Goal: Task Accomplishment & Management: Use online tool/utility

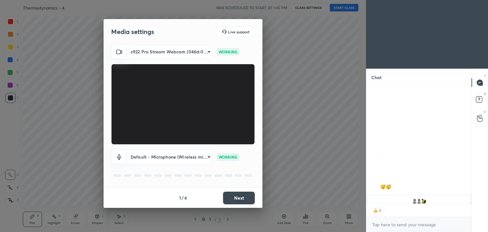
scroll to position [2, 2]
click at [240, 196] on button "Next" at bounding box center [239, 198] width 32 height 13
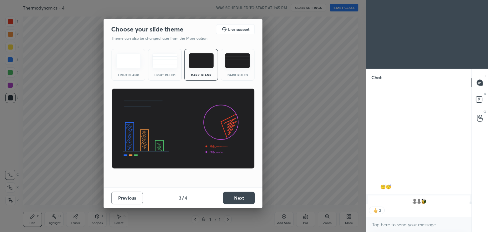
scroll to position [7010, 0]
click at [240, 196] on button "Next" at bounding box center [239, 198] width 32 height 13
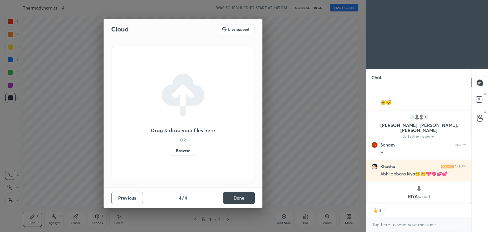
click at [240, 196] on button "Done" at bounding box center [239, 198] width 32 height 13
click at [240, 196] on div "Cloud Live support Drag & drop your files here OR Browse Previous 4 / 4 Done" at bounding box center [183, 113] width 159 height 189
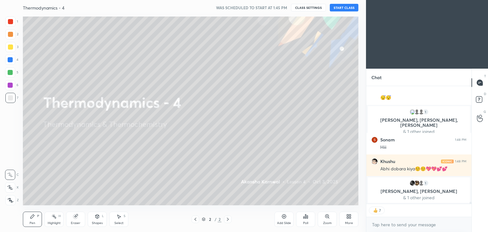
scroll to position [1752, 0]
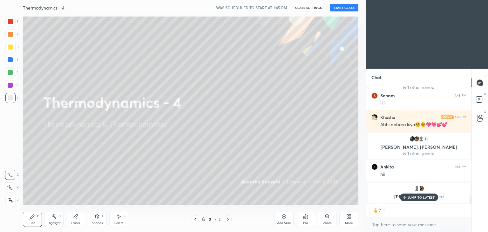
click at [344, 9] on button "START CLASS" at bounding box center [344, 8] width 29 height 8
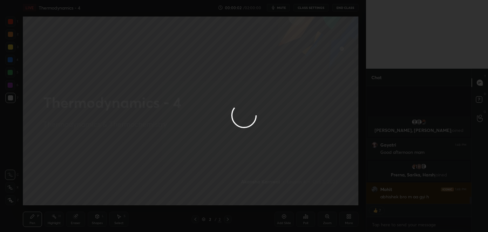
scroll to position [1874, 0]
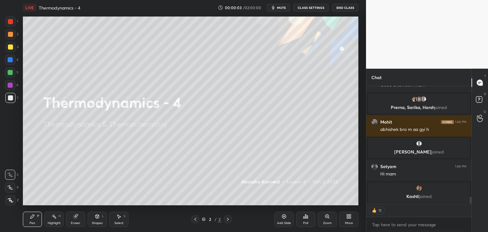
click at [285, 8] on span "mute" at bounding box center [281, 7] width 9 height 4
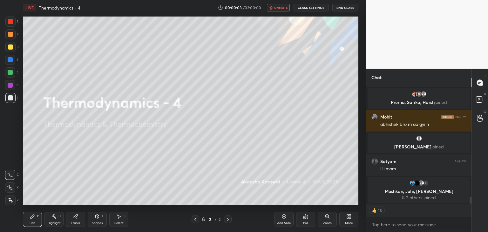
type textarea "x"
click at [304, 7] on button "CLASS SETTINGS" at bounding box center [311, 8] width 35 height 8
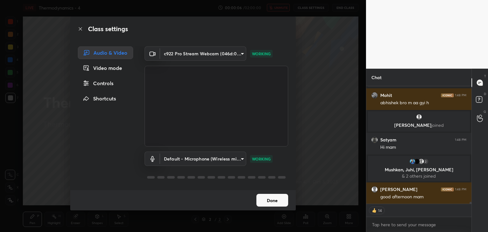
click at [91, 84] on div "Controls" at bounding box center [105, 83] width 55 height 13
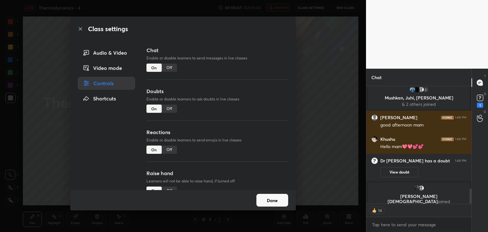
click at [172, 70] on div "Off" at bounding box center [169, 68] width 15 height 8
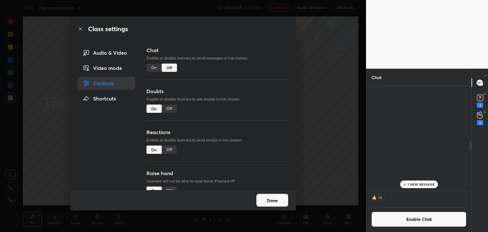
click at [172, 111] on div "Off" at bounding box center [169, 109] width 15 height 8
click at [172, 149] on div "Off" at bounding box center [169, 150] width 15 height 8
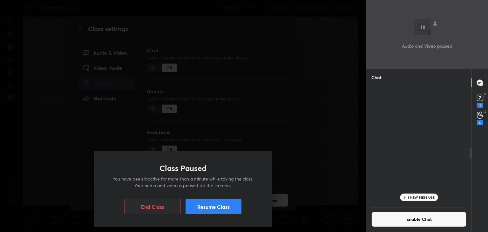
click at [217, 206] on button "Resume Class" at bounding box center [214, 206] width 56 height 15
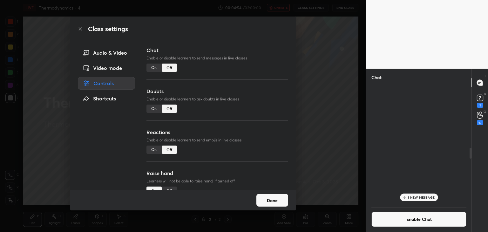
click at [418, 198] on p "1 NEW MESSAGE" at bounding box center [421, 197] width 27 height 4
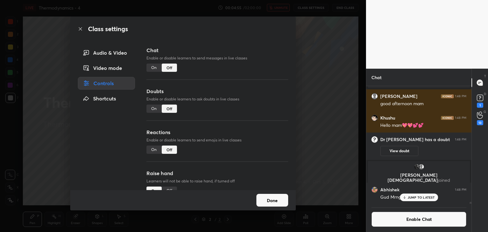
click at [416, 219] on button "Enable Chat" at bounding box center [419, 219] width 95 height 15
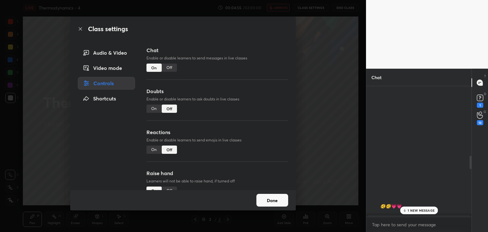
click at [414, 209] on p "1 NEW MESSAGE" at bounding box center [421, 211] width 27 height 4
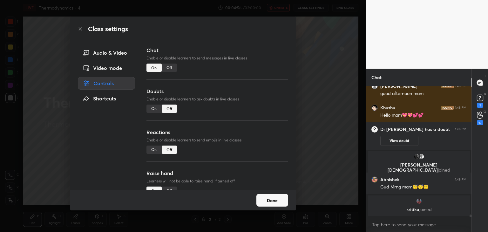
scroll to position [7370, 0]
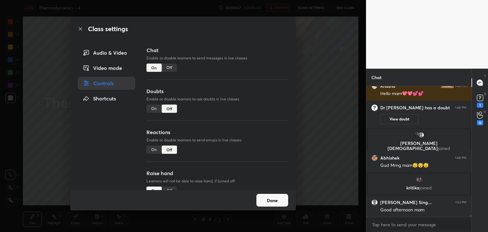
click at [271, 201] on button "Done" at bounding box center [272, 200] width 32 height 13
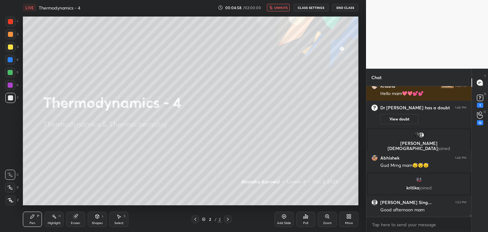
click at [279, 7] on span "unmute" at bounding box center [281, 7] width 14 height 4
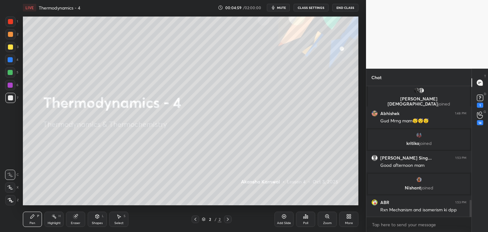
scroll to position [905, 0]
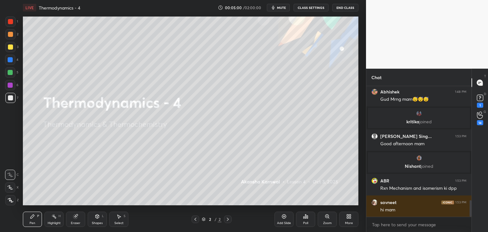
click at [310, 7] on button "CLASS SETTINGS" at bounding box center [311, 8] width 35 height 8
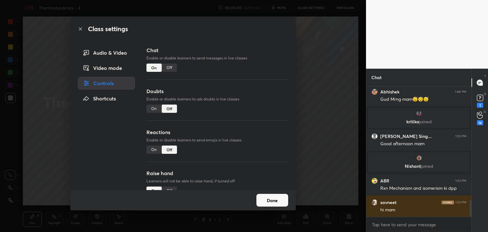
scroll to position [927, 0]
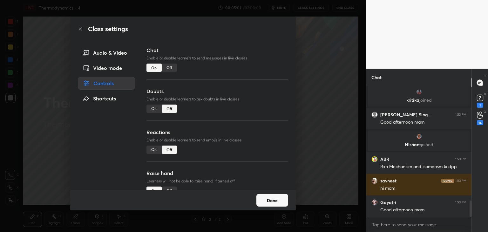
click at [105, 67] on div "Video mode" at bounding box center [106, 68] width 57 height 13
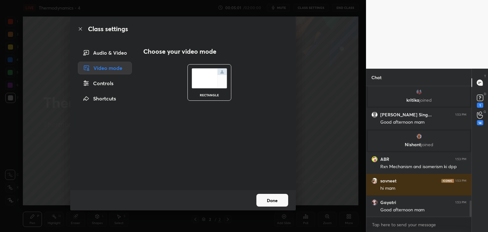
click at [107, 55] on div "Audio & Video" at bounding box center [105, 52] width 54 height 13
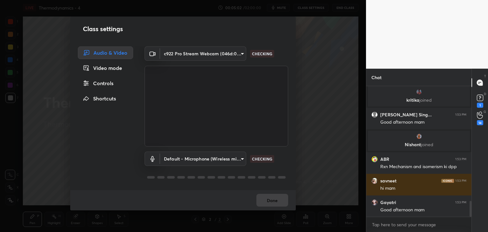
scroll to position [948, 0]
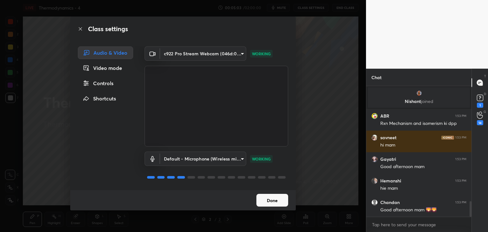
click at [272, 203] on button "Done" at bounding box center [272, 200] width 32 height 13
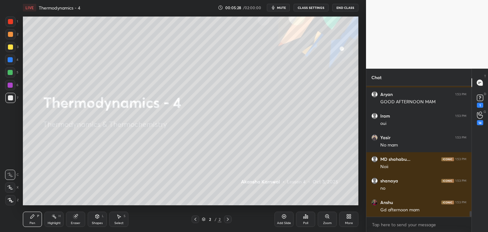
scroll to position [2867, 0]
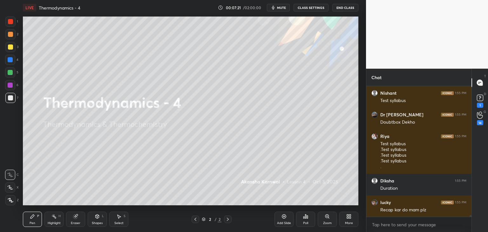
click at [346, 220] on div "More" at bounding box center [348, 219] width 19 height 15
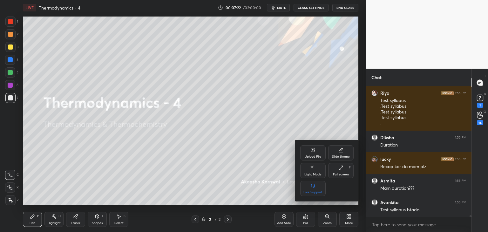
click at [313, 155] on div "Upload File" at bounding box center [313, 156] width 17 height 3
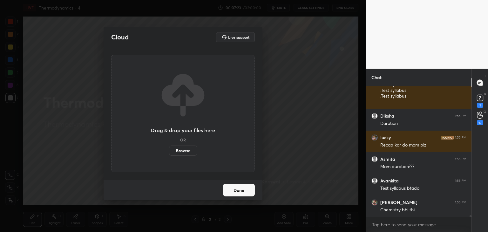
click at [185, 151] on label "Browse" at bounding box center [183, 151] width 28 height 10
click at [169, 151] on input "Browse" at bounding box center [169, 151] width 0 height 10
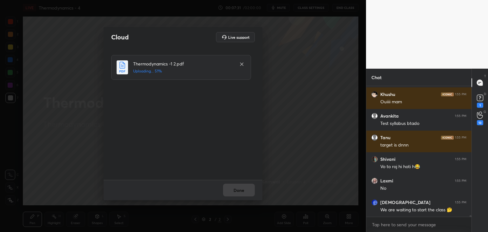
click at [239, 192] on div "Done" at bounding box center [183, 190] width 159 height 20
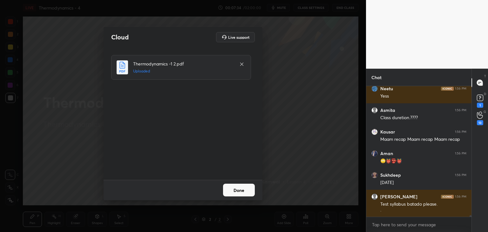
click at [239, 190] on button "Done" at bounding box center [239, 190] width 32 height 13
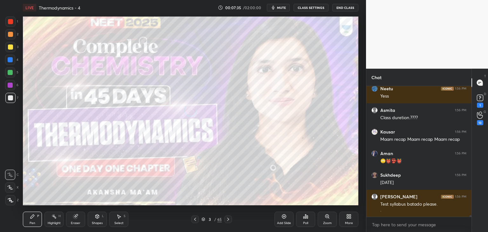
click at [195, 220] on icon at bounding box center [195, 219] width 2 height 3
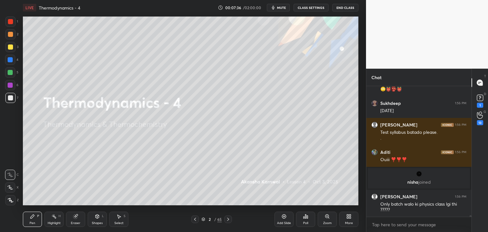
click at [52, 220] on div "Highlight H" at bounding box center [53, 219] width 19 height 15
click at [36, 219] on div "Pen P" at bounding box center [32, 219] width 19 height 15
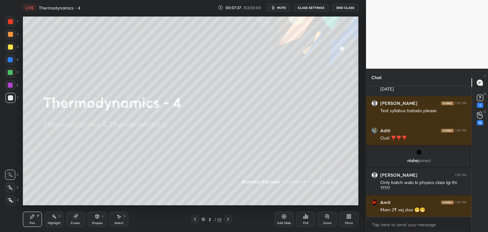
click at [12, 88] on div at bounding box center [10, 85] width 10 height 10
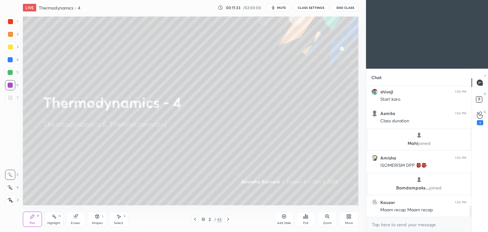
click at [347, 219] on div "More" at bounding box center [348, 219] width 19 height 15
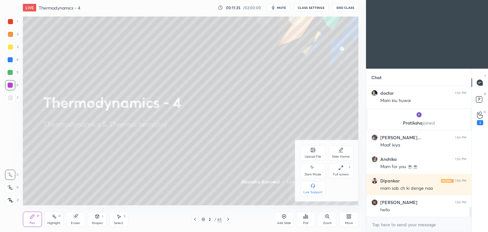
click at [315, 168] on div "Dark Mode" at bounding box center [312, 170] width 25 height 15
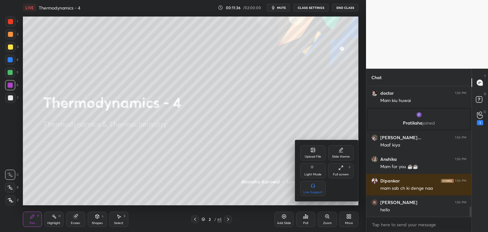
click at [343, 171] on div "Full screen F" at bounding box center [340, 170] width 25 height 15
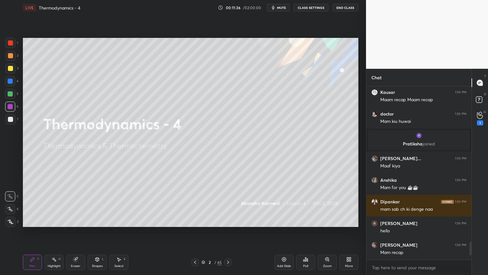
type textarea "x"
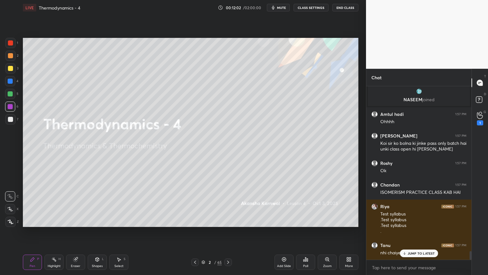
click at [54, 232] on icon at bounding box center [53, 258] width 5 height 5
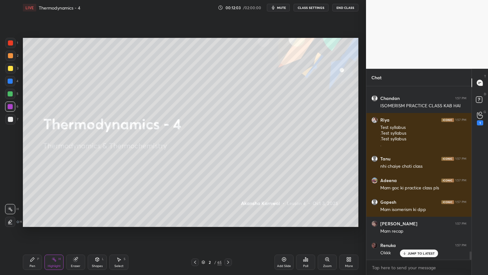
click at [281, 232] on div "Add Slide" at bounding box center [284, 265] width 14 height 3
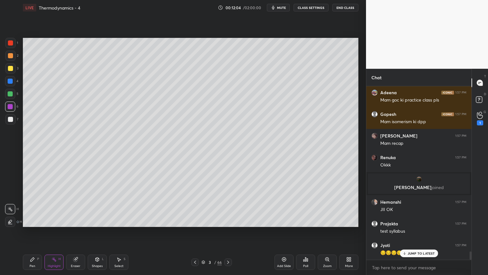
click at [320, 9] on button "CLASS SETTINGS" at bounding box center [311, 8] width 35 height 8
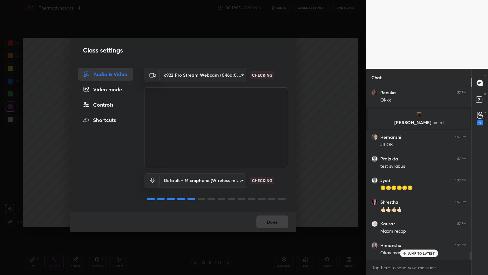
click at [119, 102] on div "Controls" at bounding box center [105, 104] width 55 height 13
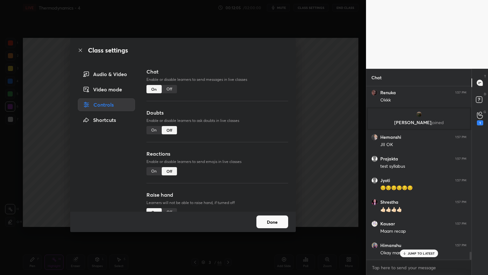
click at [167, 92] on div "Off" at bounding box center [169, 89] width 15 height 8
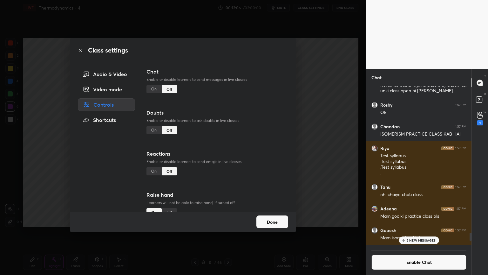
click at [264, 224] on button "Done" at bounding box center [272, 221] width 32 height 13
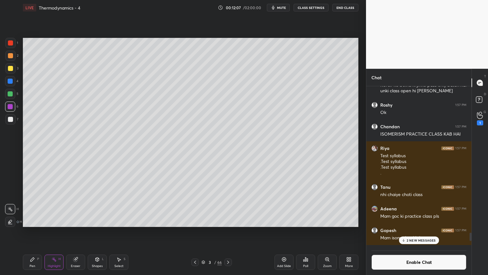
click at [35, 232] on icon at bounding box center [32, 258] width 5 height 5
click at [11, 82] on div at bounding box center [10, 81] width 5 height 5
click at [61, 232] on div "Highlight H" at bounding box center [53, 261] width 19 height 15
click at [91, 232] on div "Shapes L" at bounding box center [97, 261] width 19 height 15
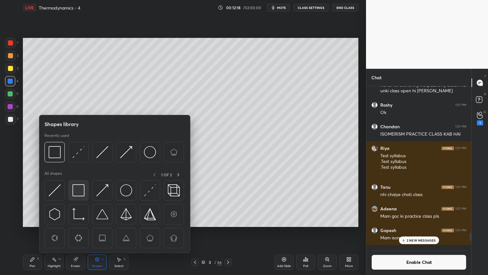
click at [79, 194] on img at bounding box center [78, 190] width 12 height 12
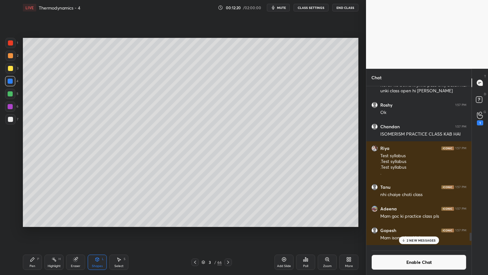
click at [11, 56] on div at bounding box center [10, 55] width 5 height 5
click at [55, 232] on icon at bounding box center [53, 258] width 5 height 5
click at [410, 232] on p "2 NEW MESSAGES" at bounding box center [421, 240] width 29 height 4
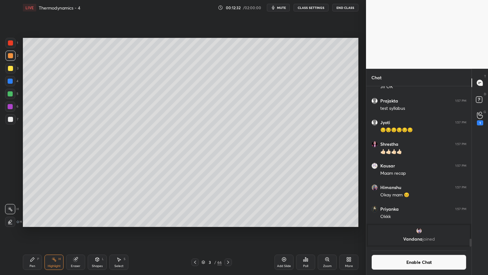
click at [407, 232] on button "Enable Chat" at bounding box center [419, 261] width 95 height 15
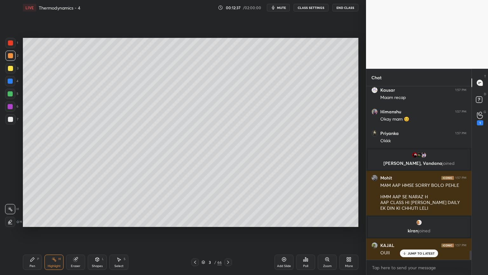
scroll to position [3157, 0]
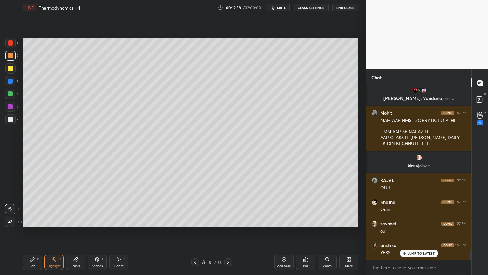
click at [11, 123] on div at bounding box center [10, 119] width 10 height 10
click at [21, 232] on div "LIVE Thermodynamics - 4 00:12:38 / 02:00:00 mute CLASS SETTINGS End Class Setti…" at bounding box center [190, 137] width 341 height 275
click at [25, 232] on div "Pen P" at bounding box center [32, 261] width 19 height 15
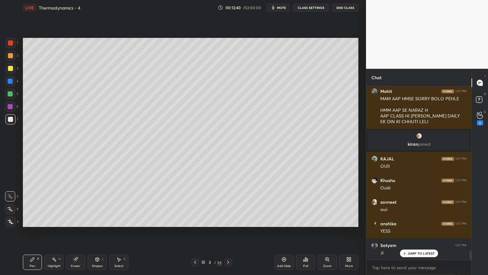
click at [57, 232] on div "Highlight H" at bounding box center [53, 261] width 19 height 15
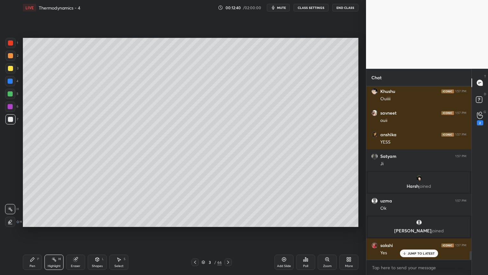
click at [13, 224] on div at bounding box center [10, 221] width 10 height 10
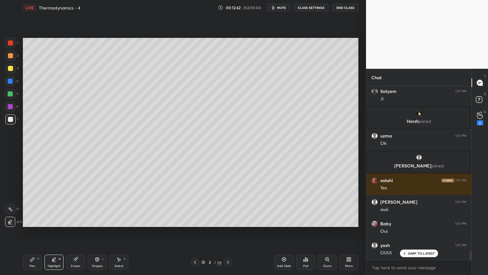
click at [12, 84] on div at bounding box center [10, 81] width 10 height 10
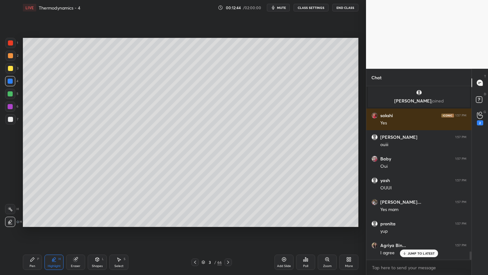
scroll to position [3463, 0]
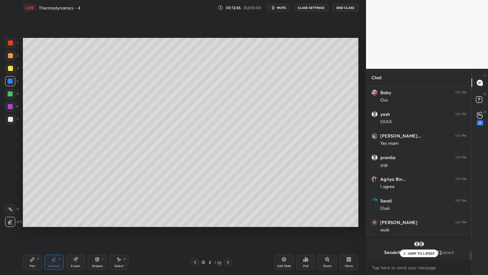
click at [30, 232] on div "Pen P" at bounding box center [32, 261] width 19 height 15
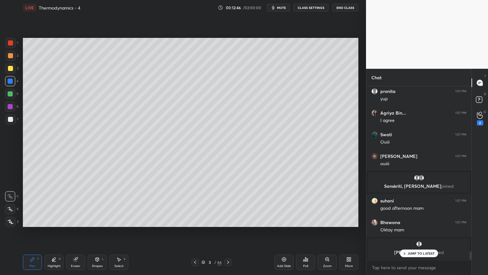
click at [10, 120] on div at bounding box center [10, 119] width 5 height 5
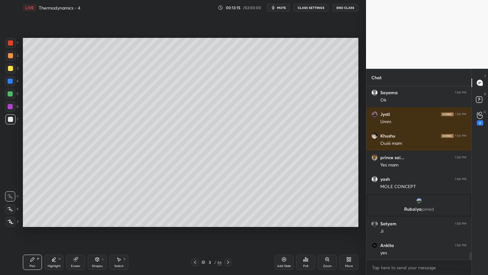
scroll to position [4006, 0]
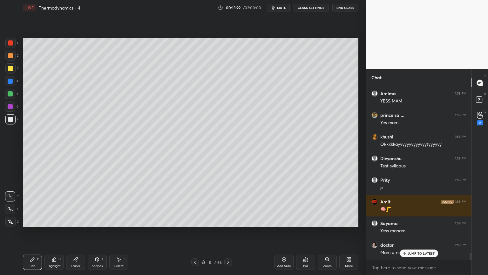
click at [14, 67] on div at bounding box center [10, 68] width 10 height 10
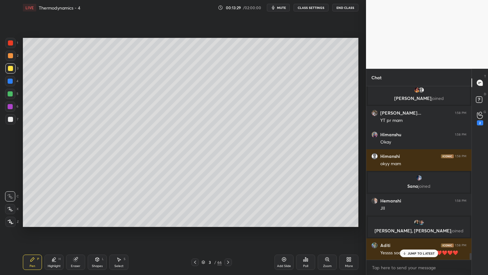
click at [13, 116] on div at bounding box center [10, 119] width 10 height 10
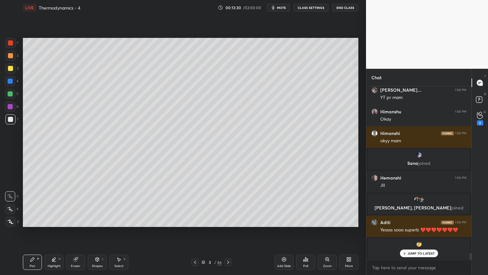
click at [69, 232] on div "Eraser" at bounding box center [75, 261] width 19 height 15
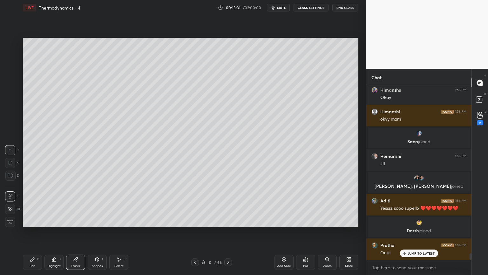
click at [13, 212] on div at bounding box center [10, 209] width 10 height 10
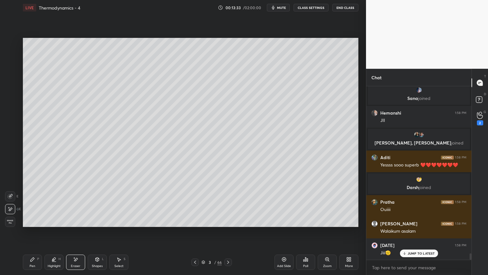
click at [36, 232] on div "Pen P" at bounding box center [32, 261] width 19 height 15
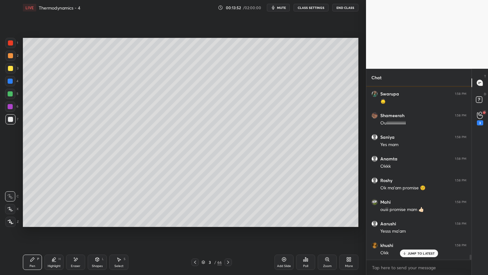
click at [104, 232] on div "Shapes L" at bounding box center [97, 261] width 19 height 15
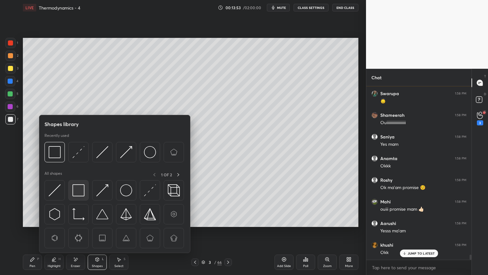
click at [82, 198] on div at bounding box center [78, 190] width 20 height 20
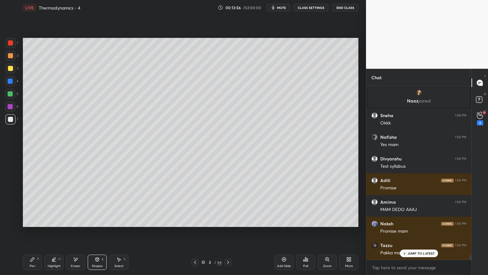
click at [51, 232] on icon at bounding box center [53, 258] width 5 height 5
click at [32, 232] on icon at bounding box center [32, 258] width 5 height 5
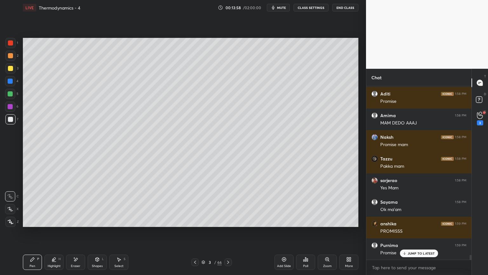
click at [95, 232] on icon at bounding box center [97, 258] width 5 height 5
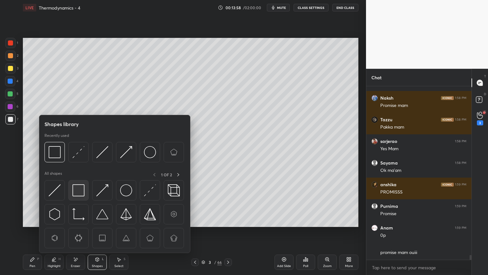
click at [79, 192] on img at bounding box center [78, 190] width 12 height 12
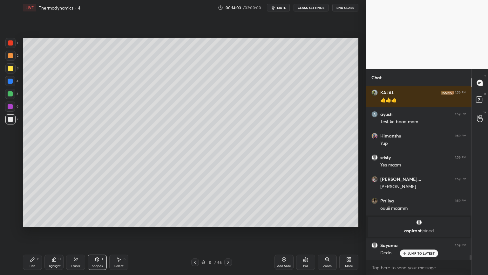
click at [349, 232] on div "More" at bounding box center [349, 265] width 8 height 3
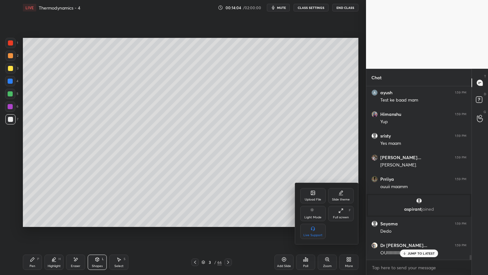
click at [342, 215] on div "Full screen" at bounding box center [341, 216] width 16 height 3
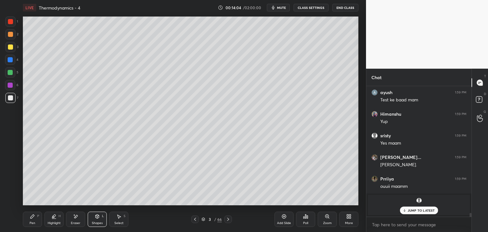
type textarea "x"
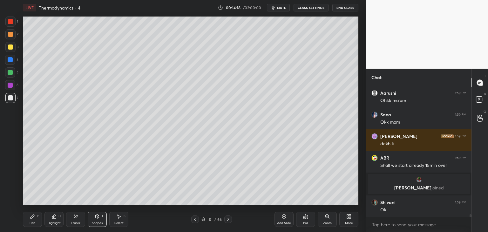
click at [346, 222] on div "More" at bounding box center [349, 223] width 8 height 3
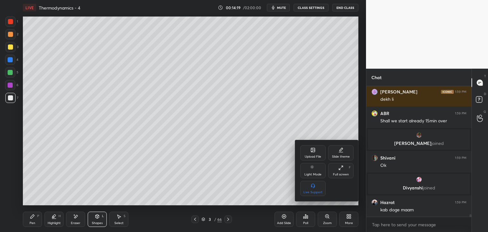
click at [309, 154] on div "Upload File" at bounding box center [312, 152] width 25 height 15
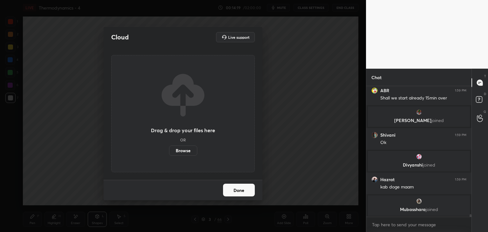
click at [185, 152] on label "Browse" at bounding box center [183, 151] width 28 height 10
click at [169, 152] on input "Browse" at bounding box center [169, 151] width 0 height 10
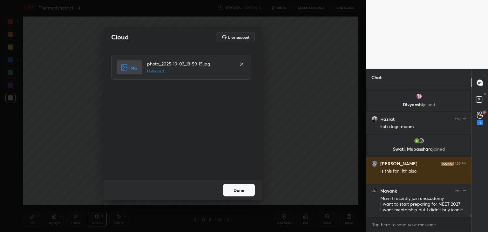
click at [242, 190] on button "Done" at bounding box center [239, 190] width 32 height 13
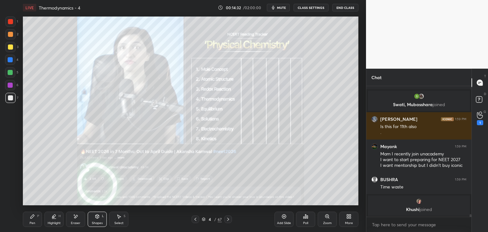
click at [325, 221] on div "Zoom" at bounding box center [327, 219] width 19 height 15
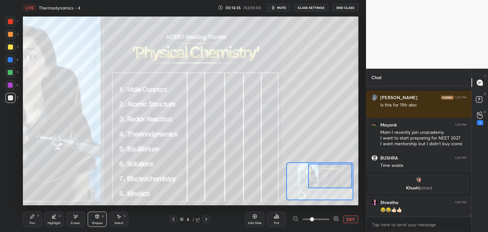
click at [50, 219] on div "Highlight H" at bounding box center [53, 219] width 19 height 15
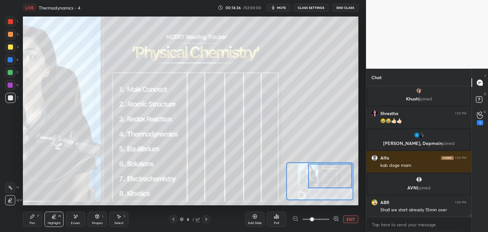
click at [9, 80] on div "5" at bounding box center [11, 73] width 13 height 13
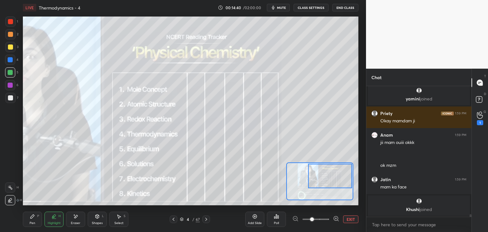
click at [15, 188] on div at bounding box center [10, 187] width 10 height 10
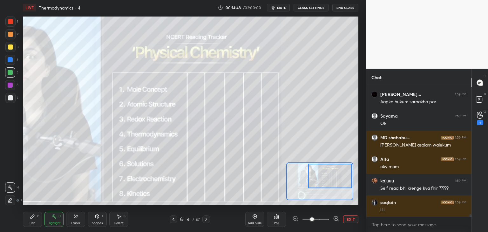
click at [38, 222] on div "Pen P" at bounding box center [32, 219] width 19 height 15
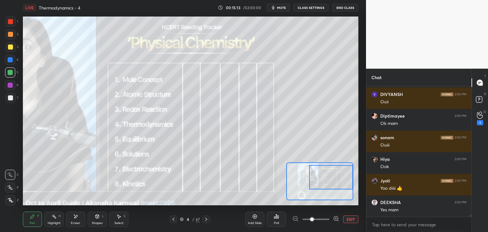
click at [54, 218] on rect at bounding box center [54, 216] width 3 height 3
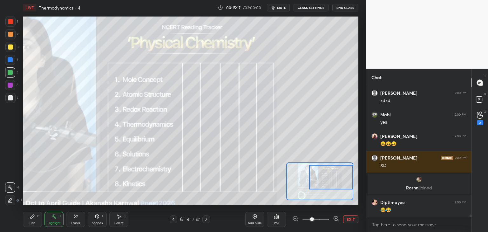
click at [28, 220] on div "Pen P" at bounding box center [32, 219] width 19 height 15
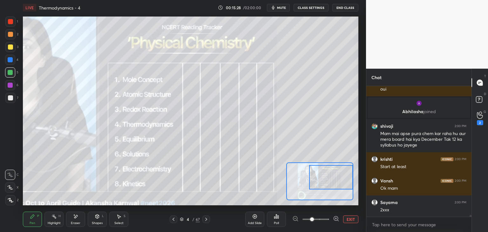
click at [181, 218] on icon at bounding box center [182, 219] width 4 height 4
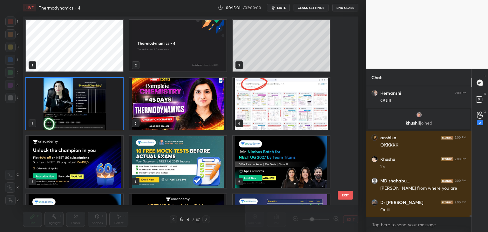
click at [197, 59] on img "grid" at bounding box center [177, 46] width 97 height 52
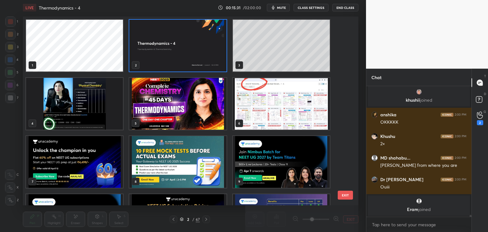
click at [196, 59] on img "grid" at bounding box center [177, 46] width 97 height 52
click at [199, 60] on img "grid" at bounding box center [177, 46] width 97 height 52
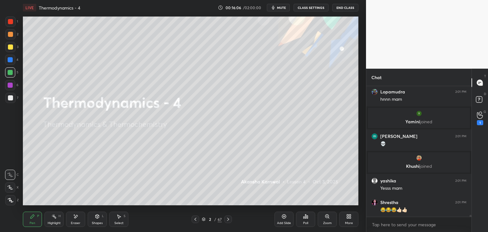
click at [50, 222] on div "Highlight" at bounding box center [54, 223] width 13 height 3
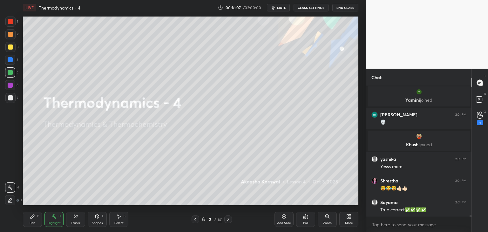
click at [9, 63] on div at bounding box center [10, 60] width 10 height 10
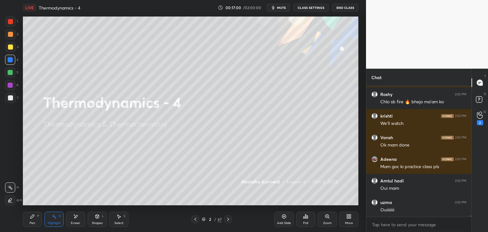
click at [26, 220] on div "Pen P" at bounding box center [32, 219] width 19 height 15
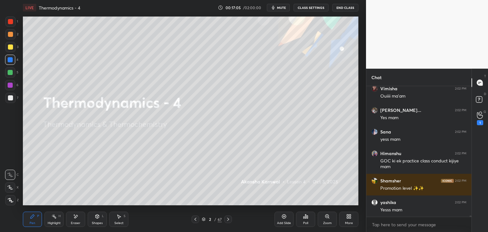
click at [54, 219] on div "Highlight H" at bounding box center [53, 219] width 19 height 15
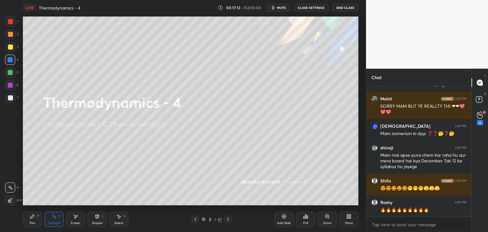
click at [42, 214] on div "Pen P Highlight H Eraser Shapes L Select S" at bounding box center [86, 219] width 126 height 15
click at [37, 218] on div "Pen P" at bounding box center [32, 219] width 19 height 15
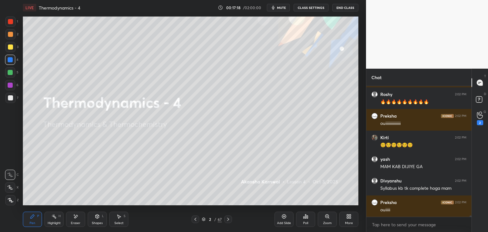
click at [60, 216] on div "H" at bounding box center [59, 216] width 2 height 3
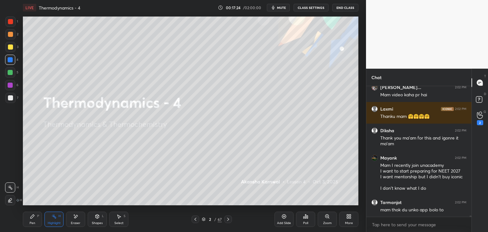
click at [203, 219] on icon at bounding box center [204, 219] width 4 height 4
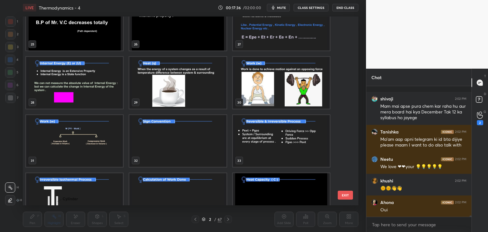
click at [253, 161] on img "grid" at bounding box center [281, 141] width 97 height 52
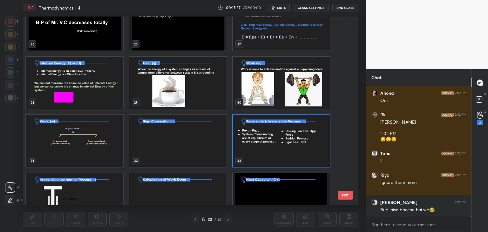
click at [256, 152] on img "grid" at bounding box center [281, 141] width 97 height 52
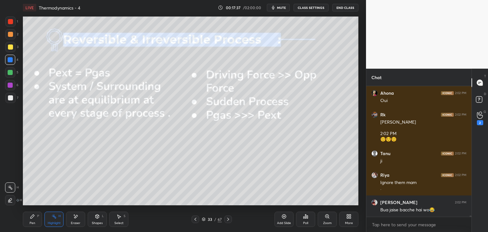
click at [256, 153] on img "grid" at bounding box center [281, 141] width 97 height 52
click at [259, 154] on img "grid" at bounding box center [281, 141] width 97 height 52
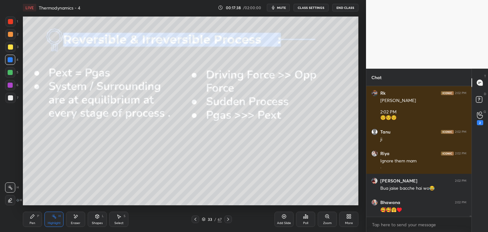
click at [37, 218] on div "P" at bounding box center [38, 216] width 2 height 3
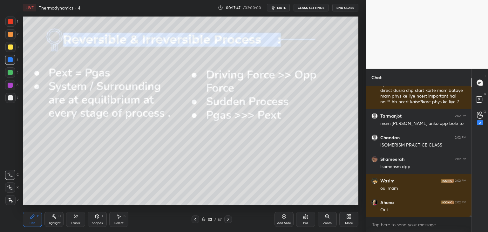
click at [15, 46] on div at bounding box center [10, 47] width 10 height 10
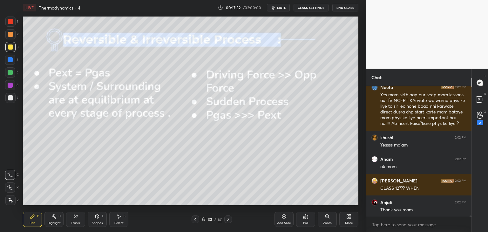
click at [51, 228] on div "Pen P Highlight H Eraser Shapes L Select S 33 / 67 Add Slide Poll Zoom More" at bounding box center [191, 219] width 336 height 25
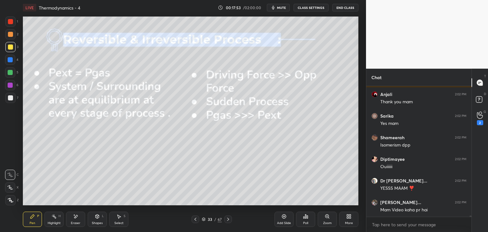
click at [62, 219] on div "Highlight H" at bounding box center [53, 219] width 19 height 15
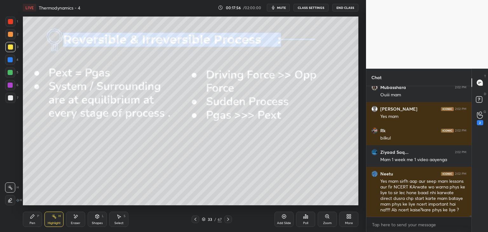
click at [77, 222] on div "Eraser" at bounding box center [76, 223] width 10 height 3
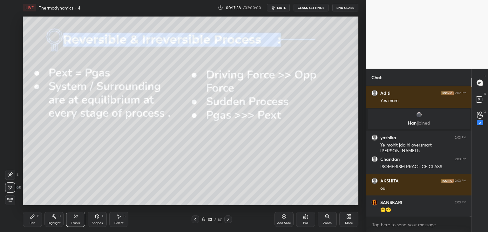
click at [58, 219] on div "Highlight H" at bounding box center [53, 219] width 19 height 15
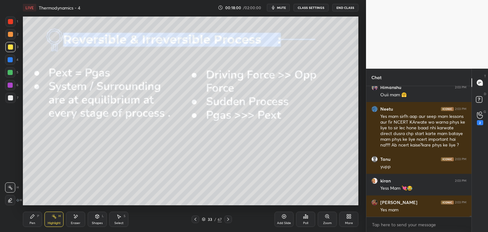
click at [316, 7] on button "CLASS SETTINGS" at bounding box center [311, 8] width 35 height 8
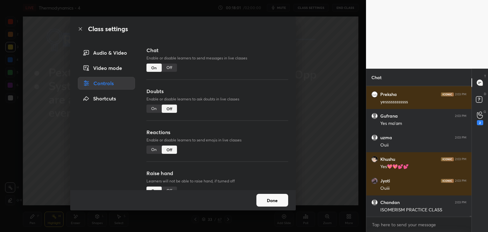
click at [169, 68] on div "Off" at bounding box center [169, 68] width 15 height 8
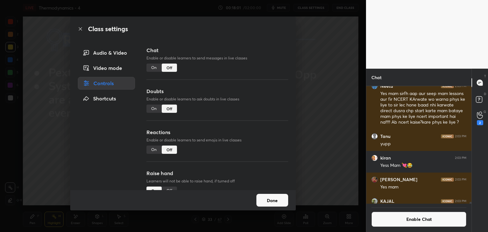
click at [271, 200] on button "Done" at bounding box center [272, 200] width 32 height 13
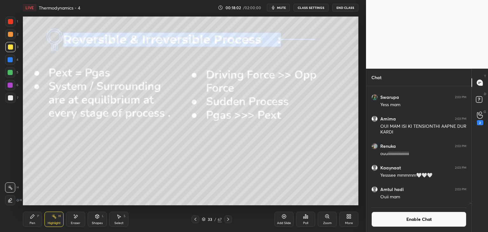
click at [230, 220] on div at bounding box center [228, 219] width 8 height 8
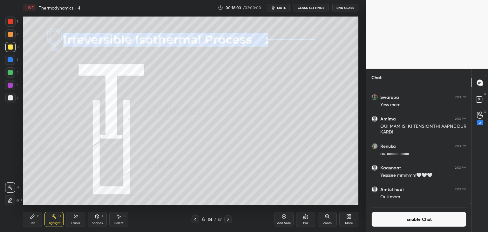
click at [227, 219] on icon at bounding box center [228, 219] width 5 height 5
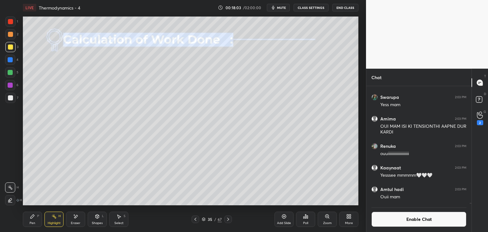
click at [228, 219] on icon at bounding box center [228, 219] width 2 height 3
click at [96, 219] on div "Shapes L" at bounding box center [97, 219] width 19 height 15
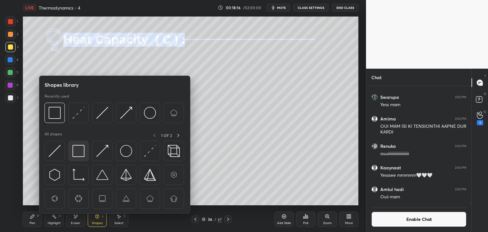
click at [86, 157] on div at bounding box center [78, 151] width 20 height 20
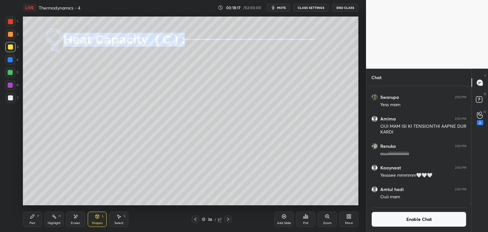
click at [58, 225] on div "Highlight" at bounding box center [54, 223] width 13 height 3
click at [11, 86] on div at bounding box center [10, 85] width 5 height 5
click at [96, 221] on div "Shapes L" at bounding box center [97, 219] width 19 height 15
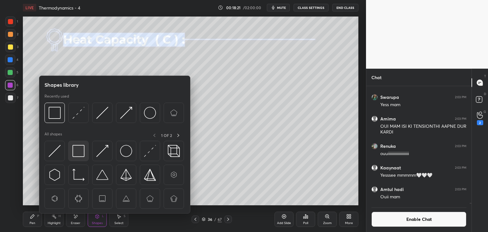
click at [81, 155] on img at bounding box center [78, 151] width 12 height 12
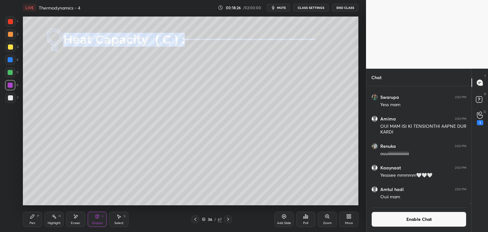
click at [38, 219] on div "Pen P" at bounding box center [32, 219] width 19 height 15
click at [93, 224] on div "Shapes" at bounding box center [97, 223] width 11 height 3
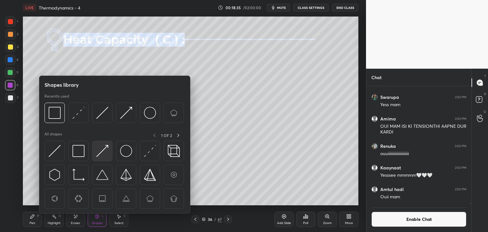
click at [104, 153] on img at bounding box center [102, 151] width 12 height 12
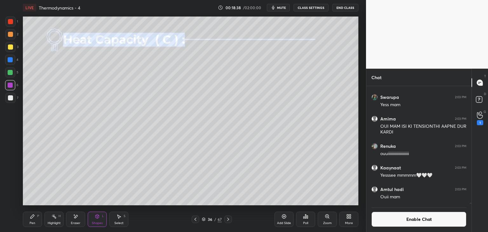
click at [35, 218] on div "Pen P" at bounding box center [32, 219] width 19 height 15
click at [11, 103] on div "7" at bounding box center [11, 99] width 13 height 13
click at [51, 220] on div "Highlight H" at bounding box center [53, 219] width 19 height 15
click at [37, 222] on div "Pen P" at bounding box center [32, 219] width 19 height 15
click at [13, 75] on div at bounding box center [10, 72] width 10 height 10
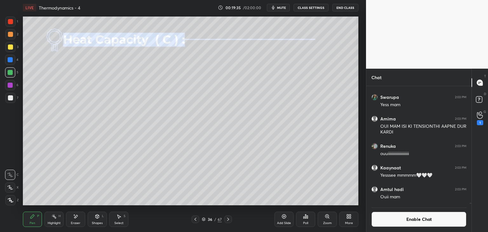
click at [94, 223] on div "Shapes" at bounding box center [97, 223] width 11 height 3
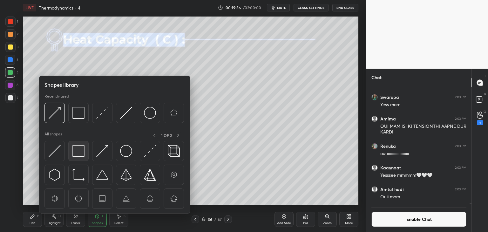
click at [80, 150] on img at bounding box center [78, 151] width 12 height 12
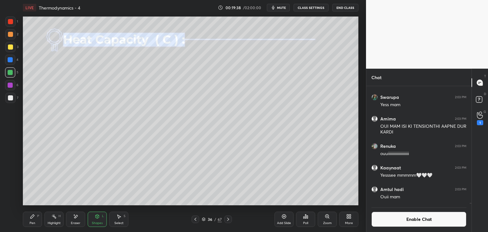
click at [37, 221] on div "Pen P" at bounding box center [32, 219] width 19 height 15
click at [99, 223] on div "Shapes" at bounding box center [97, 223] width 11 height 3
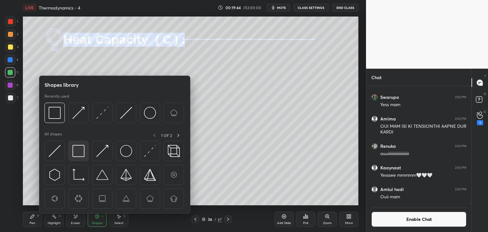
click at [78, 155] on img at bounding box center [78, 151] width 12 height 12
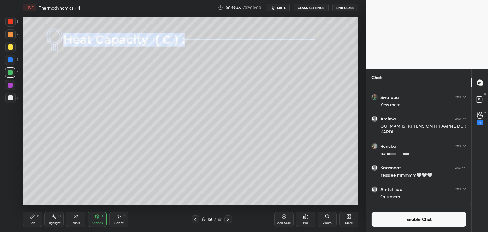
click at [51, 218] on div "Highlight H" at bounding box center [53, 219] width 19 height 15
click at [281, 219] on div "Add Slide" at bounding box center [284, 219] width 19 height 15
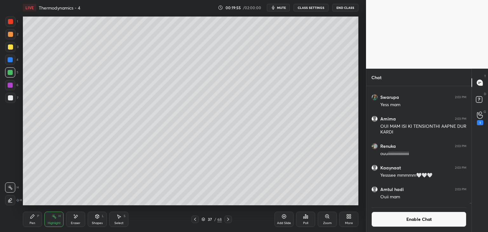
click at [34, 223] on div "Pen" at bounding box center [33, 223] width 6 height 3
click at [82, 224] on div "Eraser" at bounding box center [75, 219] width 19 height 15
click at [37, 216] on div "P" at bounding box center [38, 216] width 2 height 3
click at [193, 221] on icon at bounding box center [195, 219] width 5 height 5
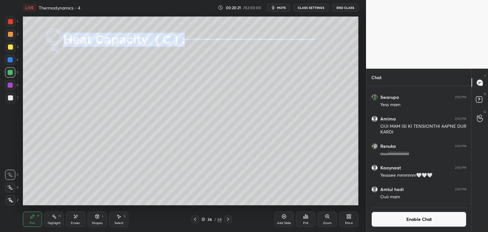
click at [54, 222] on div "Highlight" at bounding box center [54, 223] width 13 height 3
click at [34, 217] on icon at bounding box center [32, 216] width 5 height 5
click at [52, 220] on div "Highlight H" at bounding box center [53, 219] width 19 height 15
click at [231, 220] on div at bounding box center [228, 219] width 8 height 8
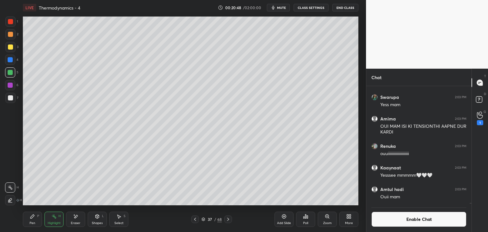
click at [98, 222] on div "Shapes" at bounding box center [97, 223] width 11 height 3
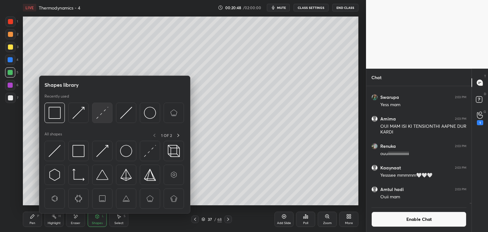
click at [101, 116] on img at bounding box center [102, 113] width 12 height 12
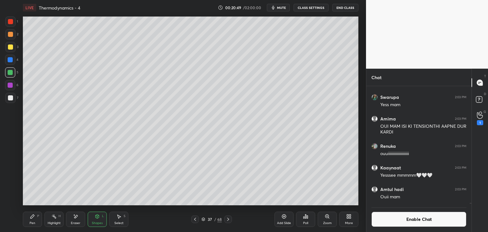
click at [11, 34] on div at bounding box center [10, 34] width 5 height 5
click at [13, 61] on div at bounding box center [10, 60] width 10 height 10
click at [56, 222] on div "Highlight" at bounding box center [54, 223] width 13 height 3
click at [36, 220] on div "Pen P" at bounding box center [32, 219] width 19 height 15
click at [10, 101] on div at bounding box center [10, 98] width 10 height 10
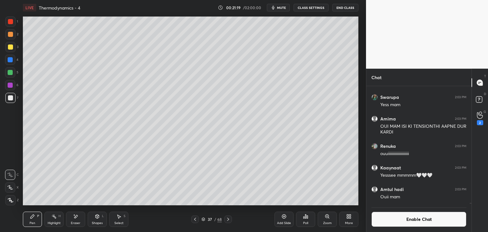
click at [56, 222] on div "Highlight" at bounding box center [54, 223] width 13 height 3
click at [12, 60] on div at bounding box center [10, 59] width 5 height 5
click at [39, 222] on div "Pen P" at bounding box center [32, 219] width 19 height 15
click at [55, 224] on div "Highlight" at bounding box center [54, 223] width 13 height 3
click at [39, 215] on div "Pen P" at bounding box center [32, 219] width 19 height 15
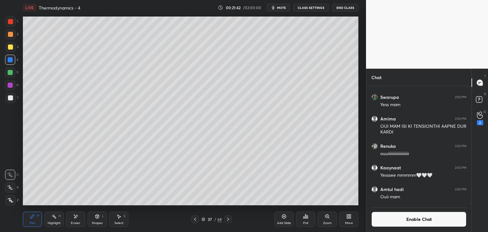
click at [72, 218] on div "Eraser" at bounding box center [75, 219] width 19 height 15
click at [288, 223] on div "Add Slide" at bounding box center [284, 223] width 14 height 3
click at [36, 223] on div "Pen P" at bounding box center [32, 219] width 19 height 15
click at [75, 218] on icon at bounding box center [75, 216] width 3 height 3
click at [33, 218] on icon at bounding box center [32, 216] width 5 height 5
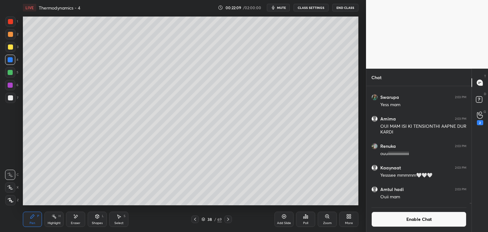
click at [77, 218] on icon at bounding box center [75, 216] width 5 height 5
click at [195, 221] on icon at bounding box center [195, 219] width 5 height 5
click at [32, 222] on div "Pen" at bounding box center [33, 223] width 6 height 3
click at [10, 98] on div at bounding box center [10, 97] width 5 height 5
click at [54, 220] on div "Highlight H" at bounding box center [53, 219] width 19 height 15
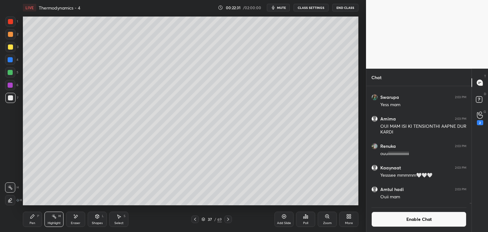
click at [6, 85] on div at bounding box center [10, 85] width 10 height 10
click at [37, 222] on div "Pen P" at bounding box center [32, 219] width 19 height 15
click at [60, 220] on div "Highlight H" at bounding box center [53, 219] width 19 height 15
click at [35, 220] on div "Pen P" at bounding box center [32, 219] width 19 height 15
click at [13, 100] on div at bounding box center [10, 98] width 10 height 10
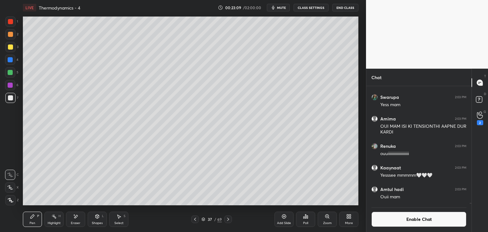
click at [9, 60] on div at bounding box center [10, 59] width 5 height 5
click at [13, 99] on div at bounding box center [10, 98] width 10 height 10
click at [12, 85] on div at bounding box center [10, 85] width 5 height 5
click at [77, 221] on div "Eraser" at bounding box center [75, 219] width 19 height 15
click at [35, 219] on div "Pen P" at bounding box center [32, 219] width 19 height 15
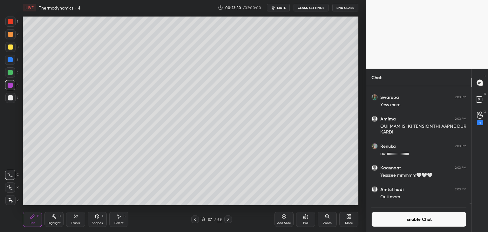
click at [195, 219] on icon at bounding box center [195, 219] width 5 height 5
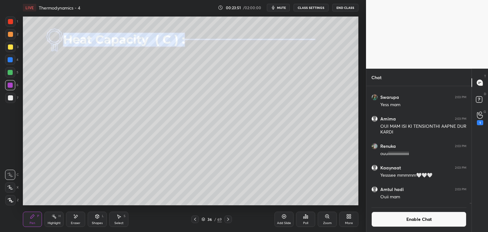
click at [58, 219] on div "Highlight H" at bounding box center [53, 219] width 19 height 15
click at [228, 222] on icon at bounding box center [228, 219] width 5 height 5
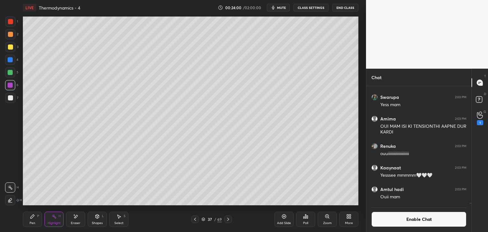
click at [285, 225] on div "Add Slide" at bounding box center [284, 219] width 19 height 15
click at [37, 220] on div "Pen P" at bounding box center [32, 219] width 19 height 15
click at [98, 220] on div "Shapes L" at bounding box center [97, 219] width 19 height 15
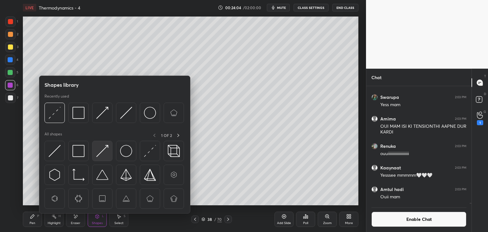
click at [103, 152] on img at bounding box center [102, 151] width 12 height 12
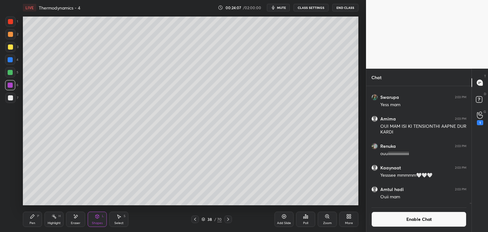
click at [36, 215] on div "Pen P" at bounding box center [32, 219] width 19 height 15
click at [13, 101] on div at bounding box center [10, 98] width 10 height 10
click at [10, 62] on div at bounding box center [10, 59] width 5 height 5
click at [11, 100] on div at bounding box center [10, 97] width 5 height 5
click at [12, 63] on div at bounding box center [10, 60] width 10 height 10
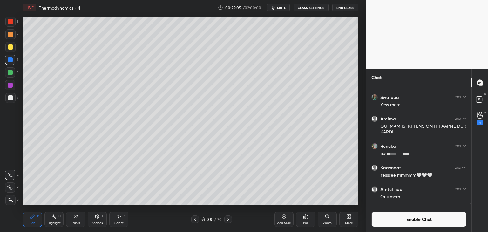
click at [284, 220] on div "Add Slide" at bounding box center [284, 219] width 19 height 15
click at [97, 220] on div "Shapes L" at bounding box center [97, 219] width 19 height 15
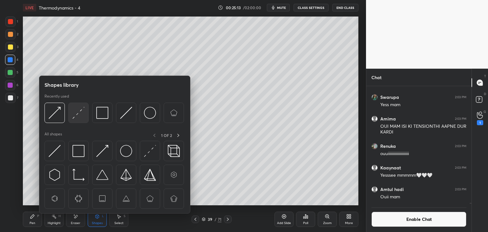
click at [79, 111] on img at bounding box center [78, 113] width 12 height 12
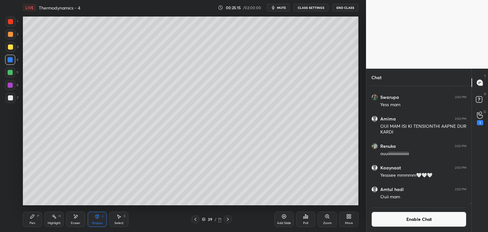
click at [32, 212] on div "Pen P" at bounding box center [32, 219] width 19 height 15
click at [11, 101] on div at bounding box center [10, 98] width 10 height 10
click at [54, 219] on div "Highlight H" at bounding box center [53, 219] width 19 height 15
click at [31, 225] on div "Pen P" at bounding box center [32, 219] width 19 height 15
click at [81, 221] on div "Eraser" at bounding box center [75, 219] width 19 height 15
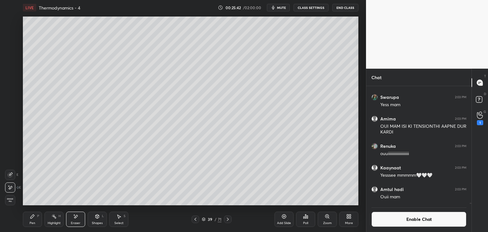
click at [38, 223] on div "Pen P" at bounding box center [32, 219] width 19 height 15
click at [10, 36] on div at bounding box center [10, 34] width 5 height 5
click at [59, 222] on div "Highlight" at bounding box center [54, 223] width 13 height 3
click at [281, 217] on div "Add Slide" at bounding box center [284, 219] width 19 height 15
click at [37, 220] on div "Pen P" at bounding box center [32, 219] width 19 height 15
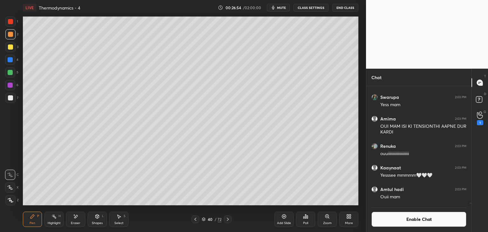
click at [195, 220] on icon at bounding box center [195, 219] width 5 height 5
click at [199, 220] on div at bounding box center [196, 219] width 8 height 8
click at [195, 222] on icon at bounding box center [195, 219] width 5 height 5
click at [199, 222] on div at bounding box center [196, 219] width 8 height 8
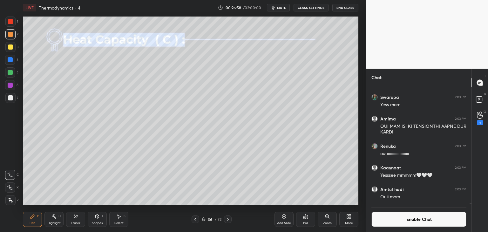
click at [229, 218] on icon at bounding box center [227, 219] width 5 height 5
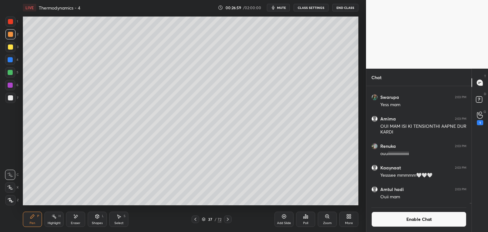
click at [229, 219] on icon at bounding box center [227, 219] width 5 height 5
click at [229, 218] on icon at bounding box center [227, 219] width 5 height 5
click at [226, 219] on icon at bounding box center [227, 219] width 5 height 5
click at [309, 6] on button "CLASS SETTINGS" at bounding box center [311, 8] width 35 height 8
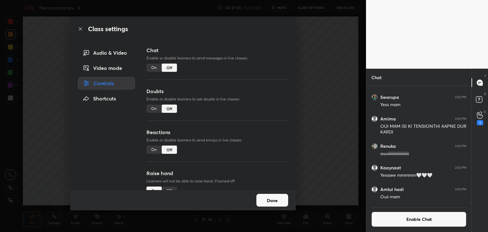
click at [154, 150] on div "On" at bounding box center [154, 150] width 15 height 8
click at [274, 202] on button "Done" at bounding box center [272, 200] width 32 height 13
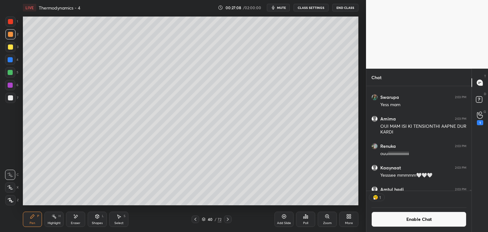
scroll to position [103, 103]
click at [308, 7] on button "CLASS SETTINGS" at bounding box center [311, 8] width 35 height 8
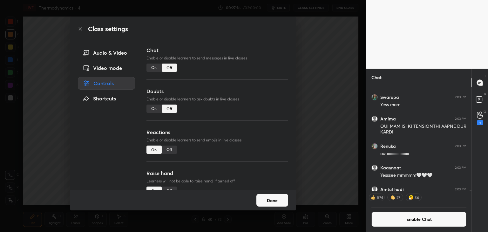
click at [167, 148] on div "Off" at bounding box center [169, 150] width 15 height 8
click at [280, 199] on button "Done" at bounding box center [272, 200] width 32 height 13
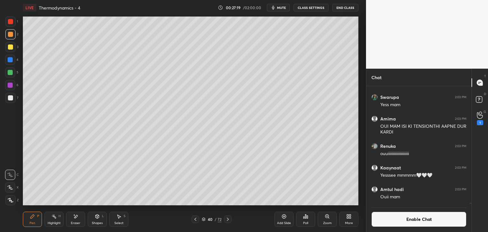
click at [8, 59] on div at bounding box center [10, 59] width 5 height 5
click at [93, 221] on div "Shapes L" at bounding box center [97, 219] width 19 height 15
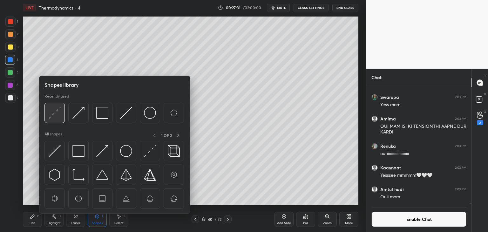
click at [49, 113] on img at bounding box center [55, 113] width 12 height 12
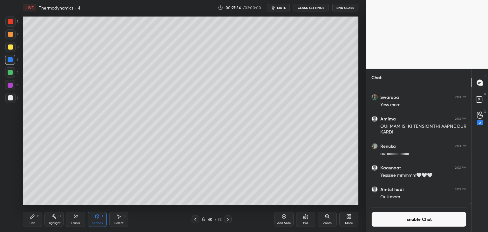
click at [31, 220] on div "Pen P" at bounding box center [32, 219] width 19 height 15
click at [94, 220] on div "Shapes L" at bounding box center [97, 219] width 19 height 15
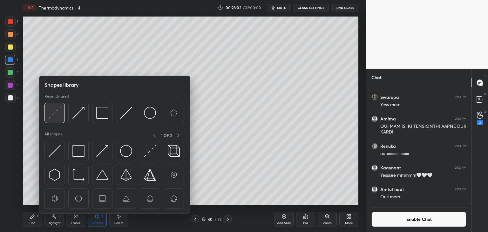
click at [58, 113] on img at bounding box center [55, 113] width 12 height 12
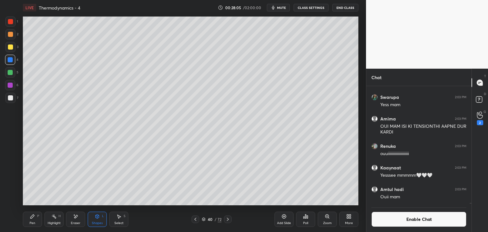
click at [55, 219] on div "Highlight H" at bounding box center [53, 219] width 19 height 15
click at [31, 219] on div "Pen P" at bounding box center [32, 219] width 19 height 15
click at [13, 97] on div at bounding box center [10, 97] width 5 height 5
click at [100, 218] on div "Shapes L" at bounding box center [97, 219] width 19 height 15
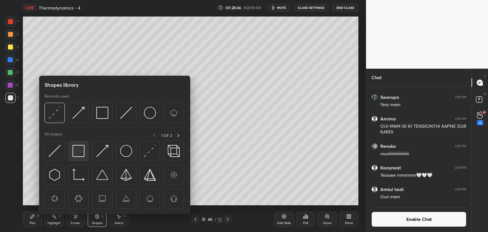
click at [80, 153] on img at bounding box center [78, 151] width 12 height 12
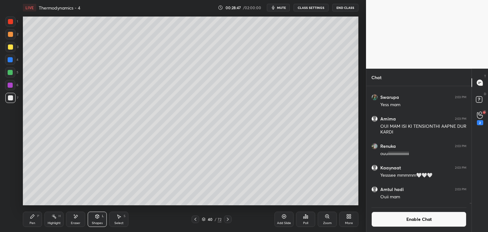
click at [15, 20] on div at bounding box center [10, 22] width 10 height 10
click at [32, 225] on div "Pen" at bounding box center [33, 223] width 6 height 3
click at [10, 102] on div at bounding box center [10, 98] width 10 height 10
click at [413, 222] on button "Enable Chat" at bounding box center [419, 219] width 95 height 15
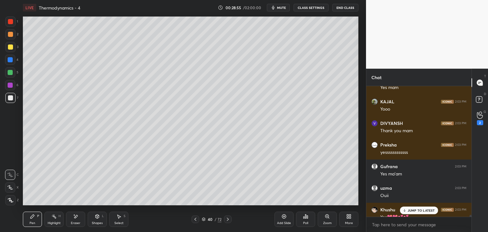
click at [416, 212] on p "JUMP TO LATEST" at bounding box center [421, 211] width 27 height 4
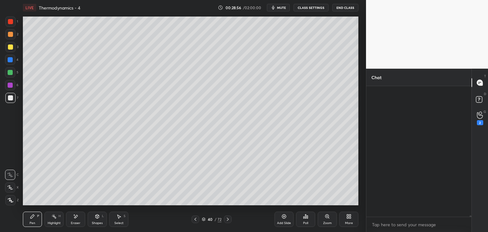
scroll to position [14397, 0]
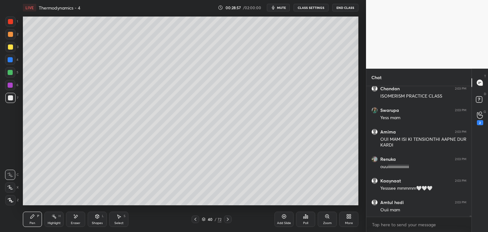
click at [55, 223] on div "Highlight" at bounding box center [54, 223] width 13 height 3
click at [11, 198] on icon at bounding box center [10, 200] width 5 height 5
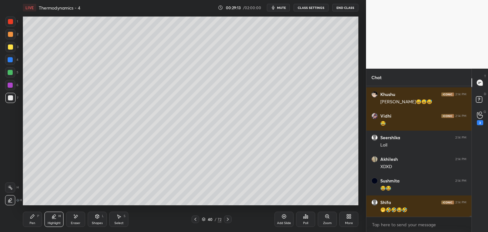
scroll to position [15704, 0]
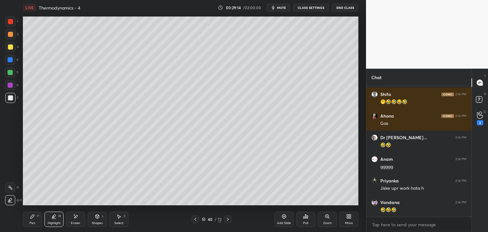
click at [315, 7] on button "CLASS SETTINGS" at bounding box center [311, 8] width 35 height 8
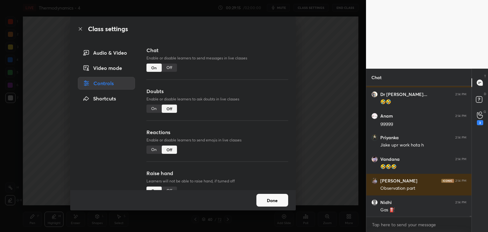
click at [165, 67] on div "Off" at bounding box center [169, 68] width 15 height 8
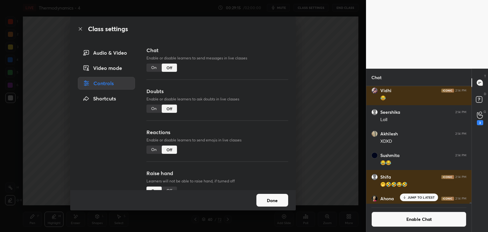
scroll to position [15525, 0]
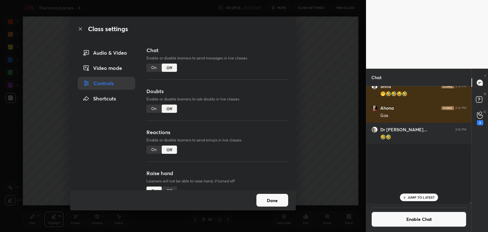
click at [276, 201] on button "Done" at bounding box center [272, 200] width 32 height 13
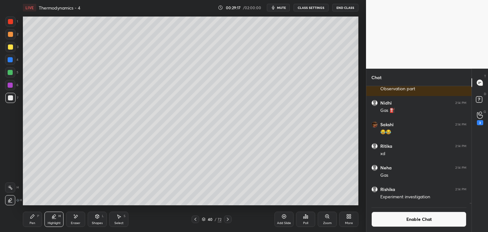
click at [32, 223] on div "Pen" at bounding box center [33, 223] width 6 height 3
click at [13, 44] on div at bounding box center [10, 47] width 10 height 10
click at [100, 222] on div "Shapes" at bounding box center [97, 223] width 11 height 3
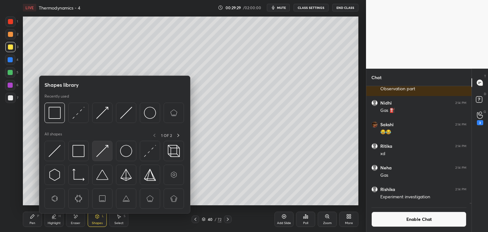
click at [103, 156] on img at bounding box center [102, 151] width 12 height 12
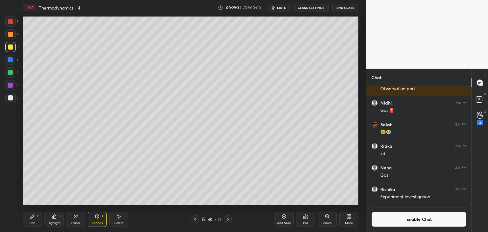
click at [12, 83] on div at bounding box center [10, 85] width 5 height 5
click at [401, 221] on button "Enable Chat" at bounding box center [419, 219] width 95 height 15
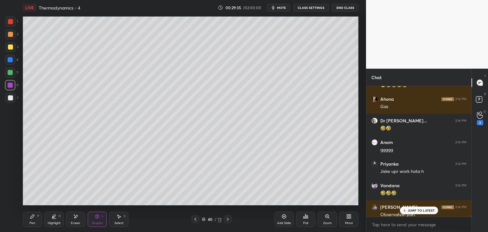
click at [32, 225] on div "Pen" at bounding box center [33, 223] width 6 height 3
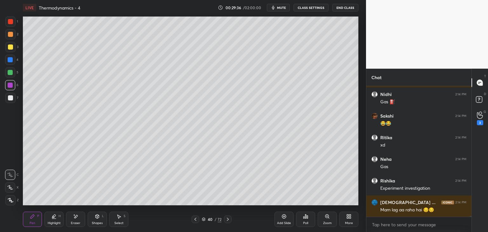
click at [13, 99] on div at bounding box center [10, 98] width 10 height 10
click at [11, 47] on div at bounding box center [10, 46] width 5 height 5
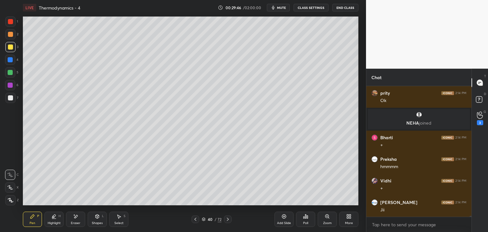
scroll to position [15786, 0]
click at [8, 63] on div at bounding box center [10, 60] width 10 height 10
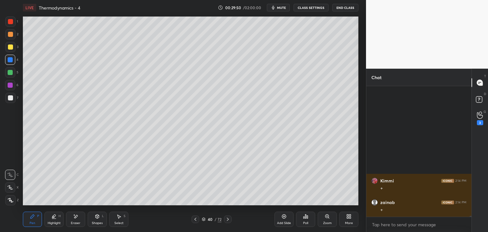
scroll to position [16240, 0]
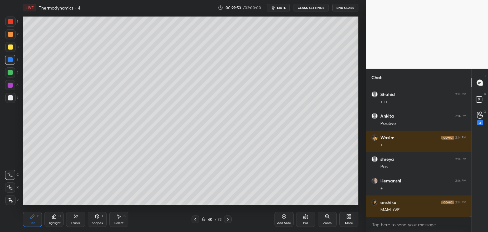
click at [89, 223] on div "Shapes L" at bounding box center [97, 219] width 19 height 15
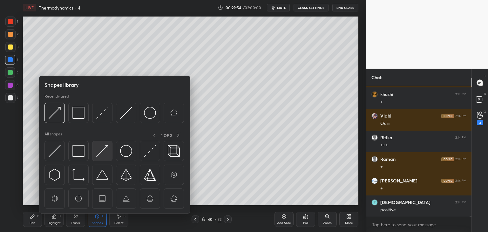
click at [99, 157] on div at bounding box center [102, 151] width 20 height 20
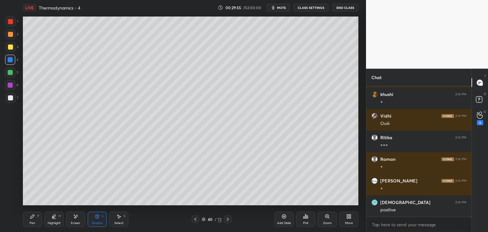
click at [12, 85] on div at bounding box center [10, 85] width 5 height 5
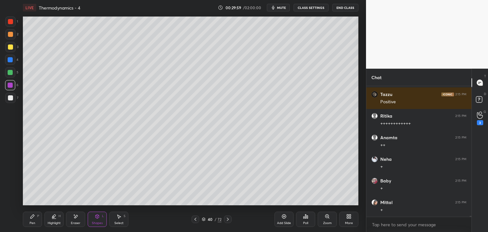
click at [38, 221] on div "Pen P" at bounding box center [32, 219] width 19 height 15
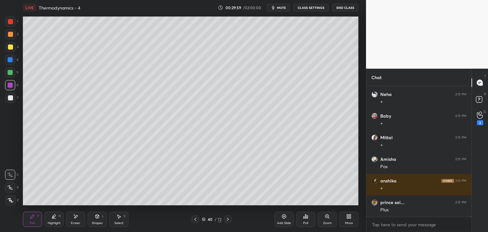
click at [13, 49] on div at bounding box center [10, 47] width 10 height 10
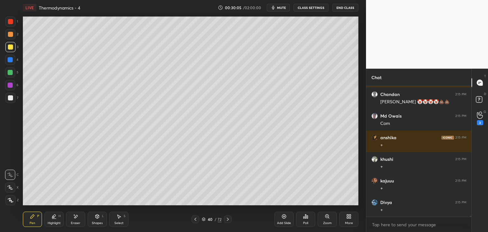
click at [10, 85] on div at bounding box center [10, 85] width 5 height 5
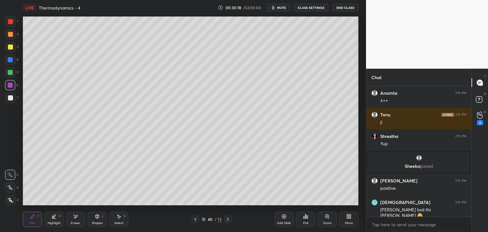
click at [97, 217] on icon at bounding box center [97, 217] width 3 height 4
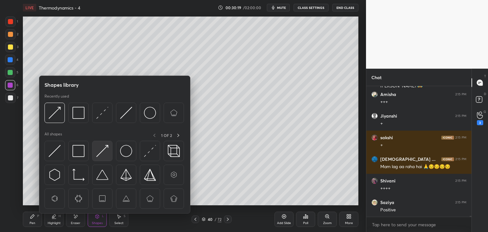
click at [108, 156] on img at bounding box center [102, 151] width 12 height 12
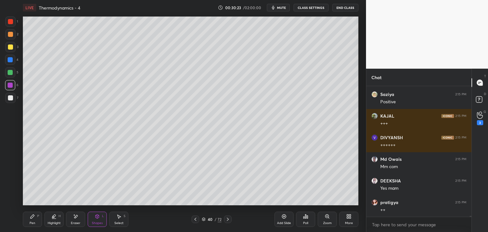
click at [33, 222] on div "Pen" at bounding box center [33, 223] width 6 height 3
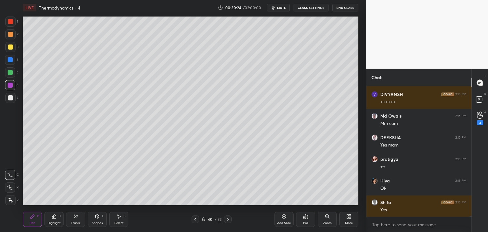
click at [11, 50] on div at bounding box center [10, 46] width 5 height 5
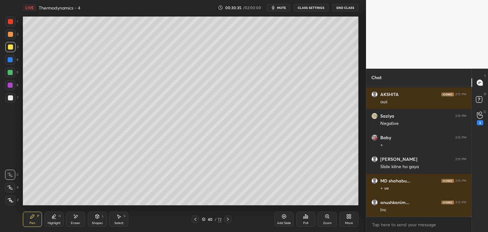
click at [92, 223] on div "Shapes" at bounding box center [97, 223] width 11 height 3
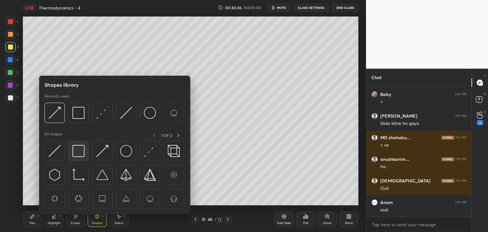
click at [79, 155] on img at bounding box center [78, 151] width 12 height 12
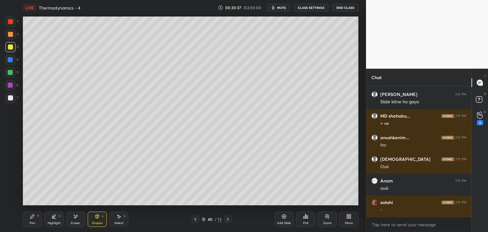
click at [49, 223] on div "Highlight" at bounding box center [54, 223] width 13 height 3
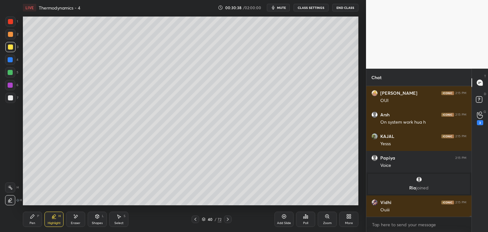
click at [12, 188] on icon at bounding box center [10, 187] width 5 height 5
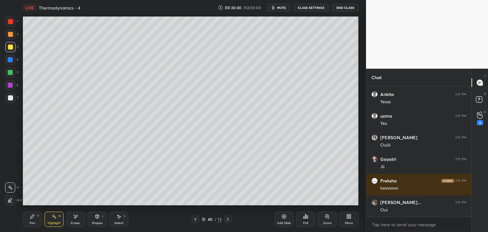
click at [10, 60] on div at bounding box center [10, 59] width 5 height 5
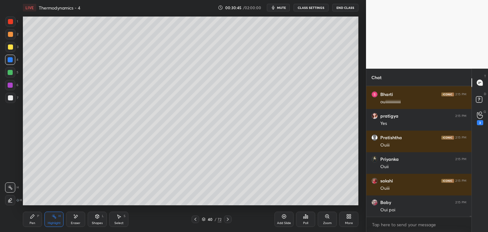
click at [33, 220] on div "Pen P" at bounding box center [32, 219] width 19 height 15
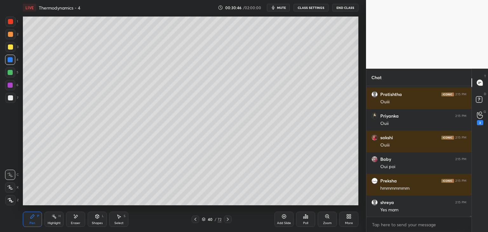
click at [11, 99] on div at bounding box center [10, 97] width 5 height 5
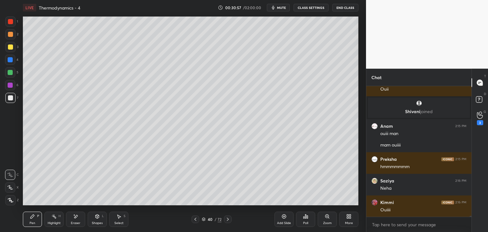
click at [96, 219] on div "Shapes L" at bounding box center [97, 219] width 19 height 15
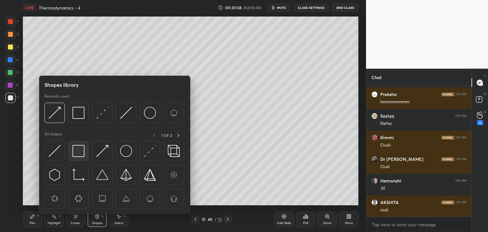
click at [83, 153] on img at bounding box center [78, 151] width 12 height 12
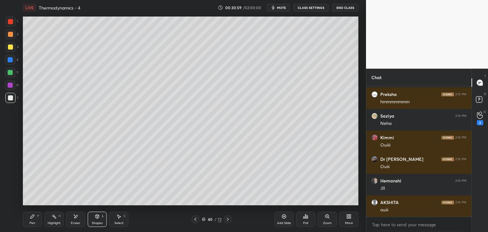
click at [16, 85] on div "6" at bounding box center [11, 85] width 13 height 10
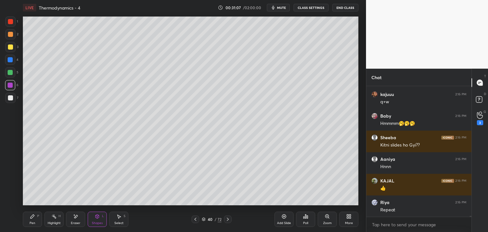
click at [313, 10] on button "CLASS SETTINGS" at bounding box center [311, 8] width 35 height 8
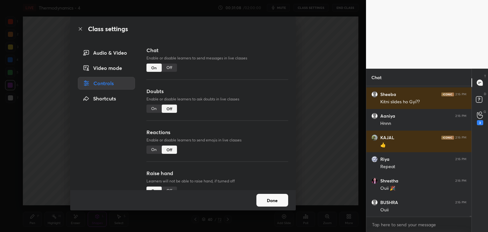
click at [170, 67] on div "Off" at bounding box center [169, 68] width 15 height 8
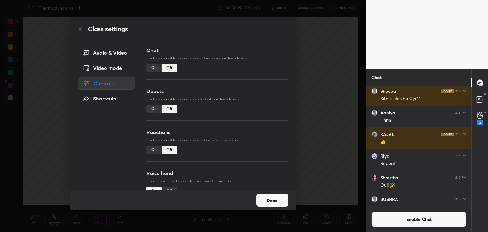
click at [276, 203] on button "Done" at bounding box center [272, 200] width 32 height 13
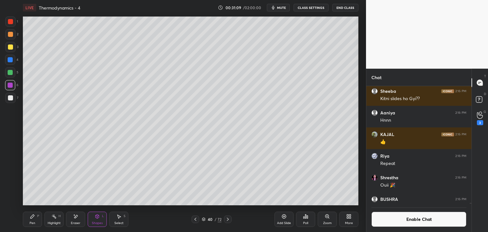
click at [35, 219] on div "Pen P" at bounding box center [32, 219] width 19 height 15
click at [52, 217] on icon at bounding box center [53, 216] width 5 height 5
click at [283, 219] on icon at bounding box center [284, 216] width 5 height 5
click at [36, 222] on div "Pen P" at bounding box center [32, 219] width 19 height 15
click at [13, 97] on div at bounding box center [10, 98] width 10 height 10
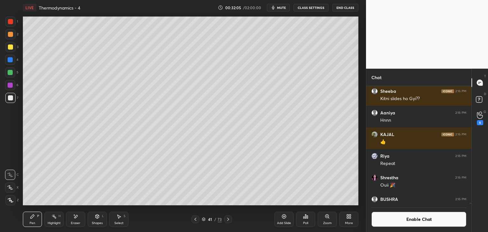
click at [59, 221] on div "Highlight H" at bounding box center [53, 219] width 19 height 15
click at [11, 60] on div at bounding box center [10, 59] width 5 height 5
click at [198, 222] on div at bounding box center [196, 219] width 8 height 8
click at [234, 213] on div "Pen P Highlight H Eraser Shapes L Select S 40 / 73 Add Slide Poll Zoom More" at bounding box center [191, 219] width 336 height 25
click at [229, 219] on icon at bounding box center [228, 219] width 5 height 5
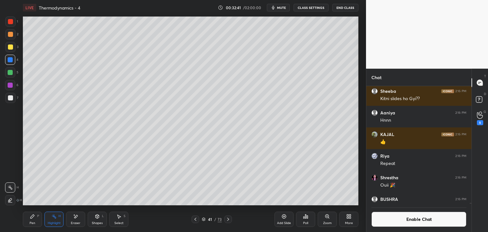
click at [91, 219] on div "Shapes L" at bounding box center [97, 219] width 19 height 15
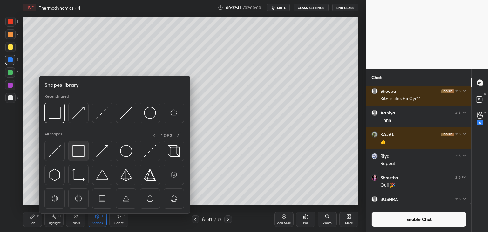
click at [79, 151] on img at bounding box center [78, 151] width 12 height 12
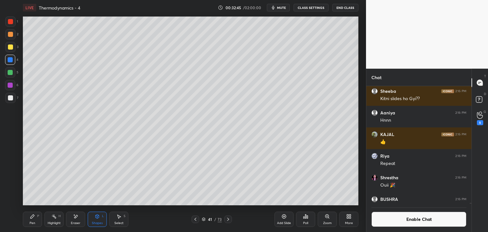
click at [97, 222] on div "Shapes" at bounding box center [97, 223] width 11 height 3
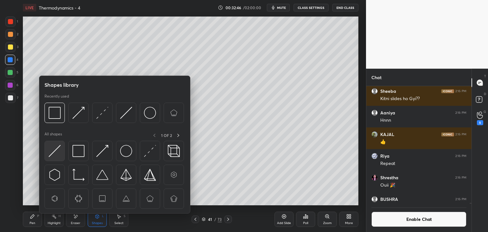
click at [61, 152] on div at bounding box center [54, 151] width 20 height 20
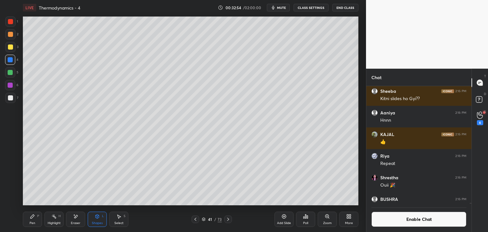
click at [35, 227] on div "Pen P" at bounding box center [32, 219] width 19 height 15
click at [10, 35] on div at bounding box center [10, 34] width 5 height 5
click at [10, 102] on div at bounding box center [10, 98] width 10 height 10
click at [8, 37] on div at bounding box center [10, 34] width 10 height 10
click at [10, 99] on div at bounding box center [10, 97] width 5 height 5
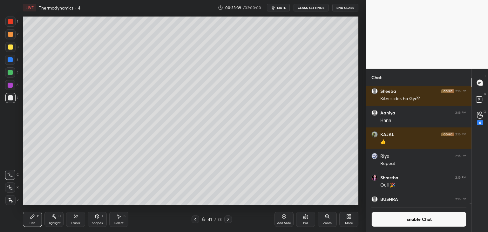
click at [8, 36] on div at bounding box center [10, 34] width 5 height 5
click at [15, 99] on div at bounding box center [10, 98] width 10 height 10
click at [14, 34] on div at bounding box center [10, 34] width 10 height 10
click at [10, 100] on div at bounding box center [10, 97] width 5 height 5
click at [400, 222] on button "Enable Chat" at bounding box center [419, 219] width 95 height 15
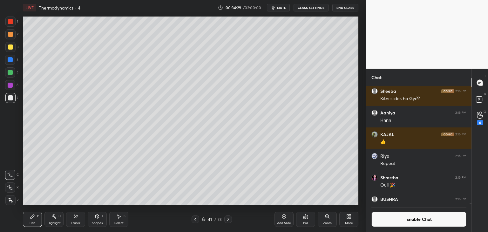
scroll to position [20605, 0]
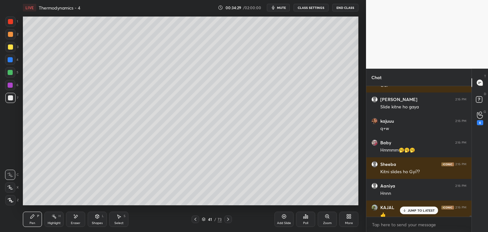
click at [56, 224] on div "Highlight" at bounding box center [54, 223] width 13 height 3
click at [12, 35] on div at bounding box center [10, 34] width 5 height 5
click at [417, 209] on p "2 NEW MESSAGES" at bounding box center [421, 211] width 29 height 4
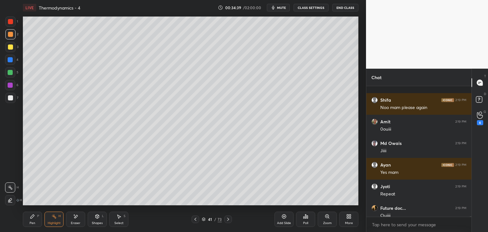
scroll to position [21696, 0]
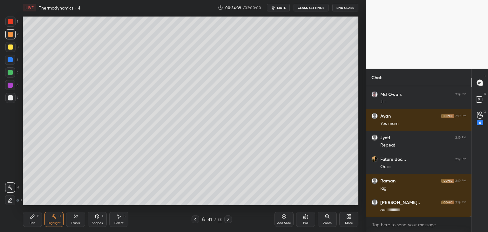
click at [283, 222] on div "Add Slide" at bounding box center [284, 223] width 14 height 3
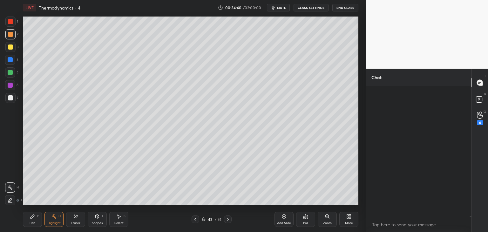
click at [305, 9] on button "CLASS SETTINGS" at bounding box center [311, 8] width 35 height 8
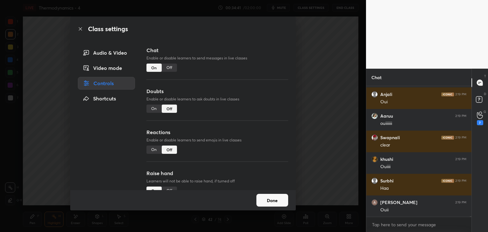
click at [170, 68] on div "Off" at bounding box center [169, 68] width 15 height 8
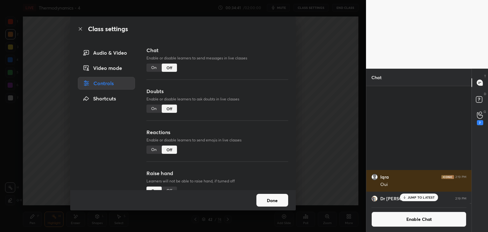
scroll to position [22111, 0]
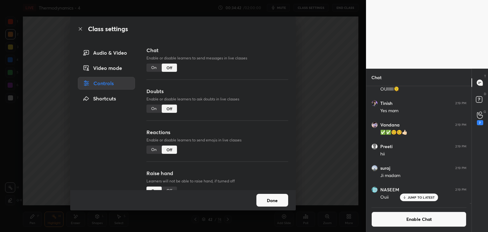
click at [278, 200] on button "Done" at bounding box center [272, 200] width 32 height 13
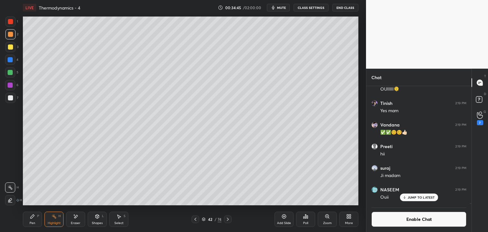
click at [33, 220] on div "Pen P" at bounding box center [32, 219] width 19 height 15
click at [8, 101] on div at bounding box center [10, 98] width 10 height 10
click at [53, 219] on div "Highlight H" at bounding box center [53, 219] width 19 height 15
click at [38, 218] on div "Pen P" at bounding box center [32, 219] width 19 height 15
click at [420, 199] on p "JUMP TO LATEST" at bounding box center [421, 197] width 27 height 4
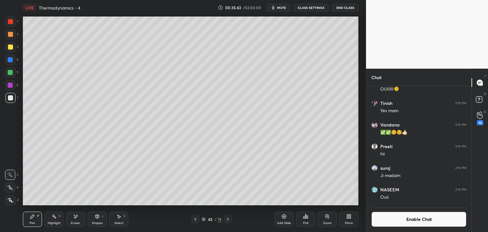
click at [417, 223] on button "Enable Chat" at bounding box center [419, 219] width 95 height 15
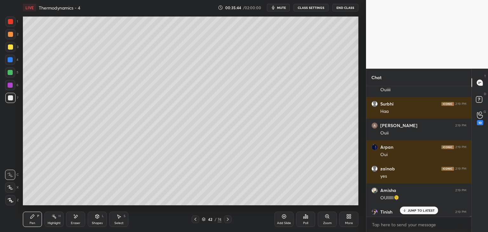
click at [56, 218] on rect at bounding box center [54, 216] width 3 height 3
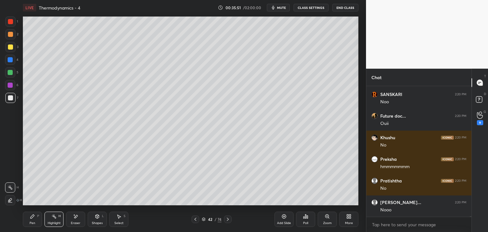
scroll to position [22567, 0]
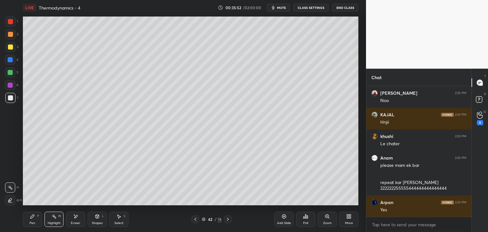
click at [81, 220] on div "Eraser" at bounding box center [75, 219] width 19 height 15
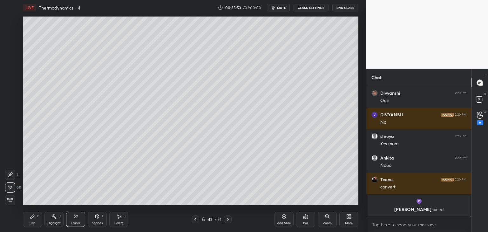
click at [58, 217] on div "H" at bounding box center [59, 216] width 2 height 3
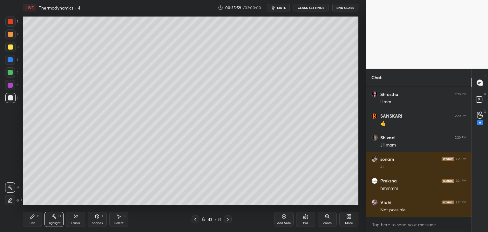
scroll to position [22842, 0]
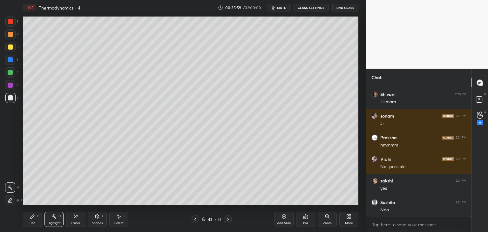
click at [33, 220] on div "Pen P" at bounding box center [32, 219] width 19 height 15
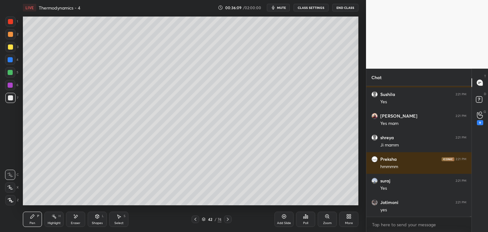
scroll to position [22999, 0]
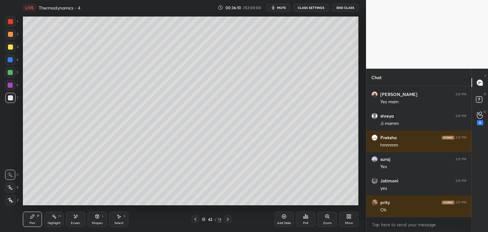
click at [53, 223] on div "Highlight" at bounding box center [54, 223] width 13 height 3
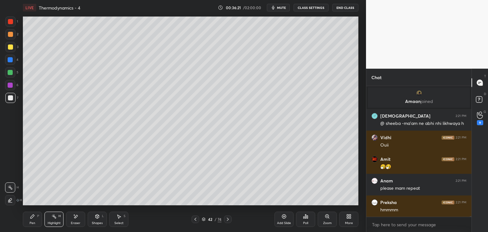
scroll to position [23099, 0]
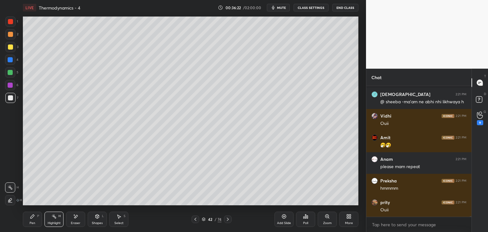
click at [307, 6] on button "CLASS SETTINGS" at bounding box center [311, 8] width 35 height 8
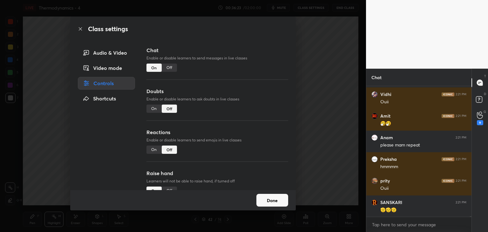
click at [171, 70] on div "Off" at bounding box center [169, 68] width 15 height 8
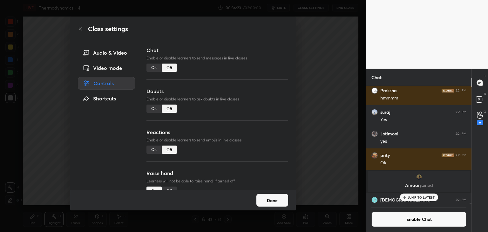
scroll to position [23159, 0]
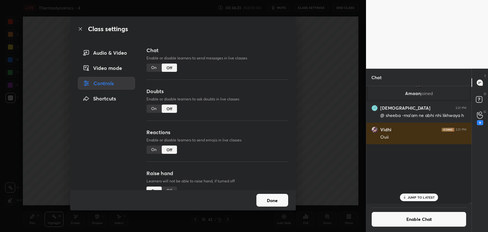
click at [278, 196] on button "Done" at bounding box center [272, 200] width 32 height 13
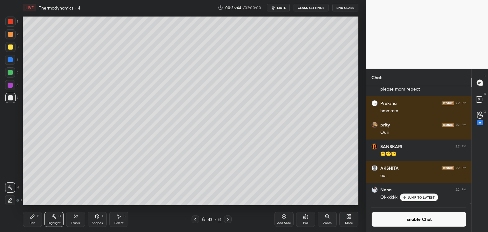
click at [197, 219] on icon at bounding box center [195, 219] width 5 height 5
click at [196, 219] on icon at bounding box center [195, 219] width 5 height 5
click at [11, 72] on div at bounding box center [10, 72] width 5 height 5
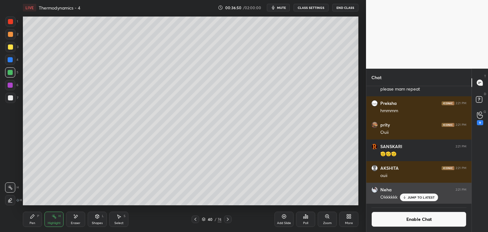
click at [428, 196] on p "JUMP TO LATEST" at bounding box center [421, 197] width 27 height 4
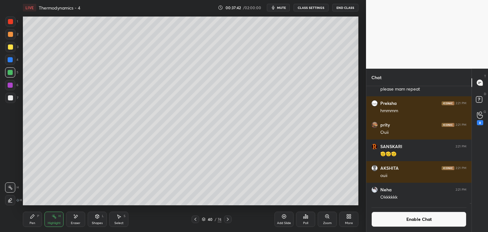
click at [36, 220] on div "Pen P" at bounding box center [32, 219] width 19 height 15
click at [53, 222] on div "Highlight" at bounding box center [54, 223] width 13 height 3
click at [230, 220] on div at bounding box center [228, 219] width 8 height 8
click at [230, 216] on div at bounding box center [228, 219] width 8 height 8
click at [282, 222] on div "Add Slide" at bounding box center [284, 223] width 14 height 3
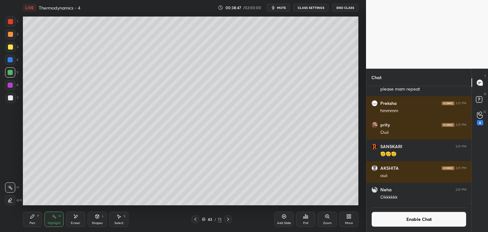
click at [40, 219] on div "Pen P" at bounding box center [32, 219] width 19 height 15
click at [96, 217] on icon at bounding box center [97, 217] width 3 height 4
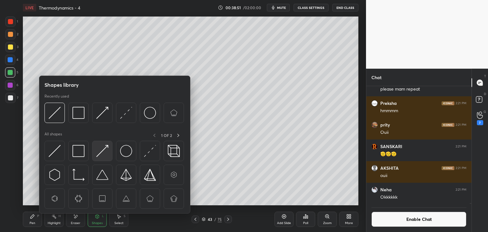
click at [101, 155] on img at bounding box center [102, 151] width 12 height 12
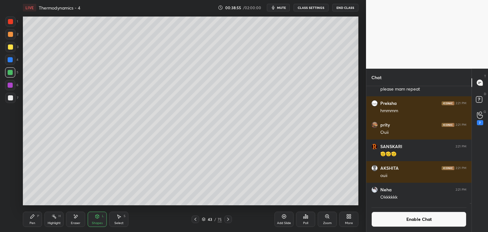
click at [44, 214] on div "Pen P Highlight H Eraser Shapes L Select S" at bounding box center [86, 219] width 126 height 15
click at [38, 223] on div "Pen P" at bounding box center [32, 219] width 19 height 15
click at [15, 98] on div at bounding box center [10, 98] width 10 height 10
click at [119, 222] on div "Select" at bounding box center [118, 223] width 9 height 3
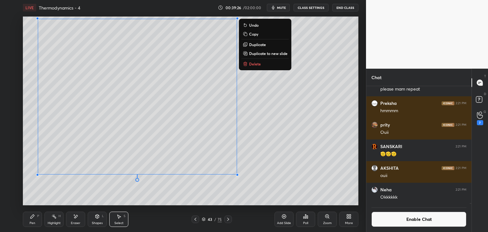
click at [54, 223] on div "Highlight" at bounding box center [54, 223] width 13 height 3
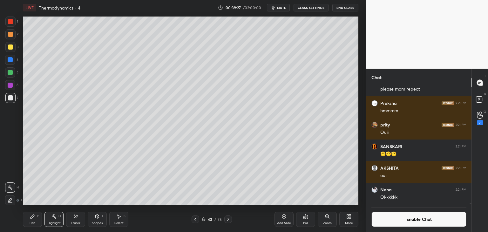
click at [26, 223] on div "Pen P" at bounding box center [32, 219] width 19 height 15
click at [15, 58] on div at bounding box center [10, 60] width 10 height 10
click at [55, 222] on div "Highlight" at bounding box center [54, 223] width 13 height 3
click at [36, 215] on div "Pen P" at bounding box center [32, 219] width 19 height 15
click at [9, 100] on div at bounding box center [10, 97] width 5 height 5
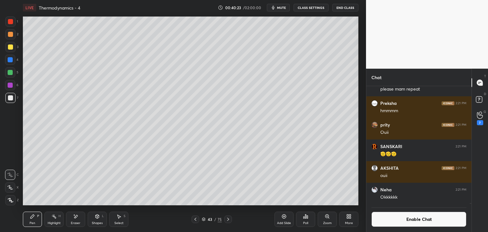
click at [288, 220] on div "Add Slide" at bounding box center [284, 219] width 19 height 15
click at [6, 61] on div at bounding box center [10, 60] width 10 height 10
click at [11, 96] on div at bounding box center [10, 97] width 5 height 5
click at [14, 36] on div at bounding box center [10, 34] width 10 height 10
click at [11, 98] on div at bounding box center [10, 97] width 5 height 5
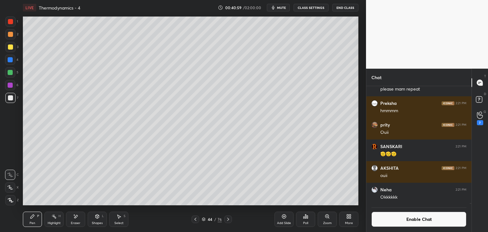
click at [13, 86] on div at bounding box center [10, 85] width 10 height 10
click at [10, 73] on div at bounding box center [10, 72] width 5 height 5
click at [75, 220] on div "Eraser" at bounding box center [75, 219] width 19 height 15
click at [29, 222] on div "Pen P" at bounding box center [32, 219] width 19 height 15
click at [381, 219] on button "Enable Chat" at bounding box center [419, 219] width 95 height 15
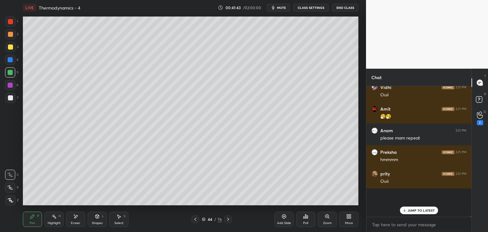
scroll to position [129, 103]
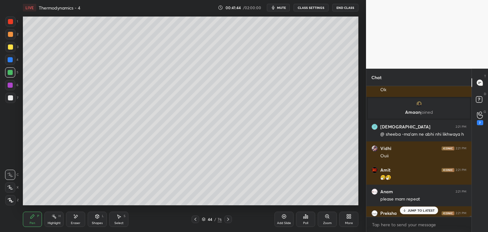
click at [419, 214] on div "JUMP TO LATEST" at bounding box center [419, 211] width 38 height 8
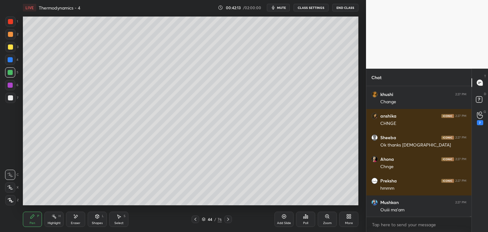
scroll to position [24013, 0]
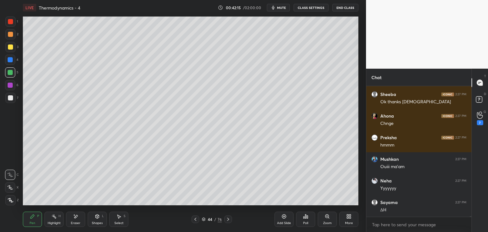
click at [197, 219] on icon at bounding box center [195, 219] width 5 height 5
click at [196, 222] on icon at bounding box center [195, 219] width 5 height 5
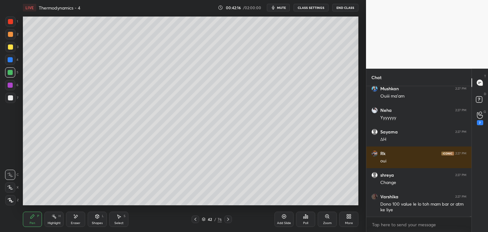
click at [195, 222] on div at bounding box center [196, 219] width 8 height 8
click at [196, 219] on icon at bounding box center [195, 219] width 5 height 5
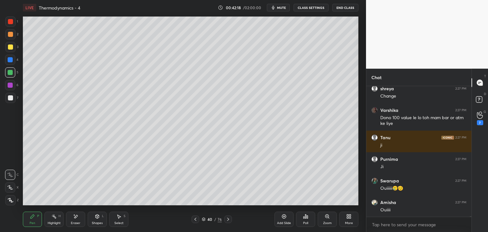
click at [194, 220] on icon at bounding box center [195, 219] width 5 height 5
click at [193, 220] on icon at bounding box center [195, 219] width 5 height 5
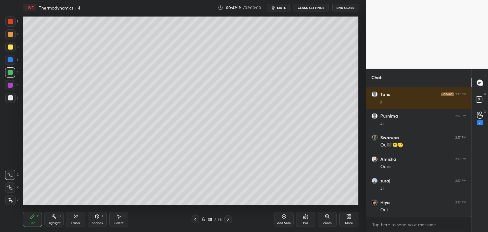
click at [195, 219] on icon at bounding box center [196, 219] width 2 height 3
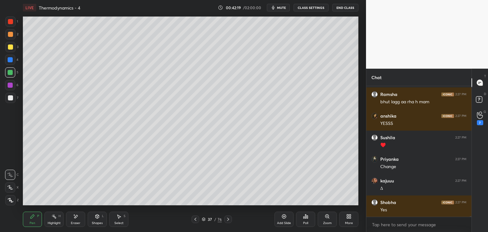
click at [197, 219] on icon at bounding box center [195, 219] width 5 height 5
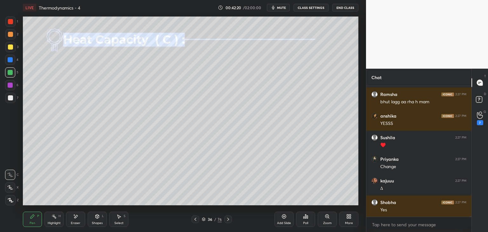
click at [197, 219] on icon at bounding box center [195, 219] width 5 height 5
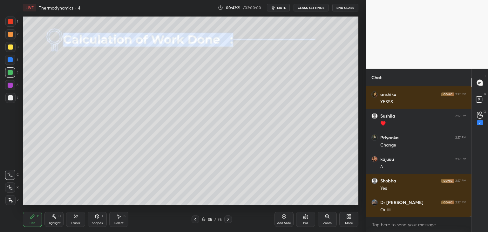
click at [226, 219] on icon at bounding box center [228, 219] width 5 height 5
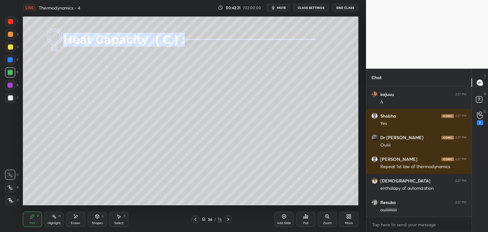
click at [227, 219] on icon at bounding box center [228, 219] width 5 height 5
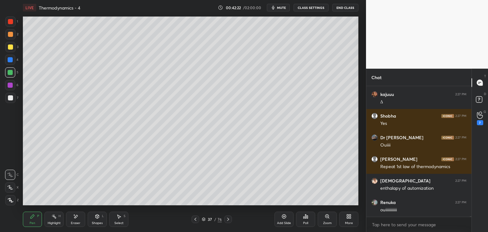
scroll to position [24522, 0]
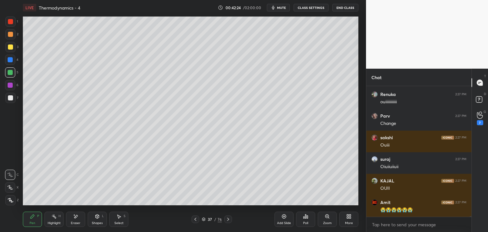
click at [59, 222] on div "Highlight" at bounding box center [54, 223] width 13 height 3
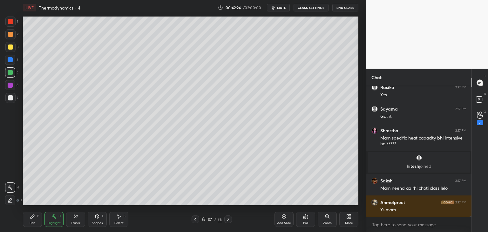
click at [193, 221] on icon at bounding box center [195, 219] width 5 height 5
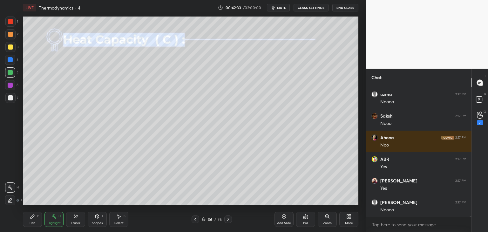
click at [122, 215] on div "Select S" at bounding box center [118, 219] width 19 height 15
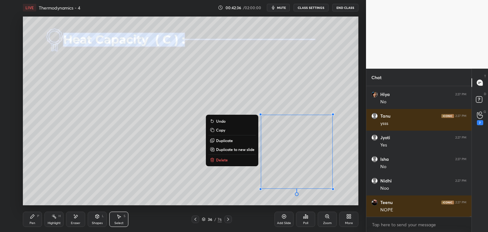
click at [30, 220] on div "Pen P" at bounding box center [32, 219] width 19 height 15
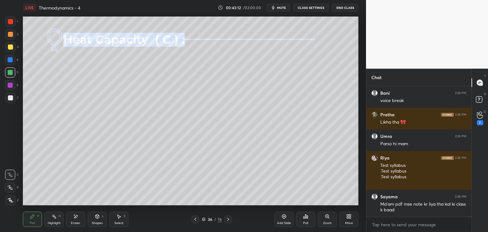
click at [56, 221] on div "Highlight H" at bounding box center [53, 219] width 19 height 15
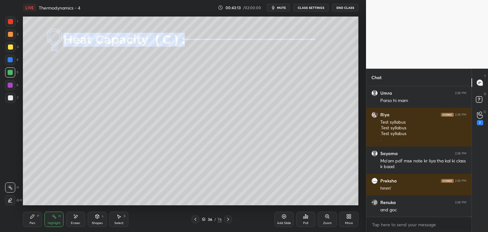
click at [16, 60] on div "4" at bounding box center [11, 60] width 13 height 10
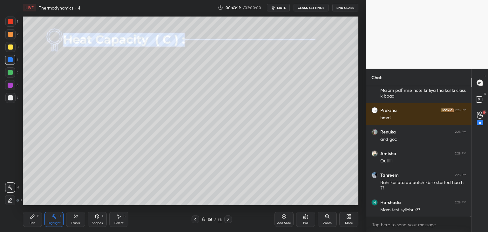
click at [310, 8] on button "CLASS SETTINGS" at bounding box center [311, 8] width 35 height 8
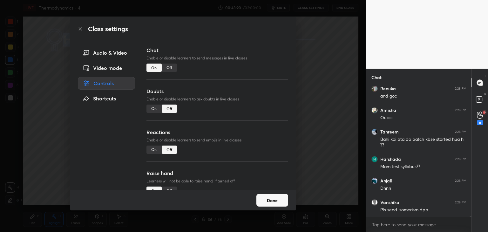
click at [154, 153] on div "On" at bounding box center [154, 150] width 15 height 8
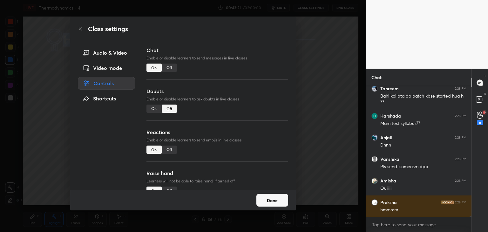
click at [261, 197] on button "Done" at bounding box center [272, 200] width 32 height 13
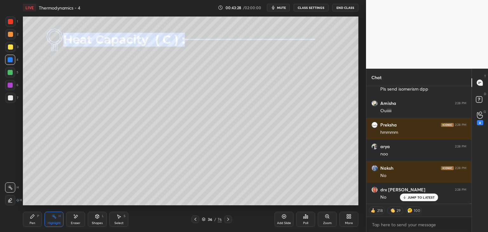
click at [313, 6] on button "CLASS SETTINGS" at bounding box center [311, 8] width 35 height 8
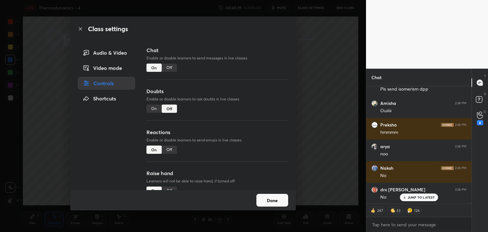
click at [168, 64] on div "Off" at bounding box center [169, 68] width 15 height 8
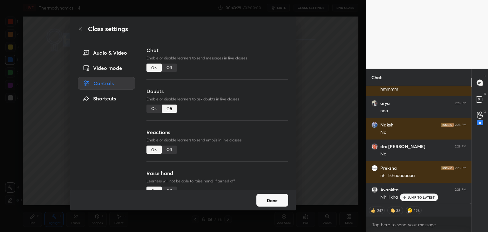
type textarea "x"
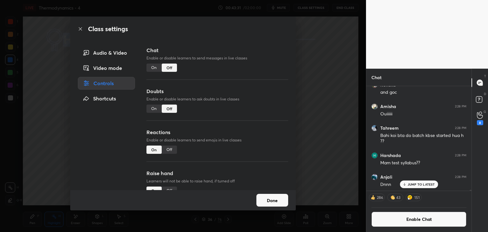
click at [171, 151] on div "Off" at bounding box center [169, 150] width 15 height 8
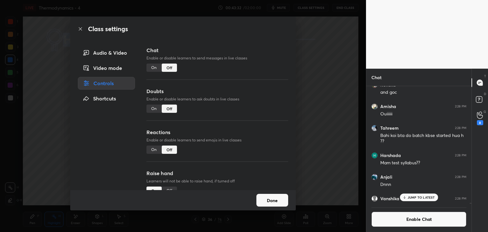
click at [273, 201] on button "Done" at bounding box center [272, 200] width 32 height 13
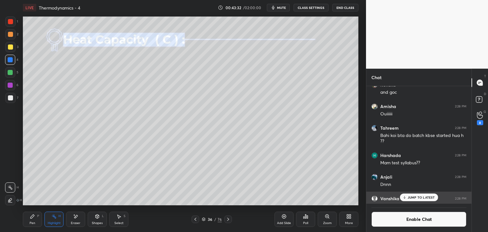
click at [412, 191] on div "Anjali 2:28 PM Dnnn" at bounding box center [418, 181] width 105 height 22
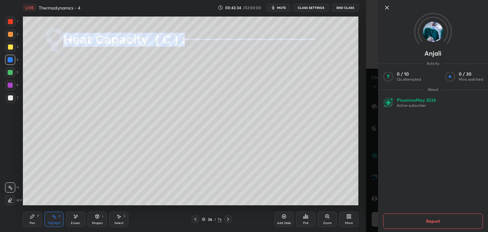
click at [388, 8] on icon at bounding box center [387, 7] width 3 height 3
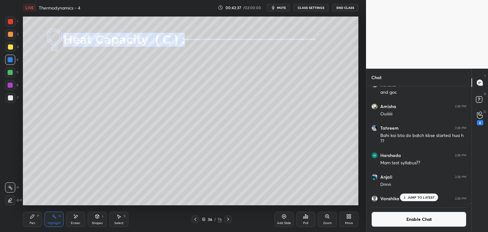
click at [422, 196] on p "JUMP TO LATEST" at bounding box center [421, 197] width 27 height 4
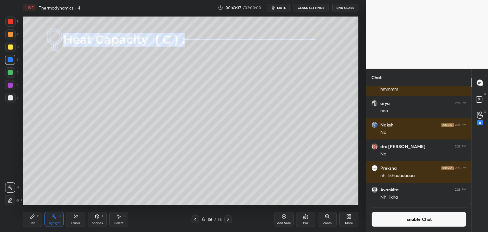
click at [424, 224] on button "Enable Chat" at bounding box center [419, 219] width 95 height 15
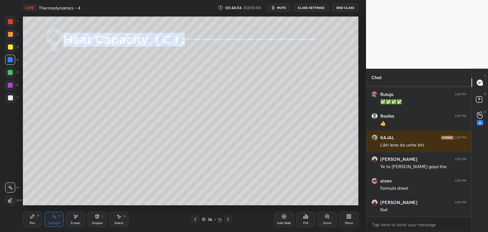
click at [228, 218] on icon at bounding box center [228, 219] width 5 height 5
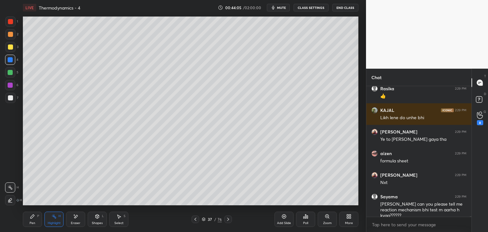
click at [314, 5] on button "CLASS SETTINGS" at bounding box center [311, 8] width 35 height 8
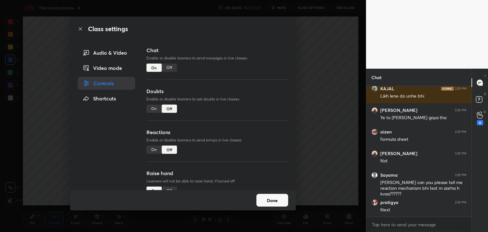
click at [175, 63] on div "Chat Enable or disable learners to send messages in live classes On Off" at bounding box center [218, 66] width 142 height 41
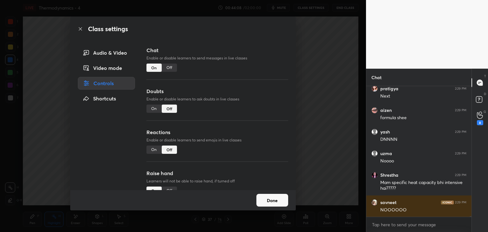
click at [263, 199] on button "Done" at bounding box center [272, 200] width 32 height 13
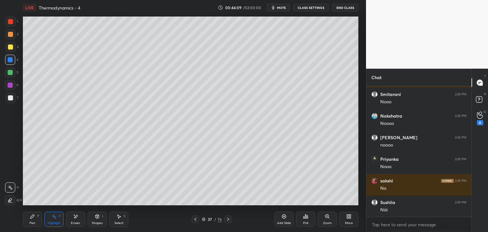
click at [312, 8] on button "CLASS SETTINGS" at bounding box center [311, 8] width 35 height 8
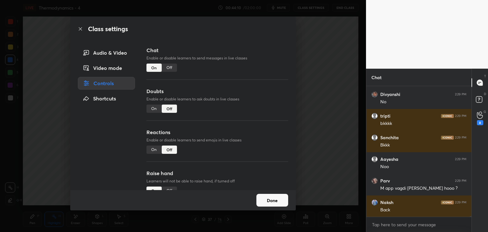
click at [175, 66] on div "Off" at bounding box center [169, 68] width 15 height 8
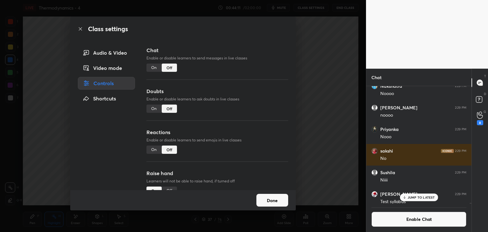
click at [269, 197] on button "Done" at bounding box center [272, 200] width 32 height 13
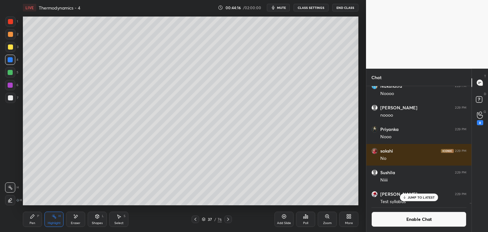
click at [198, 221] on div at bounding box center [196, 219] width 8 height 8
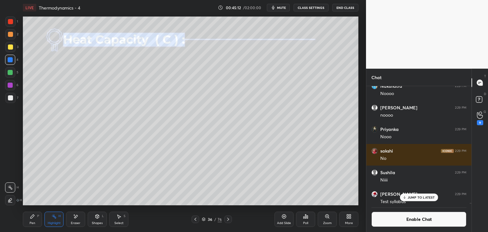
click at [227, 220] on icon at bounding box center [228, 219] width 5 height 5
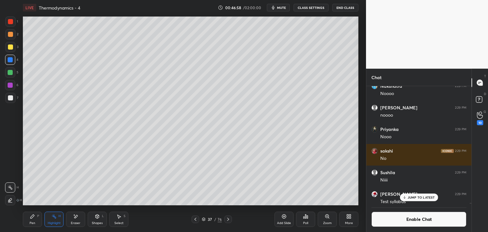
click at [281, 8] on span "mute" at bounding box center [281, 7] width 9 height 4
click at [310, 8] on button "CLASS SETTINGS" at bounding box center [311, 8] width 35 height 8
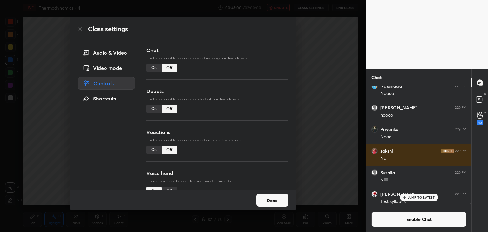
click at [272, 198] on button "Done" at bounding box center [272, 200] width 32 height 13
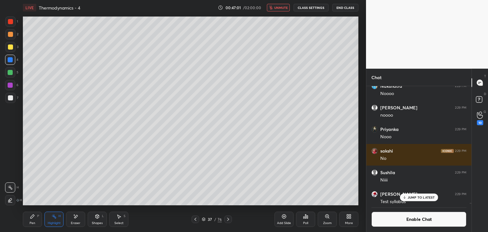
click at [281, 10] on button "unmute" at bounding box center [278, 8] width 23 height 8
click at [313, 7] on button "CLASS SETTINGS" at bounding box center [311, 8] width 35 height 8
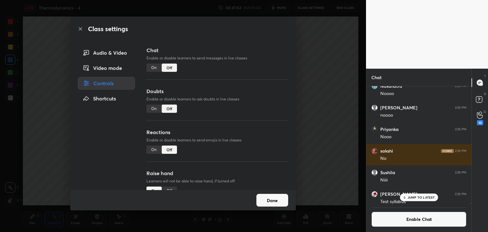
click at [149, 156] on div "Reactions Enable or disable learners to send emojis in live classes On Off" at bounding box center [218, 148] width 142 height 41
click at [156, 147] on div "On" at bounding box center [154, 150] width 15 height 8
click at [278, 200] on button "Done" at bounding box center [272, 200] width 32 height 13
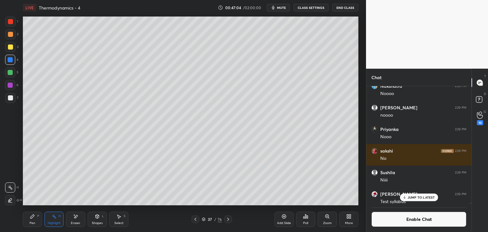
scroll to position [2, 2]
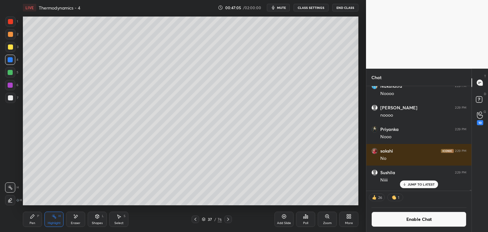
click at [421, 187] on div "JUMP TO LATEST" at bounding box center [419, 185] width 38 height 8
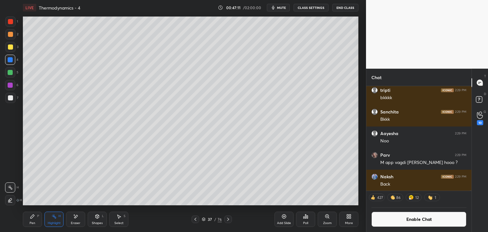
click at [229, 218] on icon at bounding box center [228, 219] width 5 height 5
click at [317, 8] on button "CLASS SETTINGS" at bounding box center [311, 8] width 35 height 8
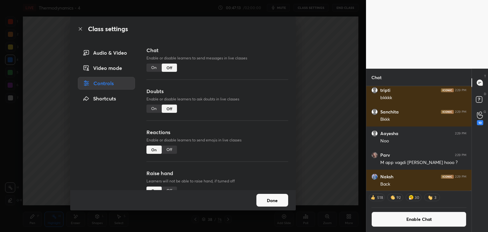
click at [168, 150] on div "Off" at bounding box center [169, 150] width 15 height 8
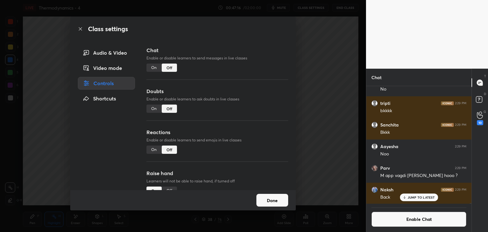
click at [277, 204] on button "Done" at bounding box center [272, 200] width 32 height 13
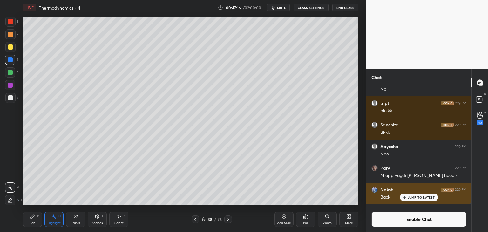
click at [414, 198] on p "JUMP TO LATEST" at bounding box center [421, 197] width 27 height 4
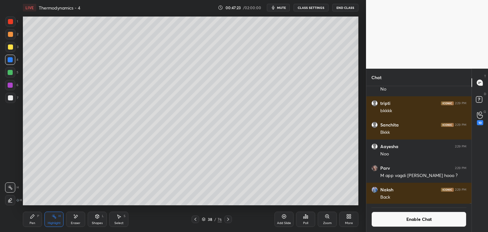
click at [278, 6] on span "mute" at bounding box center [281, 7] width 9 height 4
click at [281, 7] on span "unmute" at bounding box center [281, 7] width 14 height 4
click at [227, 218] on icon at bounding box center [228, 219] width 5 height 5
click at [54, 215] on icon at bounding box center [53, 216] width 5 height 5
click at [407, 221] on button "Enable Chat" at bounding box center [419, 219] width 95 height 15
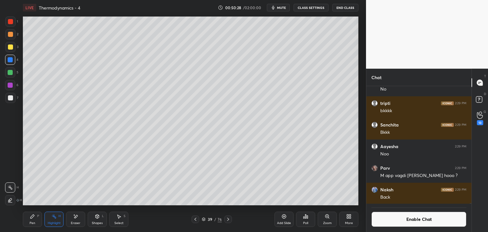
scroll to position [129, 103]
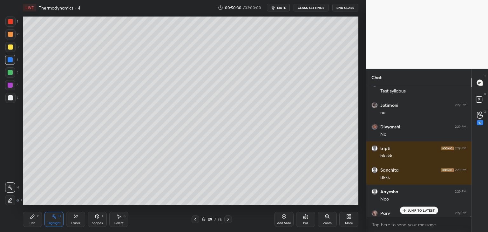
click at [416, 210] on p "JUMP TO LATEST" at bounding box center [421, 211] width 27 height 4
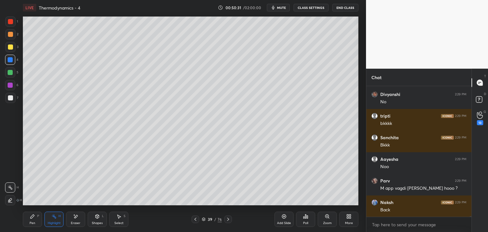
scroll to position [27314, 0]
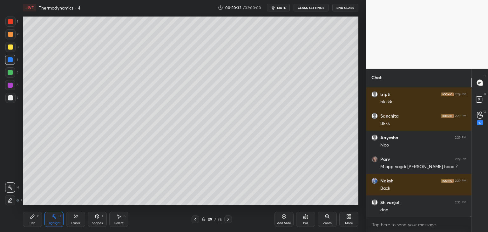
click at [309, 10] on button "CLASS SETTINGS" at bounding box center [311, 8] width 35 height 8
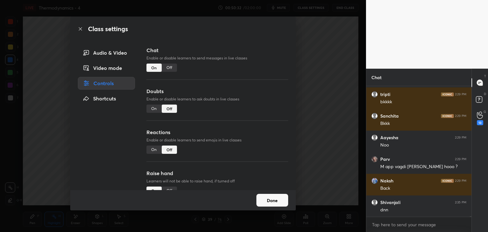
scroll to position [27336, 0]
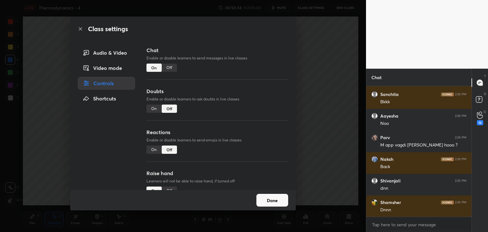
click at [280, 202] on button "Done" at bounding box center [272, 200] width 32 height 13
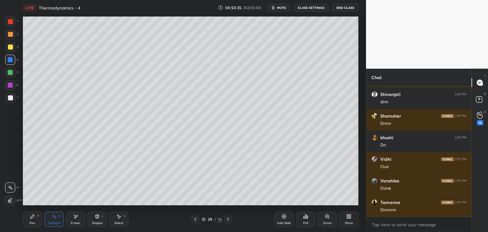
scroll to position [27444, 0]
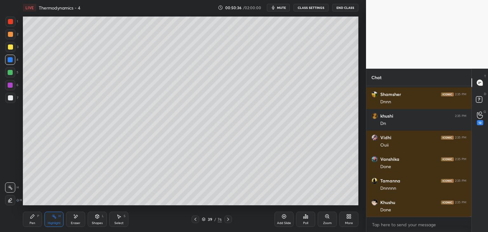
click at [229, 216] on div at bounding box center [228, 219] width 8 height 8
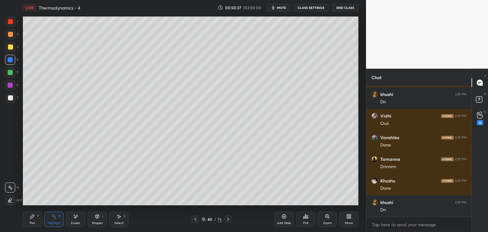
click at [316, 9] on button "CLASS SETTINGS" at bounding box center [311, 8] width 35 height 8
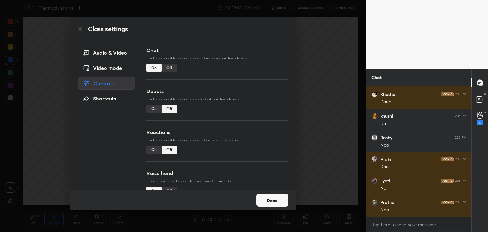
click at [166, 65] on div "Off" at bounding box center [169, 68] width 15 height 8
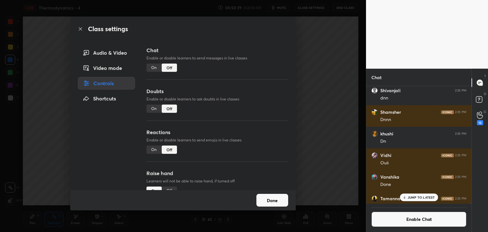
scroll to position [27507, 0]
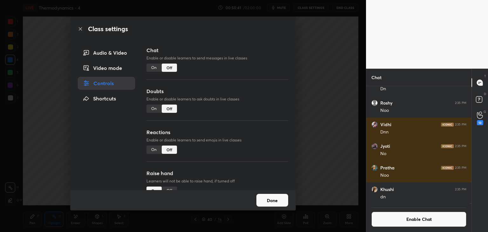
click at [278, 203] on button "Done" at bounding box center [272, 200] width 32 height 13
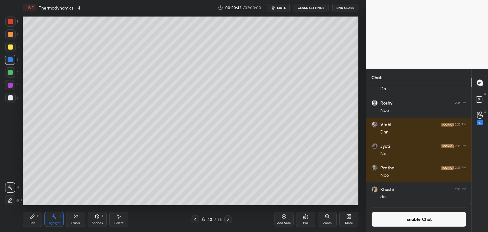
click at [195, 223] on div "Pen P Highlight H Eraser Shapes L Select S 40 / 76 Add Slide Poll Zoom More" at bounding box center [191, 219] width 336 height 25
click at [192, 218] on div at bounding box center [196, 219] width 8 height 8
click at [230, 220] on icon at bounding box center [228, 219] width 5 height 5
click at [388, 220] on button "Enable Chat" at bounding box center [419, 219] width 95 height 15
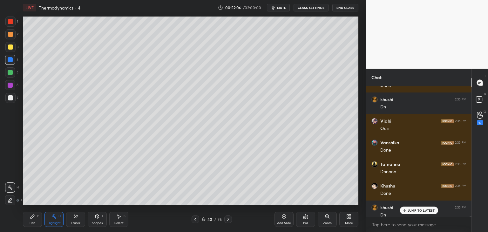
click at [407, 208] on div "JUMP TO LATEST" at bounding box center [419, 211] width 38 height 8
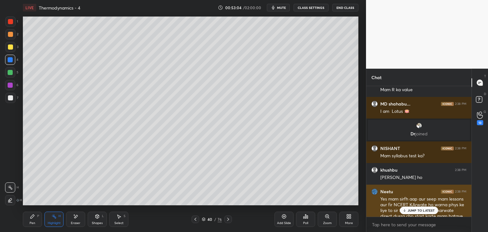
scroll to position [28028, 0]
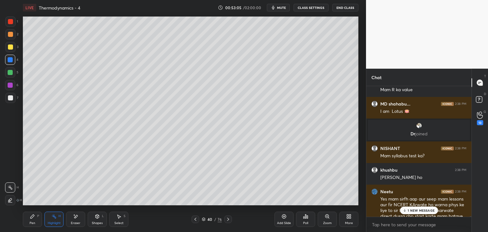
click at [196, 219] on icon at bounding box center [195, 219] width 5 height 5
click at [227, 220] on icon at bounding box center [228, 219] width 5 height 5
click at [52, 219] on icon at bounding box center [53, 216] width 5 height 5
click at [198, 218] on div at bounding box center [196, 219] width 8 height 8
click at [227, 219] on icon at bounding box center [228, 219] width 5 height 5
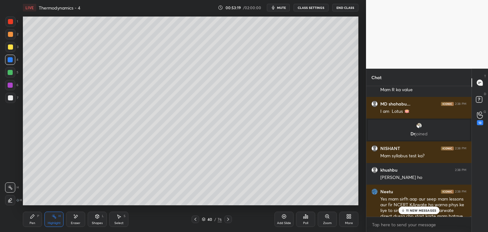
click at [421, 210] on p "11 NEW MESSAGES" at bounding box center [421, 211] width 30 height 4
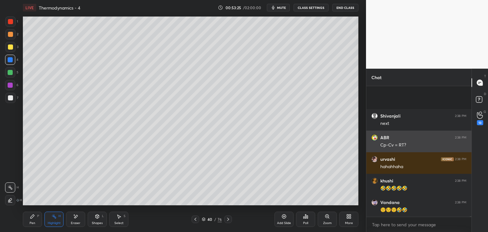
scroll to position [28436, 0]
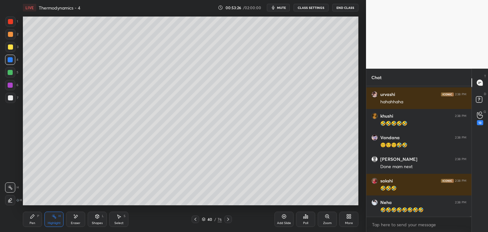
click at [193, 221] on icon at bounding box center [195, 219] width 5 height 5
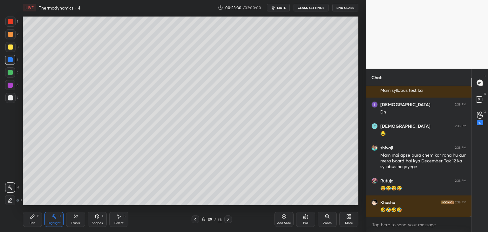
scroll to position [28664, 0]
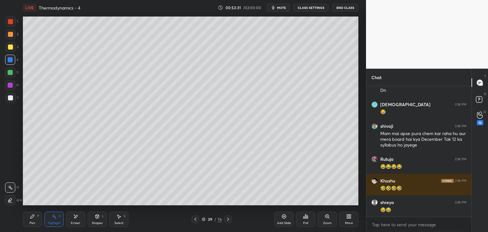
click at [37, 223] on div "Pen P" at bounding box center [32, 219] width 19 height 15
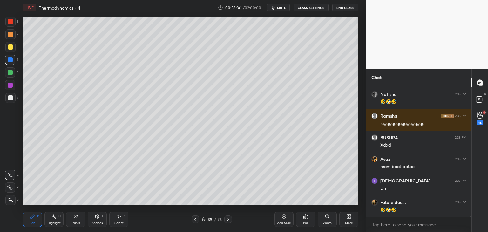
scroll to position [28859, 0]
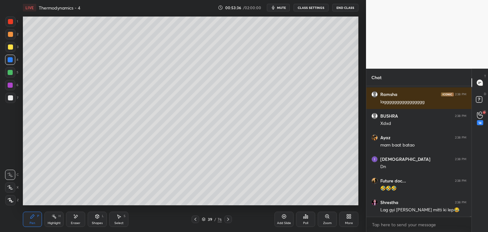
click at [53, 224] on div "Highlight" at bounding box center [54, 223] width 13 height 3
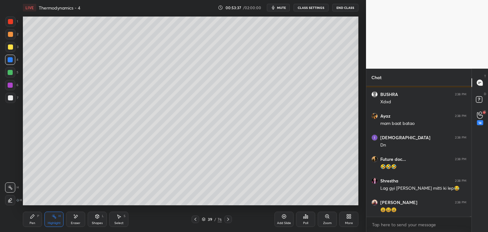
click at [107, 224] on div "Pen P Highlight H Eraser Shapes L Select S" at bounding box center [86, 219] width 126 height 15
click at [100, 219] on div "Shapes L" at bounding box center [97, 219] width 19 height 15
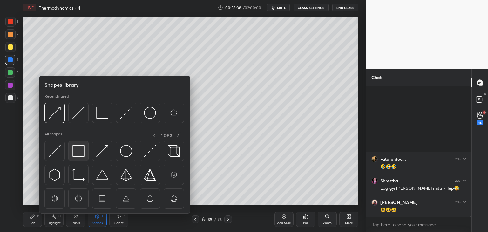
scroll to position [28972, 0]
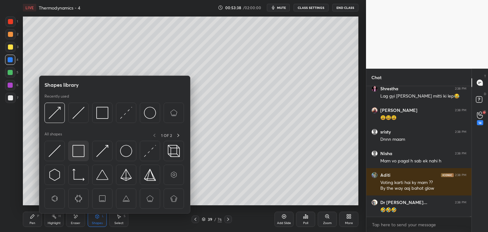
click at [71, 151] on div at bounding box center [78, 151] width 20 height 20
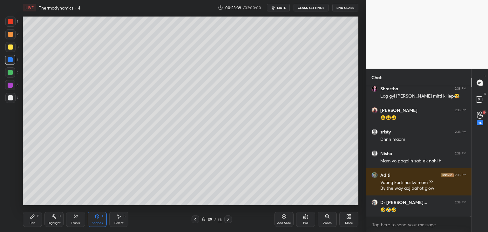
scroll to position [29037, 0]
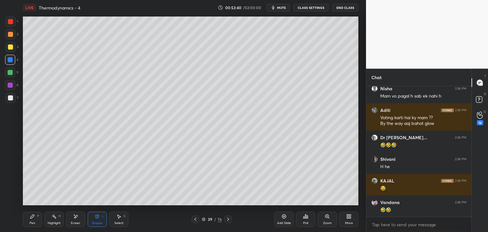
click at [62, 219] on div "Highlight H" at bounding box center [53, 219] width 19 height 15
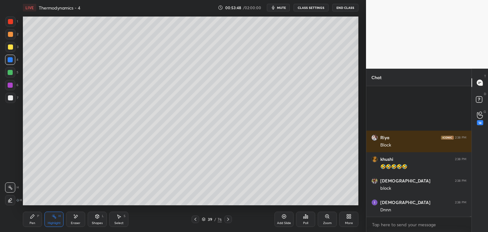
scroll to position [29583, 0]
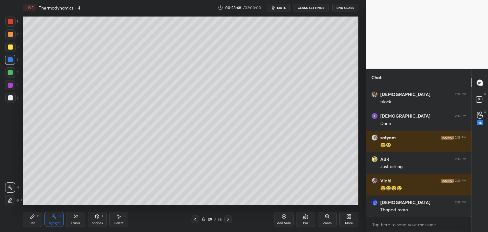
click at [72, 219] on div "Eraser" at bounding box center [75, 219] width 19 height 15
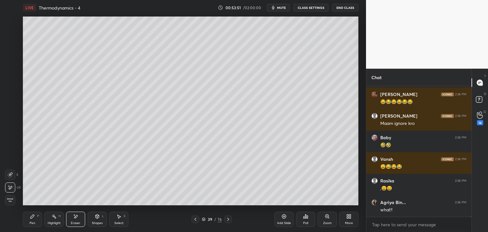
scroll to position [29799, 0]
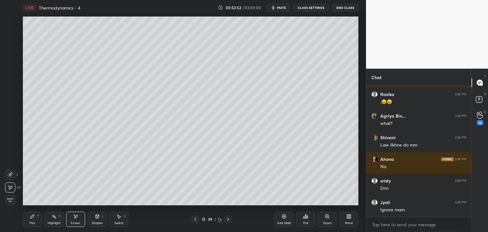
click at [56, 220] on div "Highlight H" at bounding box center [53, 219] width 19 height 15
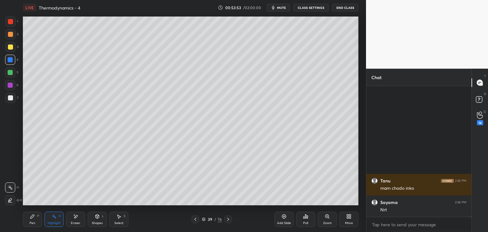
click at [229, 219] on icon at bounding box center [228, 219] width 5 height 5
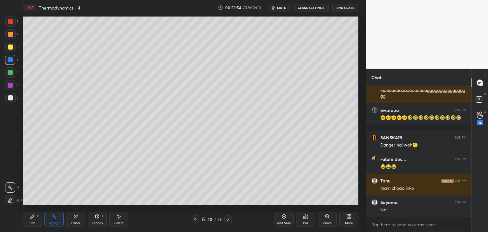
scroll to position [29417, 0]
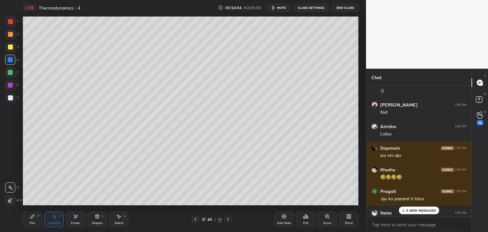
click at [411, 210] on p "5 NEW MESSAGES" at bounding box center [422, 211] width 30 height 4
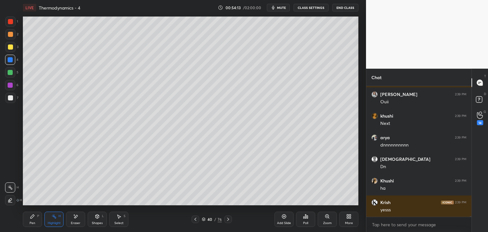
click at [54, 223] on div "Highlight" at bounding box center [54, 223] width 13 height 3
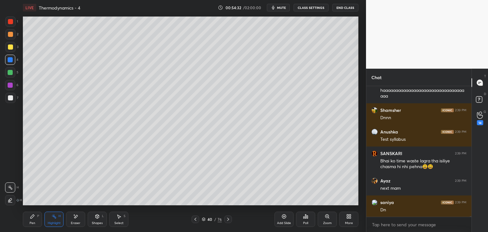
click at [226, 220] on icon at bounding box center [228, 219] width 5 height 5
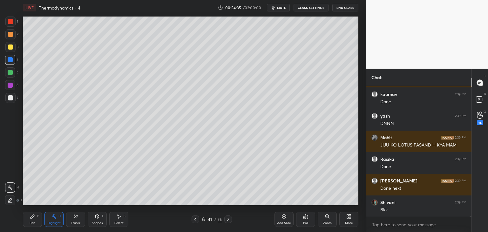
click at [312, 7] on button "CLASS SETTINGS" at bounding box center [311, 8] width 35 height 8
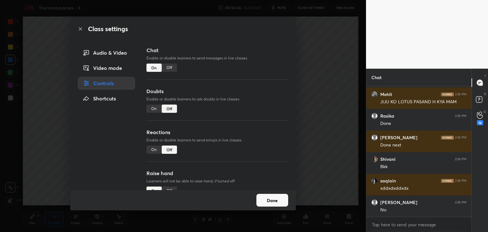
click at [170, 69] on div "Off" at bounding box center [169, 68] width 15 height 8
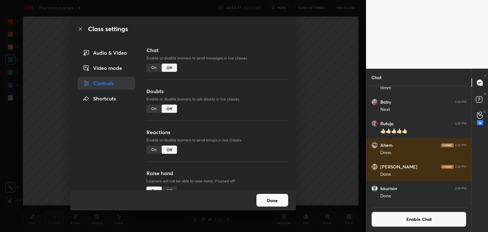
click at [276, 201] on button "Done" at bounding box center [272, 200] width 32 height 13
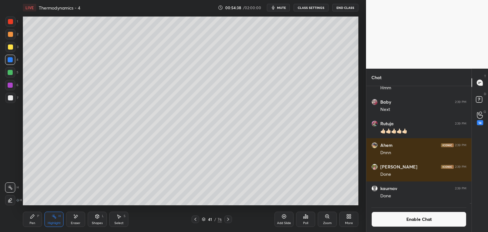
click at [62, 219] on div "Highlight H" at bounding box center [53, 219] width 19 height 15
click at [409, 220] on button "Enable Chat" at bounding box center [419, 219] width 95 height 15
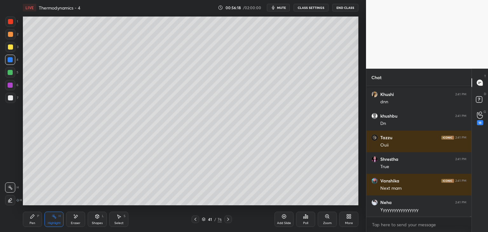
scroll to position [31877, 0]
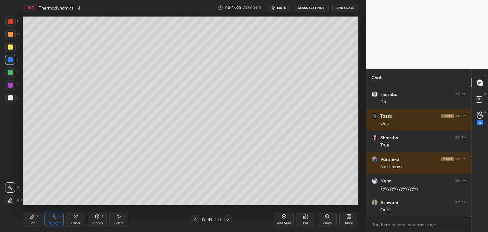
click at [229, 216] on div at bounding box center [228, 219] width 8 height 8
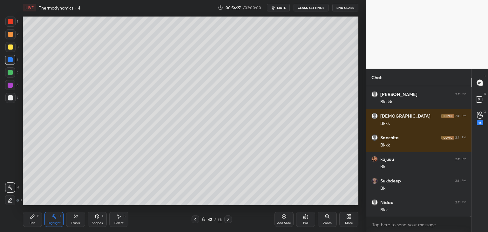
scroll to position [32791, 0]
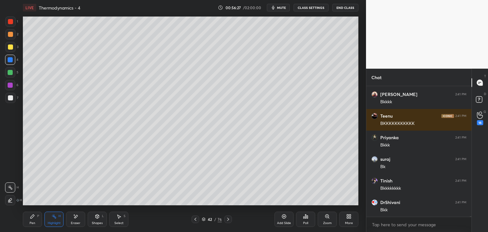
click at [195, 218] on icon at bounding box center [195, 219] width 5 height 5
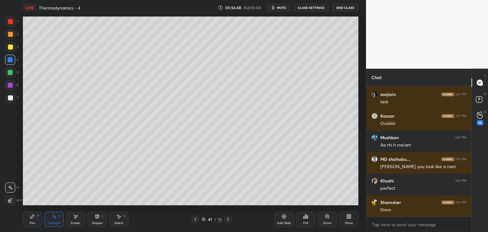
scroll to position [34150, 0]
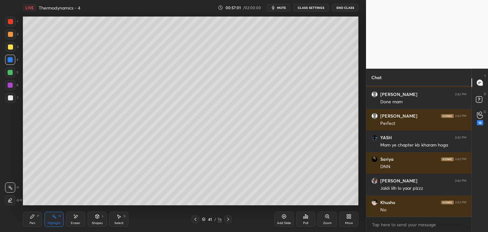
click at [228, 219] on icon at bounding box center [228, 219] width 5 height 5
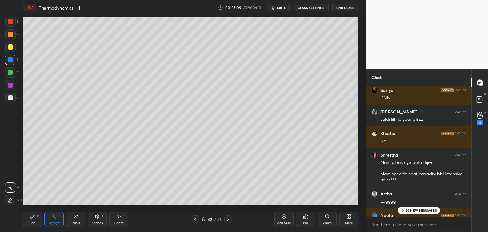
click at [197, 218] on icon at bounding box center [195, 219] width 5 height 5
click at [195, 219] on icon at bounding box center [196, 219] width 2 height 3
click at [195, 219] on icon at bounding box center [195, 219] width 5 height 5
click at [196, 218] on icon at bounding box center [195, 219] width 5 height 5
click at [197, 219] on icon at bounding box center [195, 219] width 5 height 5
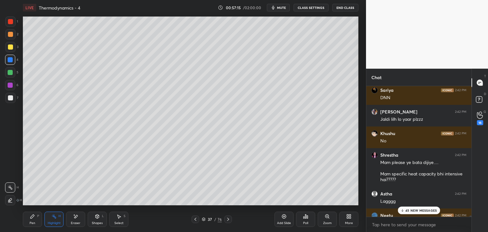
click at [36, 225] on div "Pen P" at bounding box center [32, 219] width 19 height 15
click at [54, 222] on div "Highlight" at bounding box center [54, 223] width 13 height 3
click at [419, 209] on p "58 NEW MESSAGES" at bounding box center [421, 211] width 31 height 4
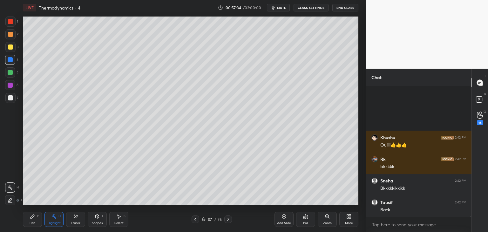
scroll to position [36478, 0]
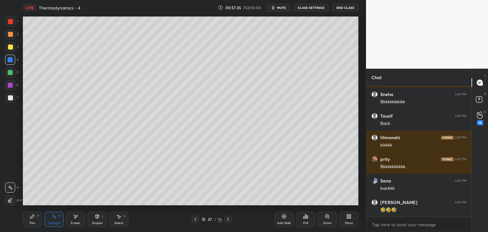
click at [204, 218] on icon at bounding box center [204, 219] width 4 height 4
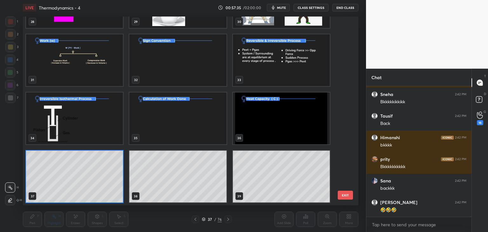
scroll to position [36543, 0]
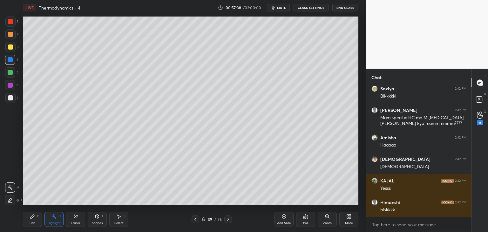
click at [229, 221] on icon at bounding box center [228, 219] width 5 height 5
click at [230, 219] on icon at bounding box center [228, 219] width 5 height 5
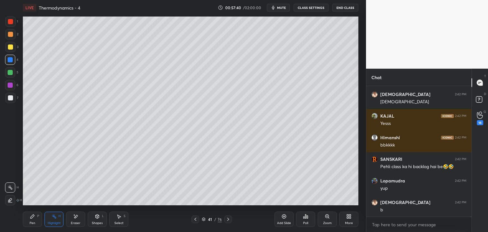
click at [228, 219] on icon at bounding box center [228, 219] width 5 height 5
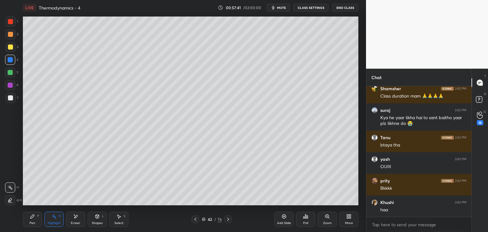
click at [195, 222] on div at bounding box center [196, 219] width 8 height 8
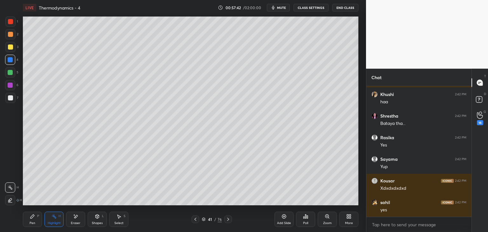
click at [226, 219] on icon at bounding box center [228, 219] width 5 height 5
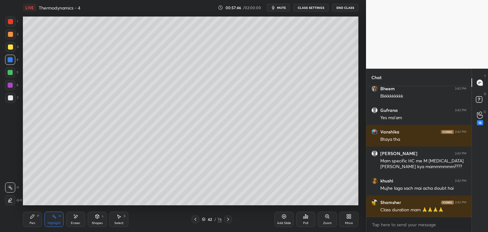
scroll to position [37312, 0]
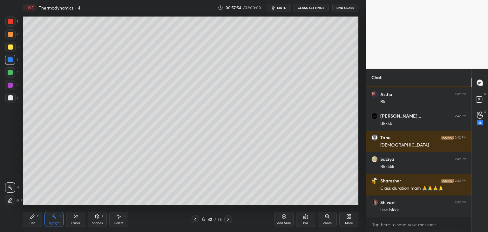
click at [192, 220] on div at bounding box center [196, 219] width 8 height 8
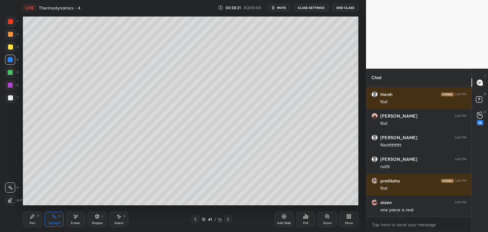
click at [228, 220] on icon at bounding box center [228, 219] width 2 height 3
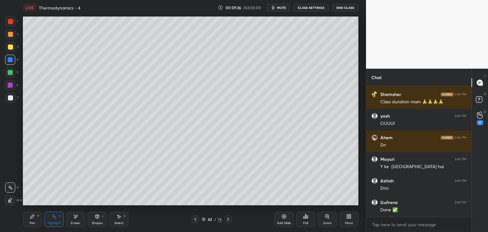
click at [226, 219] on icon at bounding box center [228, 219] width 5 height 5
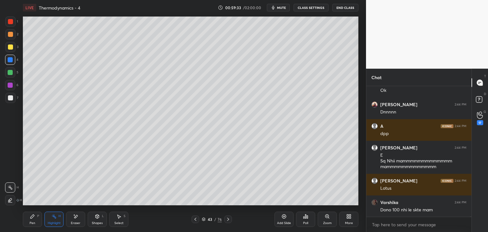
click at [318, 9] on button "CLASS SETTINGS" at bounding box center [311, 8] width 35 height 8
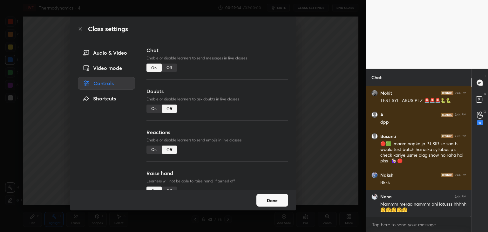
click at [168, 67] on div "Off" at bounding box center [169, 68] width 15 height 8
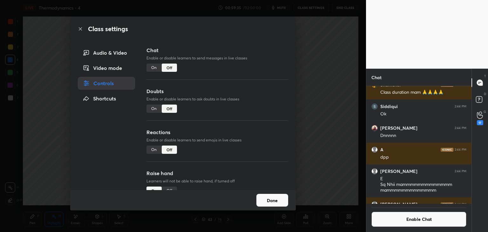
click at [285, 195] on button "Done" at bounding box center [272, 200] width 32 height 13
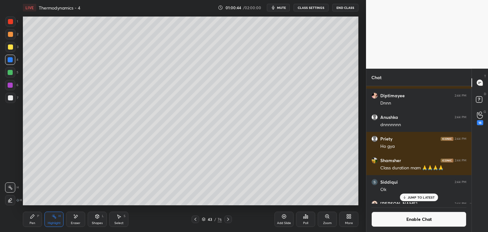
scroll to position [41455, 0]
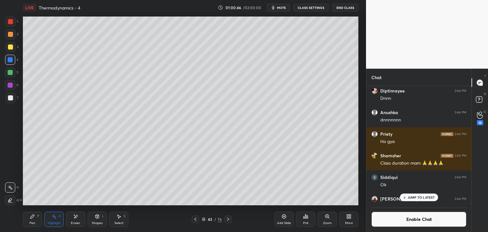
click at [426, 198] on p "JUMP TO LATEST" at bounding box center [421, 197] width 27 height 4
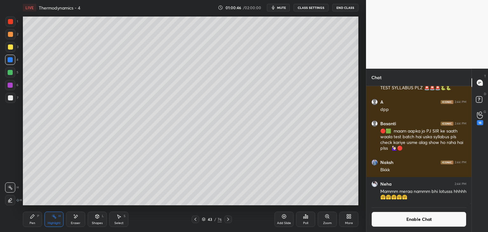
click at [426, 218] on button "Enable Chat" at bounding box center [419, 219] width 95 height 15
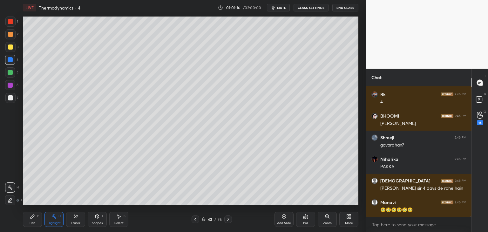
scroll to position [45006, 0]
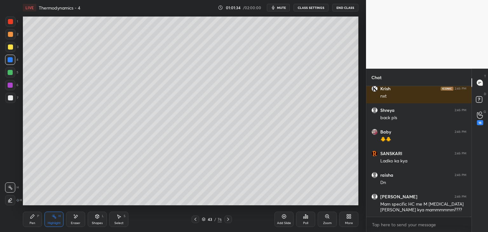
click at [229, 219] on icon at bounding box center [228, 219] width 5 height 5
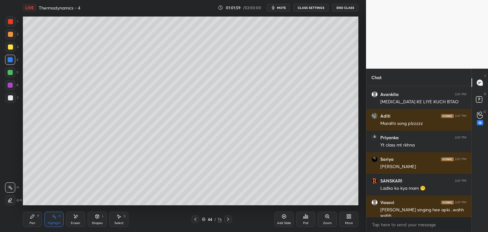
click at [318, 8] on button "CLASS SETTINGS" at bounding box center [311, 8] width 35 height 8
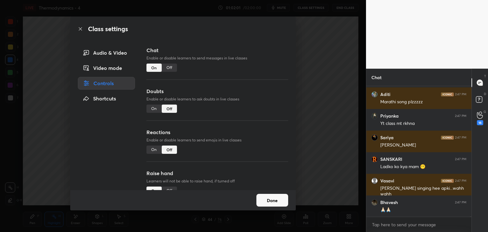
click at [168, 66] on div "Off" at bounding box center [169, 68] width 15 height 8
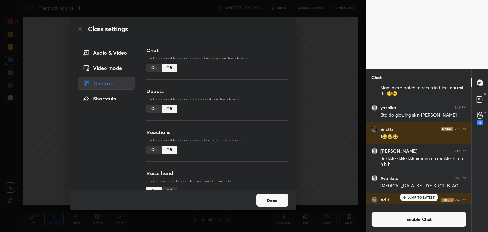
click at [270, 204] on button "Done" at bounding box center [272, 200] width 32 height 13
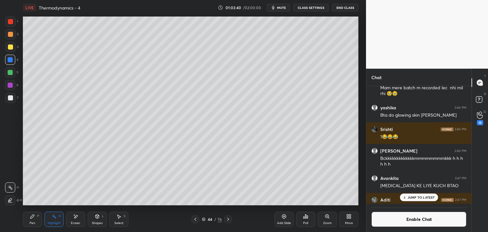
click at [416, 198] on p "JUMP TO LATEST" at bounding box center [421, 197] width 27 height 4
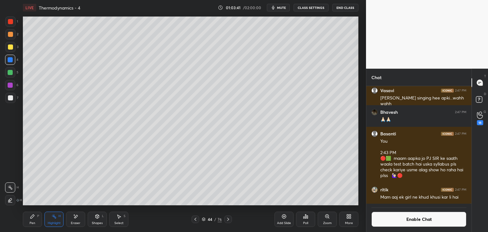
click at [407, 219] on button "Enable Chat" at bounding box center [419, 219] width 95 height 15
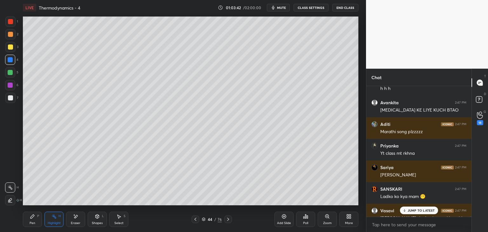
click at [420, 214] on div "JUMP TO LATEST" at bounding box center [419, 211] width 38 height 8
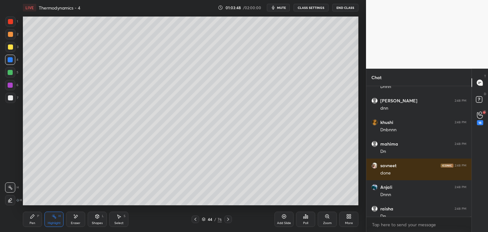
scroll to position [47179, 0]
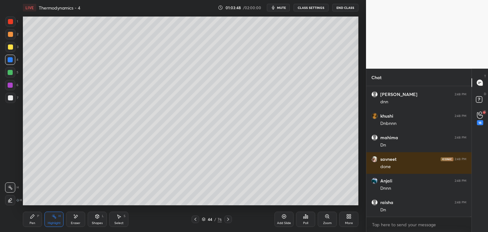
click at [228, 220] on icon at bounding box center [228, 219] width 2 height 3
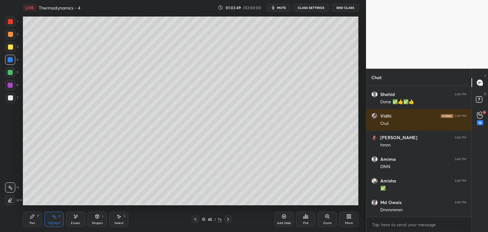
click at [230, 218] on icon at bounding box center [228, 219] width 5 height 5
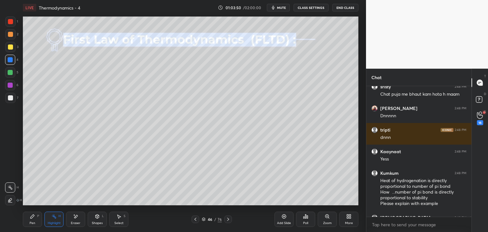
scroll to position [47390, 0]
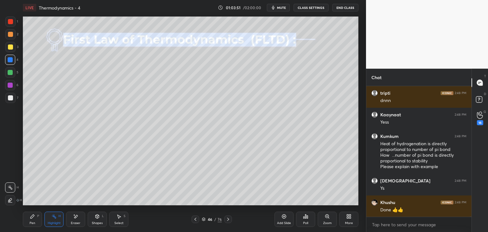
click at [203, 218] on icon at bounding box center [204, 219] width 4 height 4
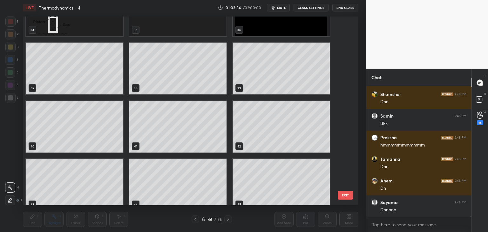
scroll to position [684, 0]
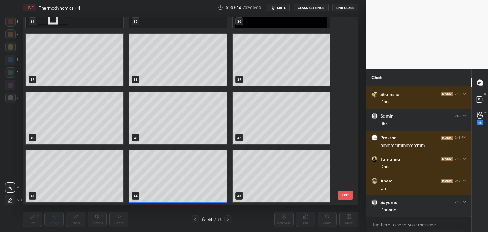
click at [203, 190] on div "34 35 36 37 38 39 40 41 42 43 44 45 46 47 48 49 50 51" at bounding box center [185, 111] width 325 height 189
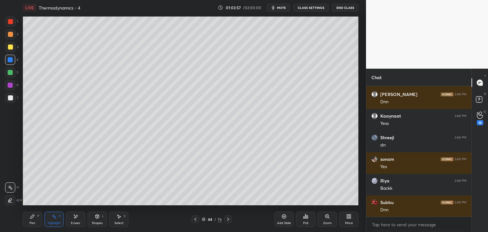
scroll to position [48255, 0]
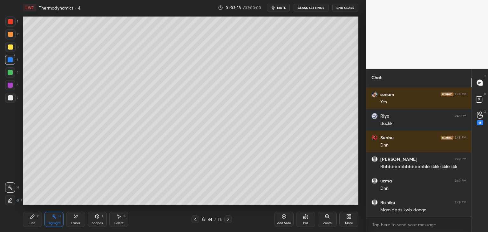
click at [310, 9] on button "CLASS SETTINGS" at bounding box center [311, 8] width 35 height 8
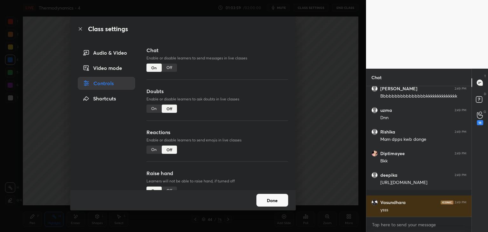
click at [167, 70] on div "Off" at bounding box center [169, 68] width 15 height 8
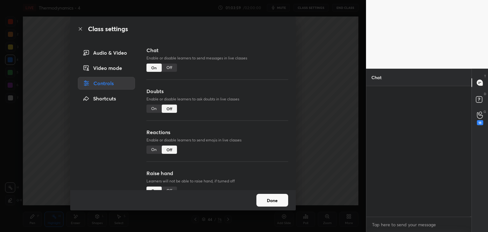
scroll to position [2, 2]
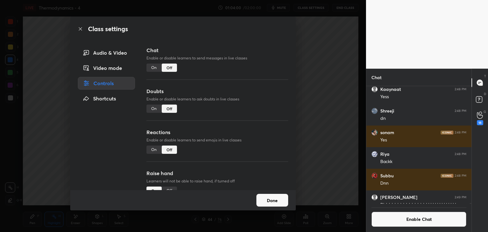
click at [265, 199] on button "Done" at bounding box center [272, 200] width 32 height 13
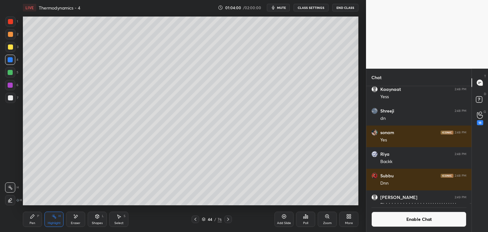
scroll to position [48120, 0]
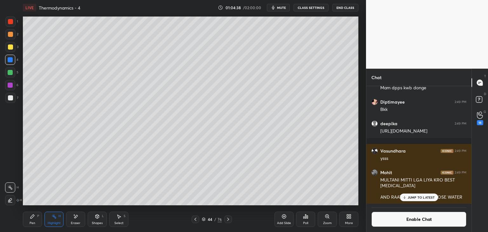
click at [205, 220] on icon at bounding box center [204, 219] width 4 height 4
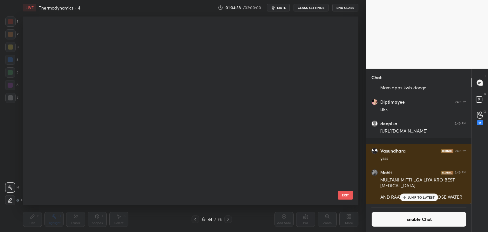
scroll to position [187, 332]
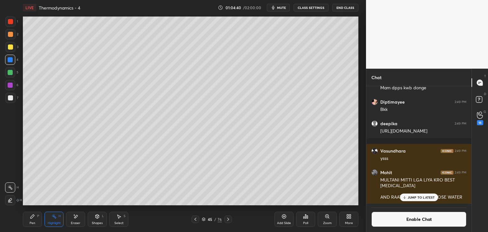
click at [38, 218] on div "Pen P" at bounding box center [32, 219] width 19 height 15
click at [79, 219] on div "Eraser" at bounding box center [75, 219] width 19 height 15
click at [35, 222] on div "Pen" at bounding box center [33, 223] width 6 height 3
click at [304, 217] on icon at bounding box center [304, 218] width 1 height 2
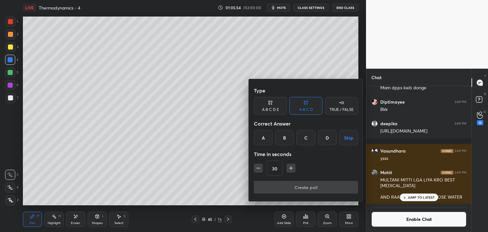
click at [285, 140] on div "B" at bounding box center [284, 137] width 19 height 15
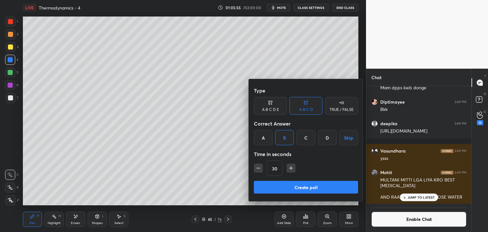
click at [291, 171] on icon "button" at bounding box center [291, 168] width 6 height 6
click at [290, 170] on icon "button" at bounding box center [291, 168] width 6 height 6
click at [263, 169] on div "75" at bounding box center [306, 168] width 104 height 15
click at [257, 168] on icon "button" at bounding box center [258, 168] width 3 height 0
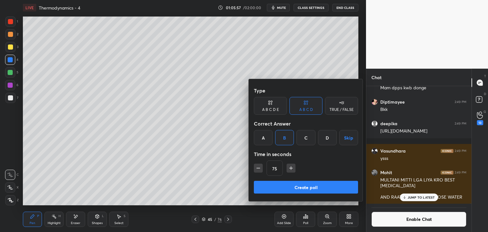
type input "60"
click at [287, 188] on button "Create poll" at bounding box center [306, 187] width 104 height 13
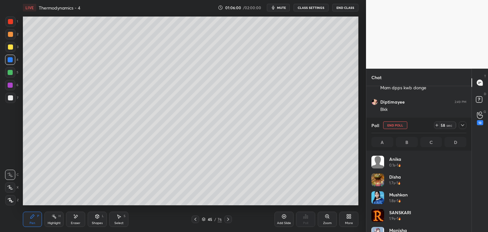
scroll to position [74, 93]
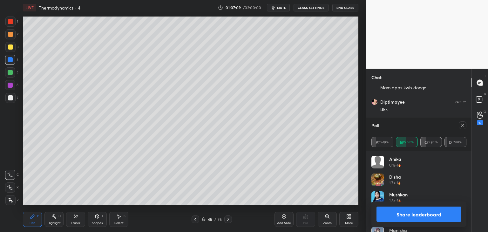
click at [421, 215] on button "Share leaderboard" at bounding box center [419, 214] width 85 height 15
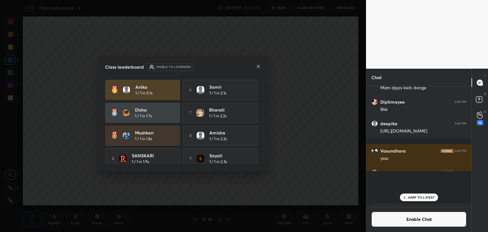
scroll to position [2, 2]
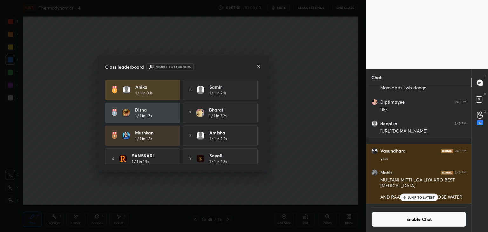
click at [259, 67] on icon at bounding box center [258, 66] width 5 height 5
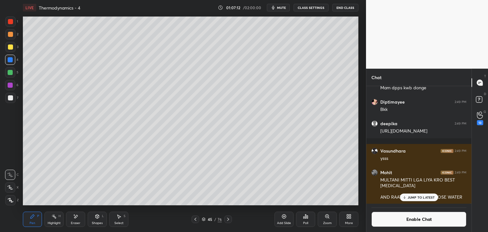
click at [32, 223] on div "Pen" at bounding box center [33, 223] width 6 height 3
click at [10, 98] on div at bounding box center [10, 97] width 5 height 5
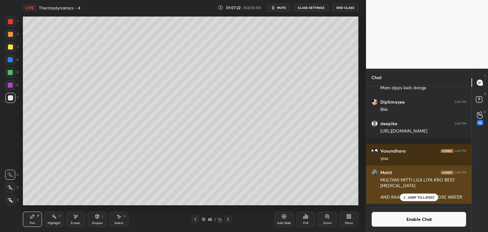
click at [417, 197] on p "JUMP TO LATEST" at bounding box center [421, 197] width 27 height 4
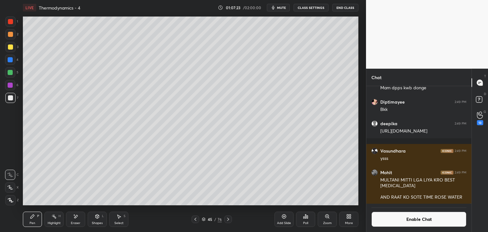
click at [412, 215] on button "Enable Chat" at bounding box center [419, 219] width 95 height 15
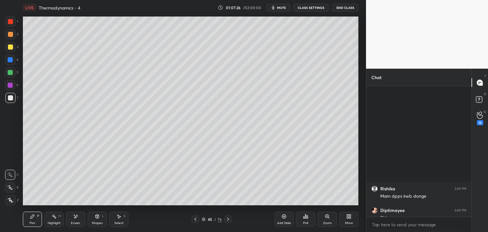
scroll to position [48123, 0]
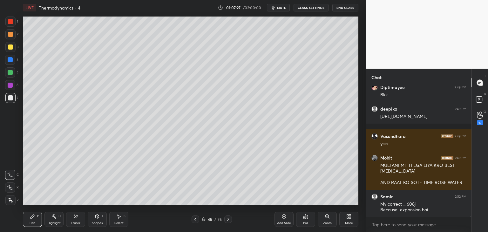
click at [78, 222] on div "Eraser" at bounding box center [76, 223] width 10 height 3
click at [36, 220] on div "Pen P" at bounding box center [32, 219] width 19 height 15
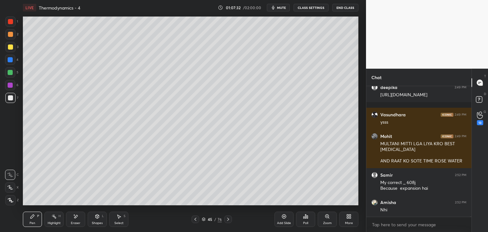
scroll to position [48126, 0]
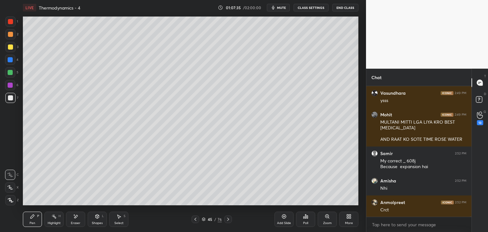
click at [72, 223] on div "Eraser" at bounding box center [76, 223] width 10 height 3
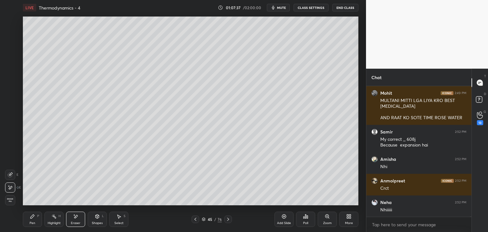
scroll to position [48169, 0]
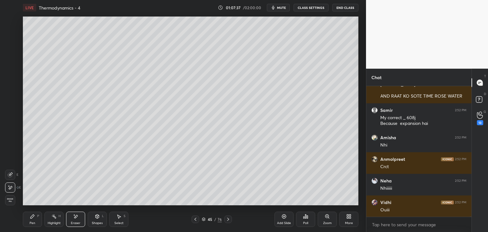
click at [58, 219] on div "Highlight H" at bounding box center [53, 219] width 19 height 15
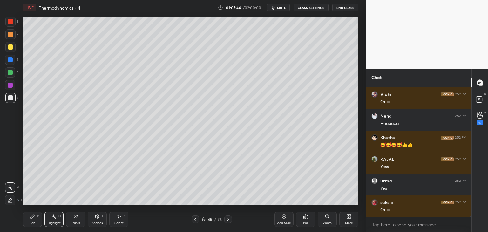
scroll to position [48299, 0]
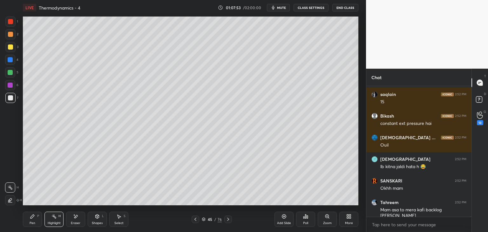
click at [30, 217] on icon at bounding box center [32, 216] width 5 height 5
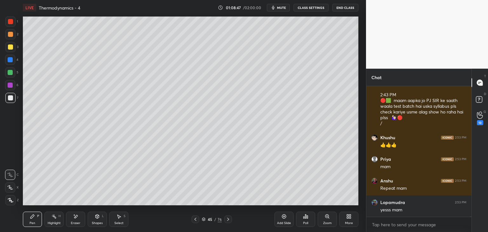
scroll to position [49556, 0]
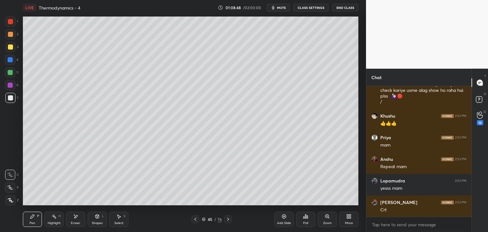
click at [286, 217] on icon at bounding box center [284, 217] width 4 height 4
click at [306, 7] on button "CLASS SETTINGS" at bounding box center [311, 8] width 35 height 8
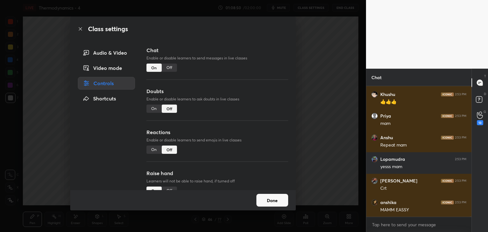
click at [168, 70] on div "Off" at bounding box center [169, 68] width 15 height 8
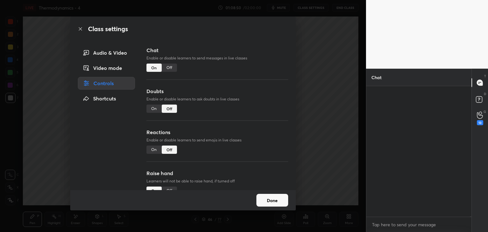
scroll to position [49336, 0]
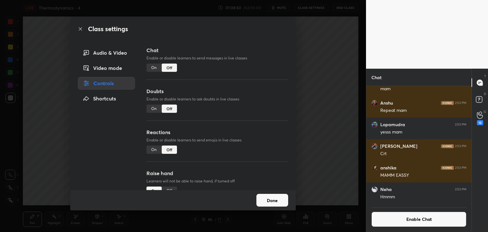
click at [275, 209] on div "Done" at bounding box center [183, 200] width 226 height 20
click at [270, 200] on button "Done" at bounding box center [272, 200] width 32 height 13
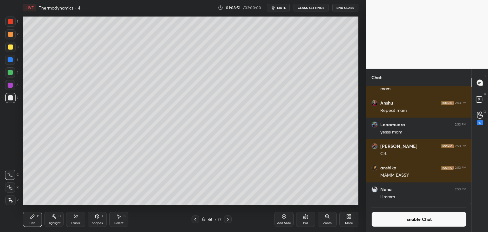
click at [36, 219] on div "Pen P" at bounding box center [32, 219] width 19 height 15
click at [10, 60] on div at bounding box center [10, 59] width 5 height 5
click at [83, 216] on div "Eraser" at bounding box center [75, 219] width 19 height 15
click at [35, 219] on div "Pen P" at bounding box center [32, 219] width 19 height 15
click at [305, 217] on icon at bounding box center [305, 217] width 1 height 4
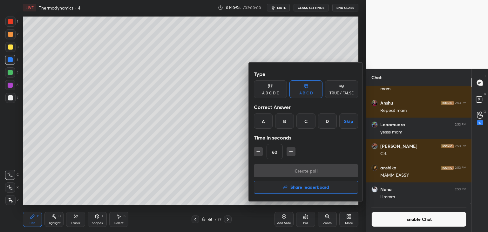
click at [280, 125] on div "B" at bounding box center [284, 120] width 19 height 15
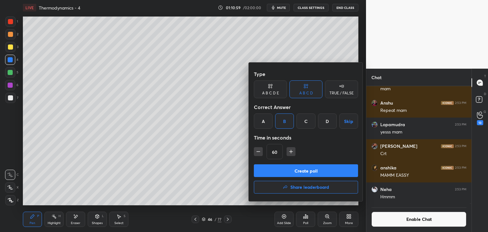
click at [336, 169] on button "Create poll" at bounding box center [306, 170] width 104 height 13
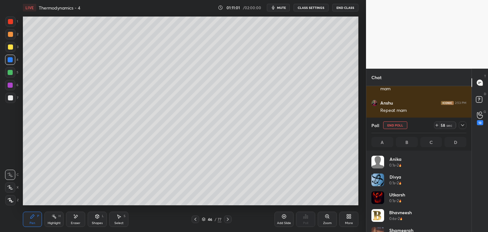
scroll to position [74, 93]
click at [437, 123] on icon at bounding box center [436, 125] width 5 height 5
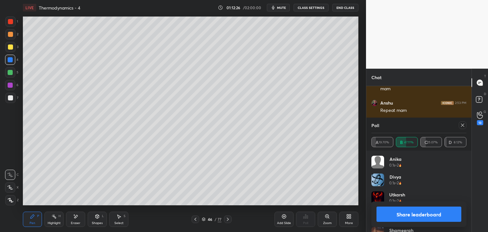
click at [390, 217] on button "Share leaderboard" at bounding box center [419, 214] width 85 height 15
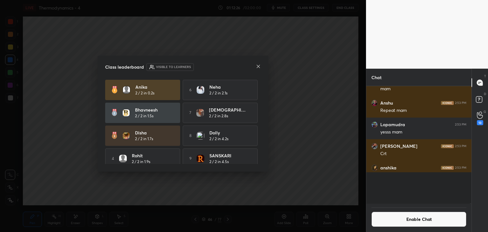
scroll to position [2, 2]
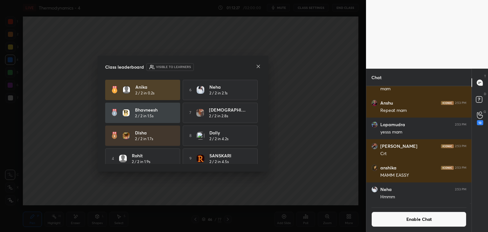
click at [258, 67] on icon at bounding box center [258, 66] width 5 height 5
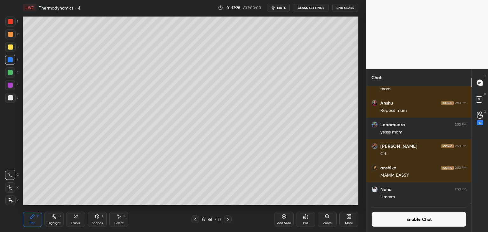
click at [51, 216] on icon at bounding box center [53, 216] width 5 height 5
click at [10, 44] on div at bounding box center [10, 47] width 10 height 10
click at [393, 222] on button "Enable Chat" at bounding box center [419, 219] width 95 height 15
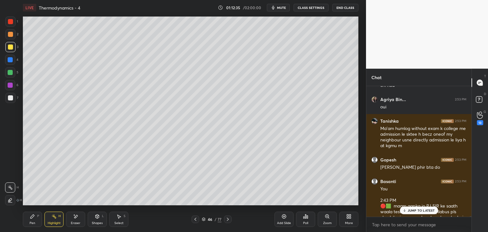
click at [281, 220] on div "Add Slide" at bounding box center [284, 219] width 19 height 15
click at [35, 220] on div "Pen P" at bounding box center [32, 219] width 19 height 15
click at [14, 98] on div at bounding box center [10, 98] width 10 height 10
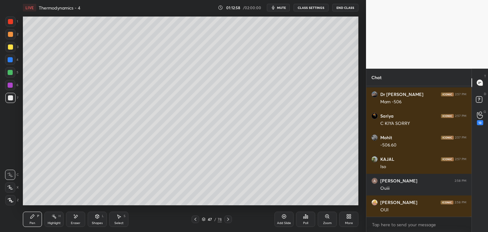
scroll to position [49749, 0]
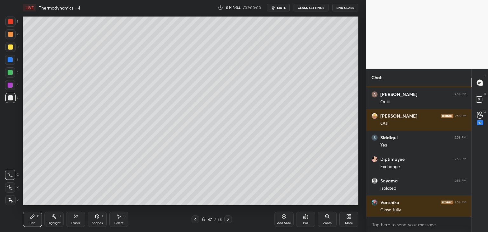
click at [195, 219] on icon at bounding box center [195, 219] width 5 height 5
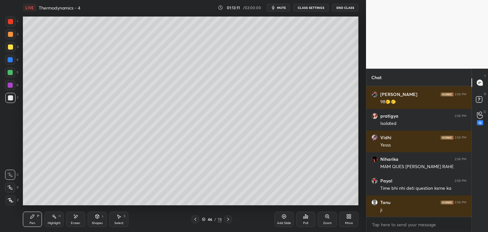
click at [228, 220] on icon at bounding box center [228, 219] width 2 height 3
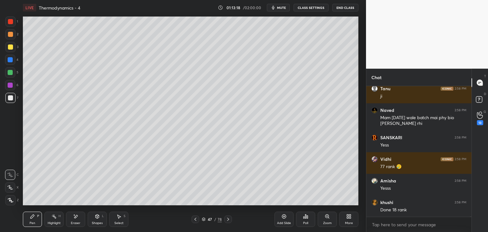
click at [194, 219] on icon at bounding box center [195, 219] width 5 height 5
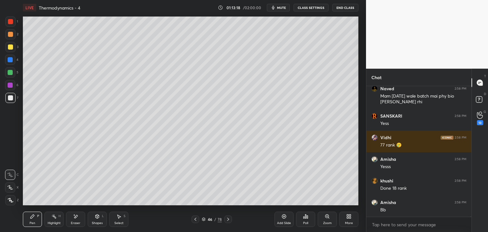
click at [53, 216] on icon at bounding box center [53, 216] width 5 height 5
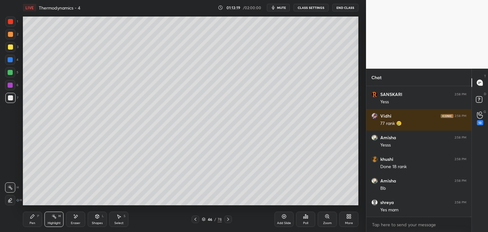
click at [12, 82] on div at bounding box center [10, 85] width 10 height 10
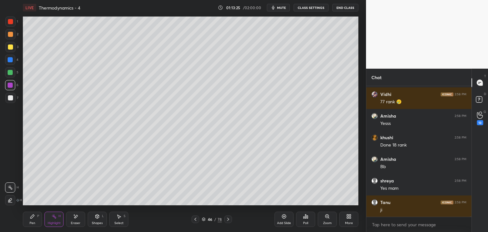
click at [230, 218] on icon at bounding box center [228, 219] width 5 height 5
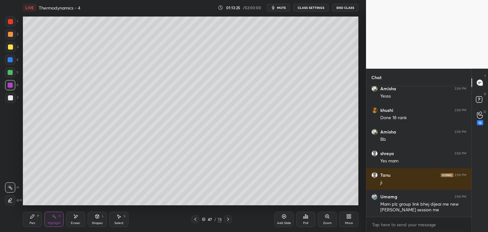
click at [32, 215] on icon at bounding box center [32, 216] width 5 height 5
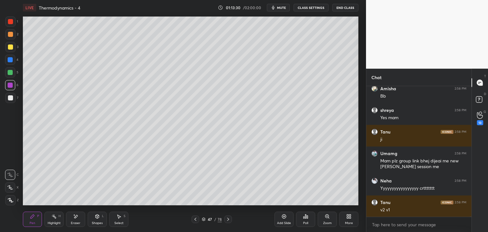
click at [14, 100] on div at bounding box center [10, 98] width 10 height 10
click at [198, 219] on div at bounding box center [196, 219] width 8 height 8
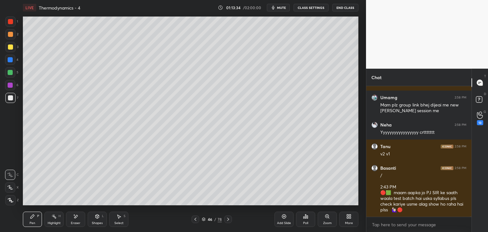
click at [229, 219] on icon at bounding box center [228, 219] width 5 height 5
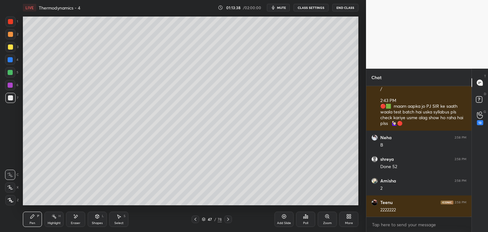
click at [80, 215] on div "Eraser" at bounding box center [75, 219] width 19 height 15
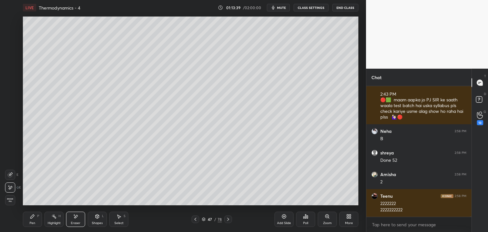
click at [32, 211] on div "Pen P Highlight H Eraser Shapes L Select S 47 / 78 Add Slide Poll Zoom More" at bounding box center [191, 219] width 336 height 25
click at [34, 217] on icon at bounding box center [32, 216] width 5 height 5
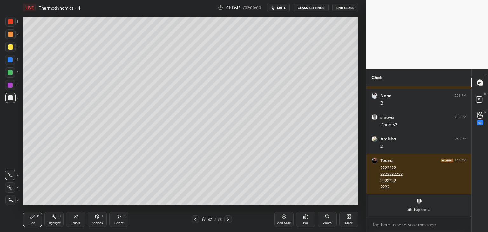
click at [194, 221] on icon at bounding box center [195, 219] width 5 height 5
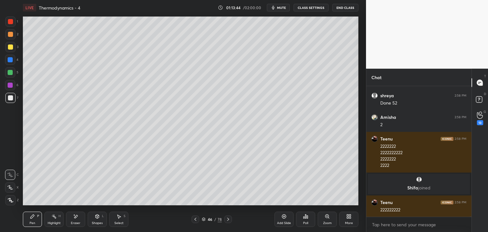
click at [57, 221] on div "Highlight H" at bounding box center [53, 219] width 19 height 15
click at [230, 222] on div at bounding box center [228, 219] width 8 height 8
click at [36, 221] on div "Pen P" at bounding box center [32, 219] width 19 height 15
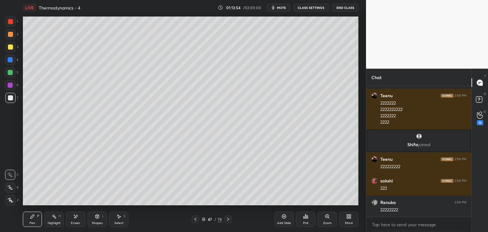
click at [11, 73] on div at bounding box center [10, 72] width 5 height 5
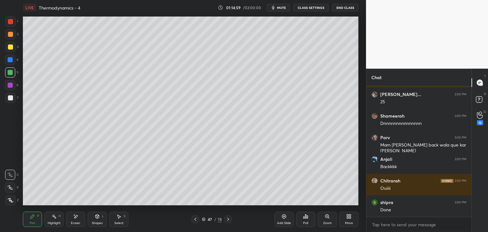
scroll to position [51157, 0]
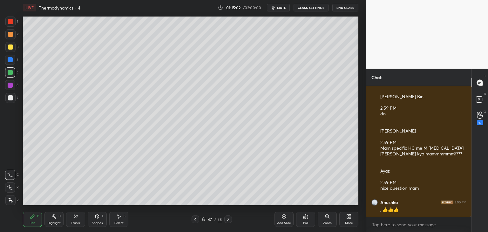
click at [194, 219] on icon at bounding box center [195, 219] width 5 height 5
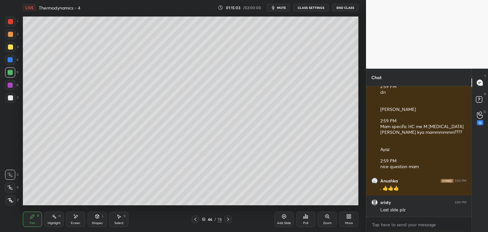
click at [57, 218] on div "Highlight H" at bounding box center [53, 219] width 19 height 15
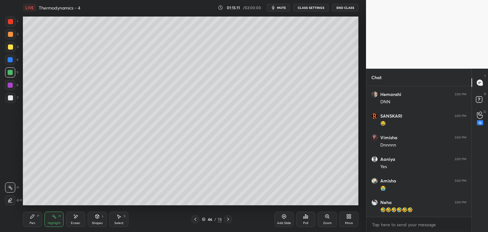
click at [226, 219] on icon at bounding box center [228, 219] width 5 height 5
click at [279, 219] on div "Add Slide" at bounding box center [284, 219] width 19 height 15
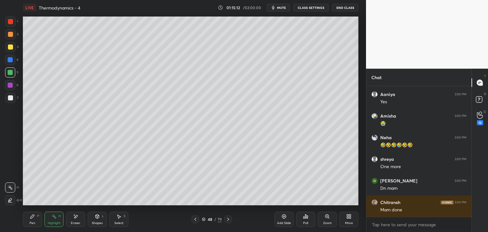
click at [308, 7] on button "CLASS SETTINGS" at bounding box center [311, 8] width 35 height 8
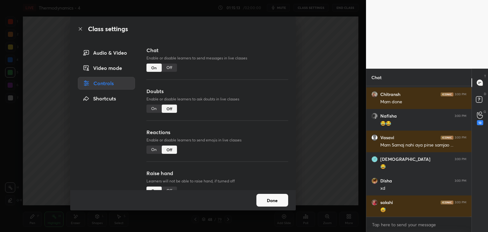
click at [168, 69] on div "Off" at bounding box center [169, 68] width 15 height 8
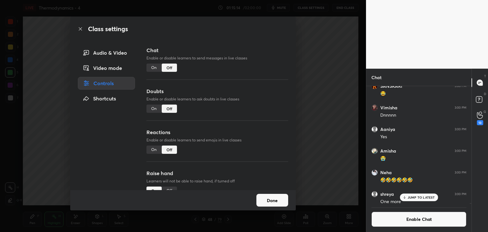
click at [273, 198] on button "Done" at bounding box center [272, 200] width 32 height 13
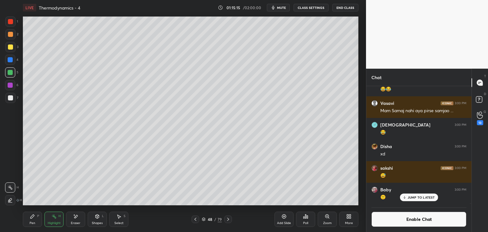
click at [38, 219] on div "Pen P" at bounding box center [32, 219] width 19 height 15
click at [11, 46] on div at bounding box center [10, 46] width 5 height 5
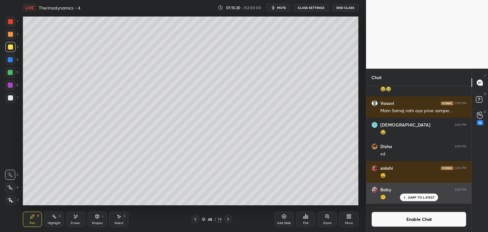
click at [411, 198] on p "JUMP TO LATEST" at bounding box center [421, 197] width 27 height 4
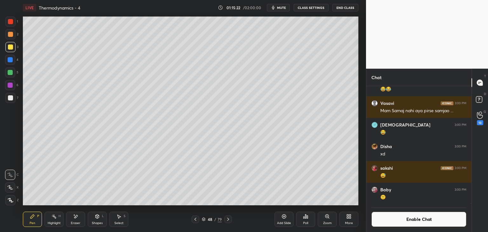
click at [13, 83] on div at bounding box center [10, 85] width 10 height 10
click at [8, 99] on div at bounding box center [10, 98] width 10 height 10
click at [398, 222] on button "Enable Chat" at bounding box center [419, 219] width 95 height 15
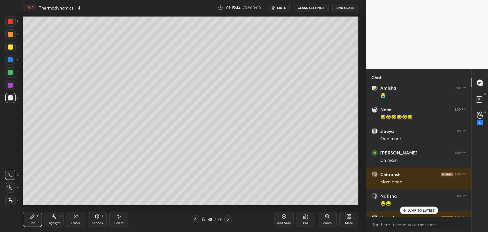
scroll to position [129, 103]
click at [413, 209] on p "JUMP TO LATEST" at bounding box center [421, 211] width 27 height 4
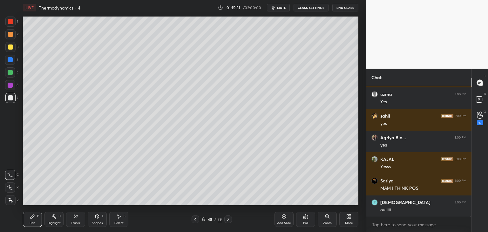
scroll to position [51909, 0]
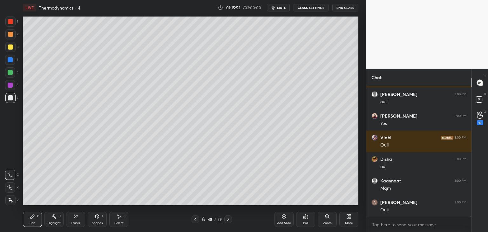
click at [308, 7] on button "CLASS SETTINGS" at bounding box center [311, 8] width 35 height 8
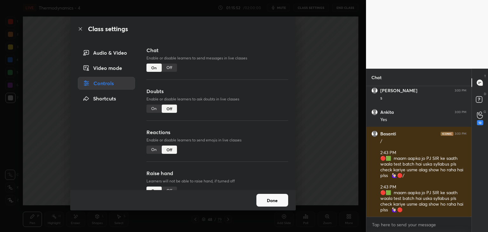
click at [169, 68] on div "Off" at bounding box center [169, 68] width 15 height 8
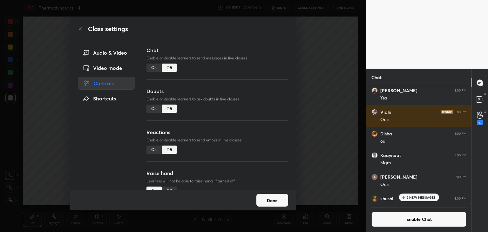
click at [279, 200] on button "Done" at bounding box center [272, 200] width 32 height 13
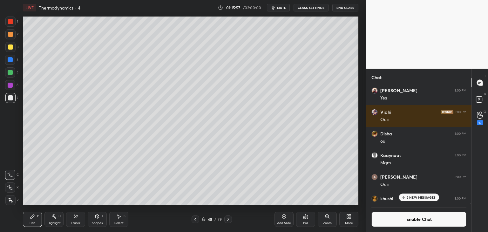
click at [427, 198] on p "2 NEW MESSAGES" at bounding box center [421, 197] width 29 height 4
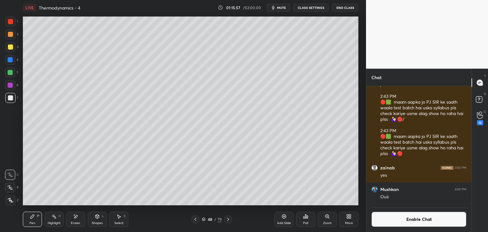
click at [420, 219] on button "Enable Chat" at bounding box center [419, 219] width 95 height 15
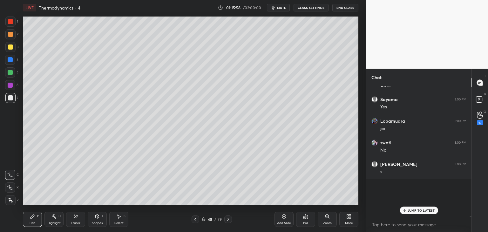
scroll to position [51865, 0]
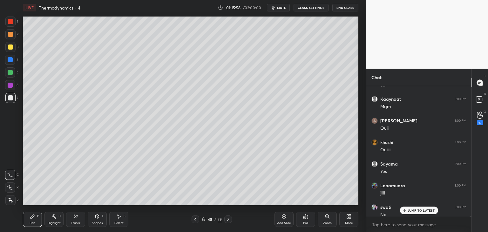
click at [51, 220] on div "Highlight H" at bounding box center [53, 219] width 19 height 15
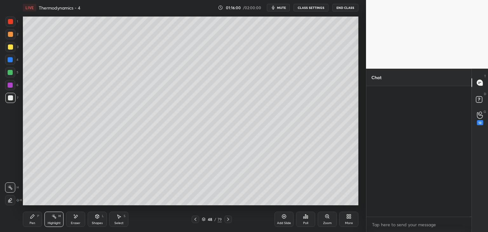
scroll to position [52068, 0]
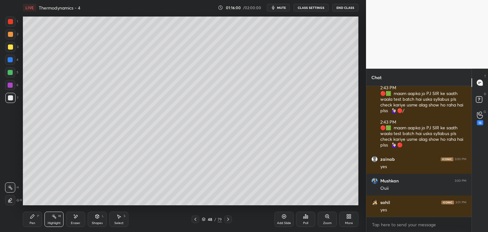
click at [429, 209] on div "yes" at bounding box center [423, 210] width 86 height 6
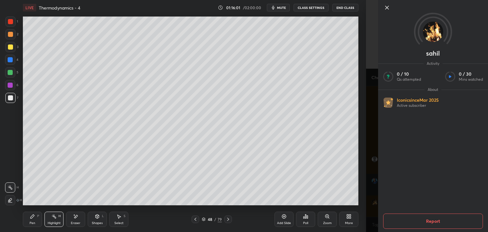
scroll to position [52111, 0]
click at [385, 6] on icon at bounding box center [387, 8] width 8 height 8
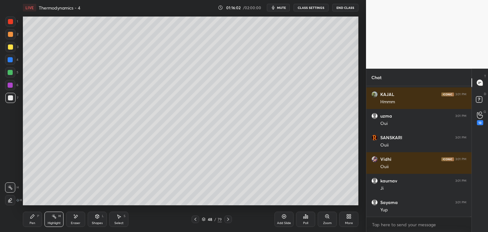
click at [40, 221] on div "Pen P" at bounding box center [32, 219] width 19 height 15
click at [53, 223] on div "Highlight" at bounding box center [54, 223] width 13 height 3
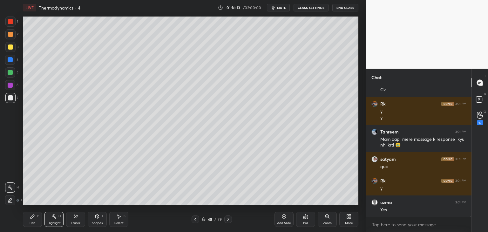
scroll to position [52885, 0]
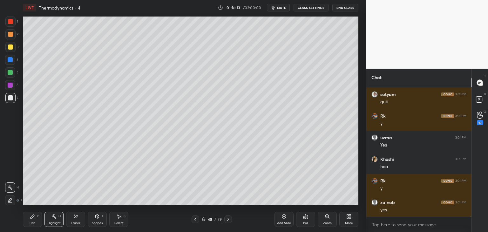
click at [29, 226] on div "Pen P" at bounding box center [32, 219] width 19 height 15
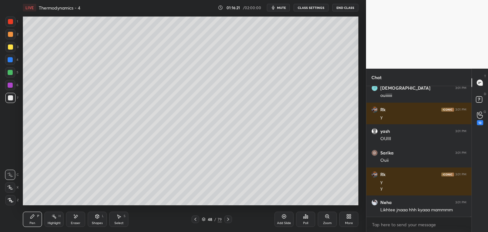
scroll to position [53223, 0]
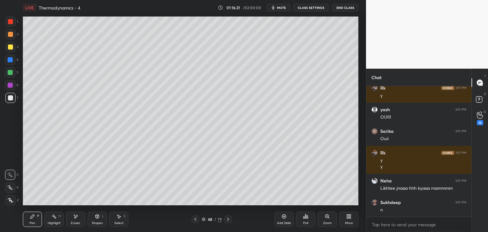
click at [98, 221] on div "Shapes L" at bounding box center [97, 219] width 19 height 15
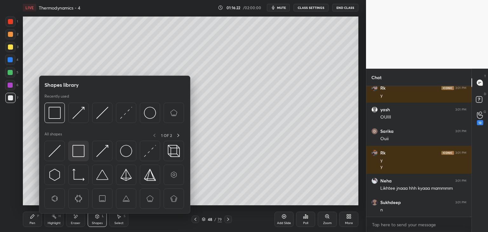
click at [78, 148] on img at bounding box center [78, 151] width 12 height 12
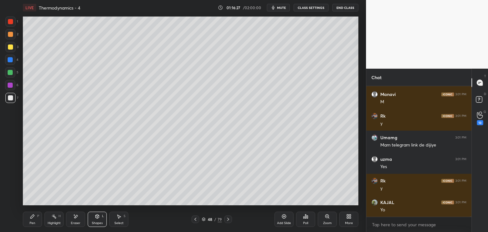
click at [38, 222] on div "Pen P" at bounding box center [32, 219] width 19 height 15
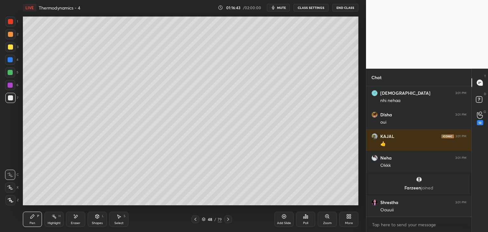
click at [6, 61] on div at bounding box center [10, 60] width 10 height 10
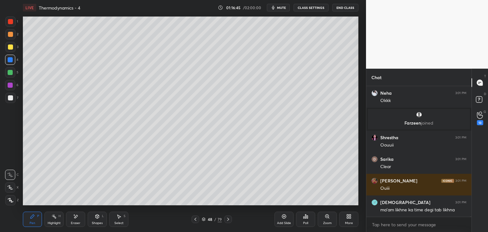
click at [194, 219] on icon at bounding box center [195, 219] width 5 height 5
click at [193, 218] on icon at bounding box center [195, 219] width 5 height 5
click at [191, 219] on div "46 / 79" at bounding box center [212, 219] width 126 height 8
click at [196, 219] on icon at bounding box center [195, 219] width 5 height 5
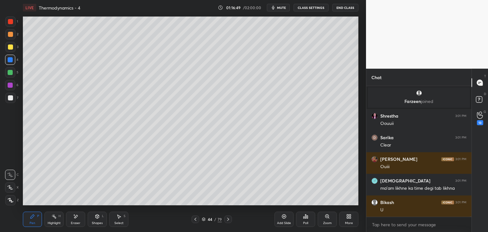
click at [195, 220] on icon at bounding box center [195, 219] width 5 height 5
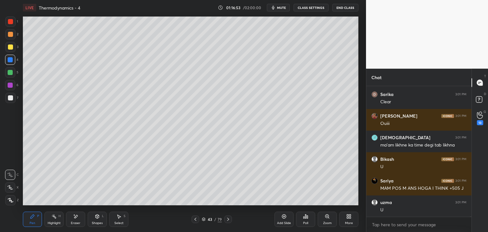
click at [229, 220] on icon at bounding box center [228, 219] width 5 height 5
click at [228, 220] on icon at bounding box center [228, 219] width 5 height 5
click at [229, 220] on icon at bounding box center [228, 219] width 5 height 5
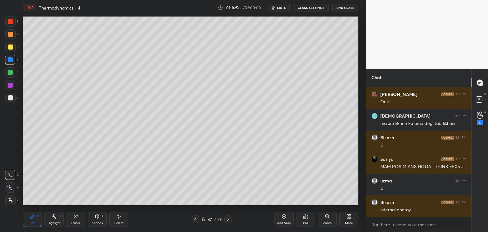
click at [227, 222] on icon at bounding box center [228, 219] width 5 height 5
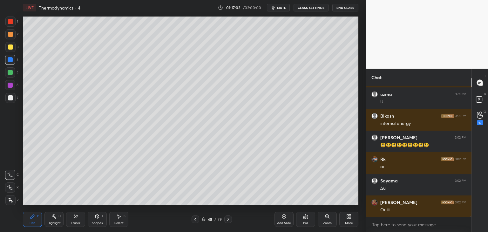
click at [99, 225] on div "Shapes L" at bounding box center [97, 219] width 19 height 15
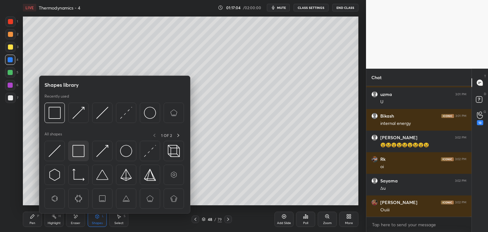
click at [76, 150] on img at bounding box center [78, 151] width 12 height 12
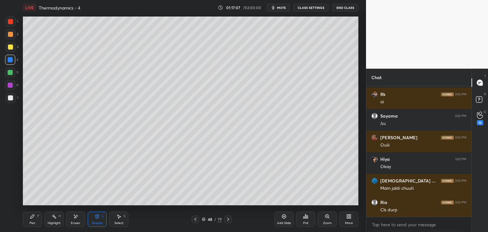
click at [34, 220] on div "Pen P" at bounding box center [32, 219] width 19 height 15
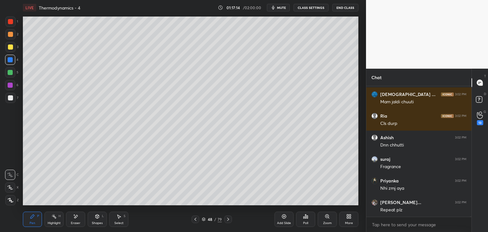
click at [98, 222] on div "Shapes" at bounding box center [97, 223] width 11 height 3
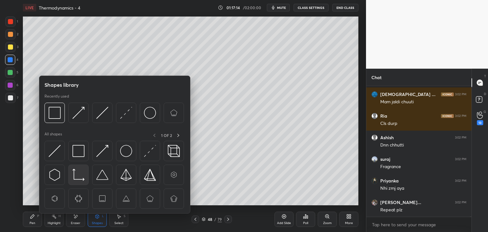
scroll to position [53593, 0]
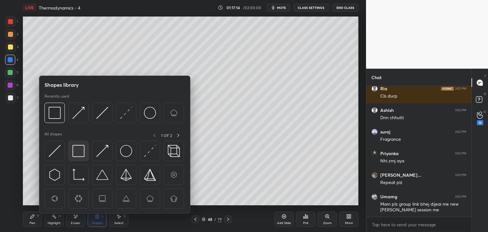
click at [76, 152] on img at bounding box center [78, 151] width 12 height 12
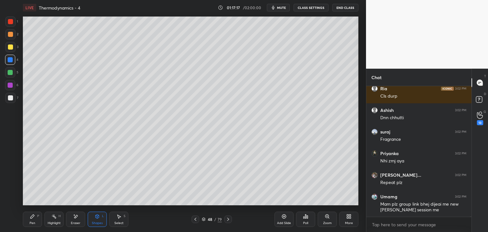
click at [48, 222] on div "Highlight" at bounding box center [54, 223] width 13 height 3
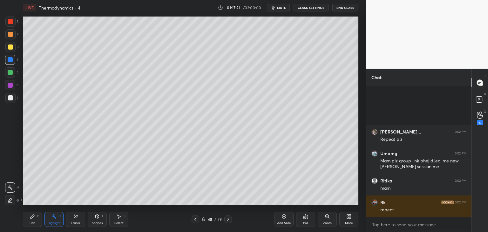
scroll to position [53718, 0]
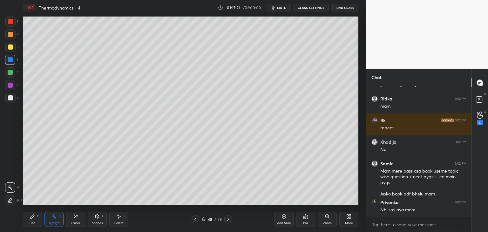
click at [314, 8] on button "CLASS SETTINGS" at bounding box center [311, 8] width 35 height 8
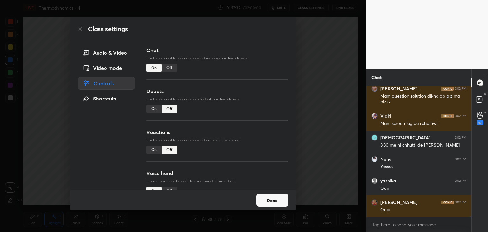
scroll to position [53875, 0]
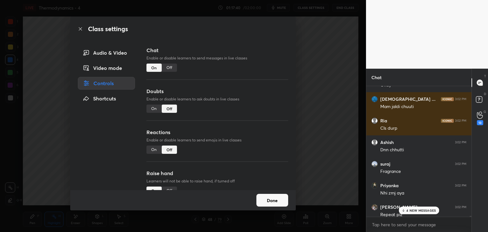
click at [413, 209] on p "4 NEW MESSAGES" at bounding box center [422, 211] width 30 height 4
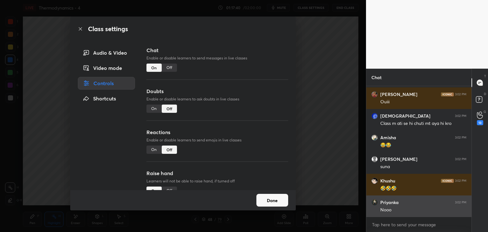
scroll to position [53983, 0]
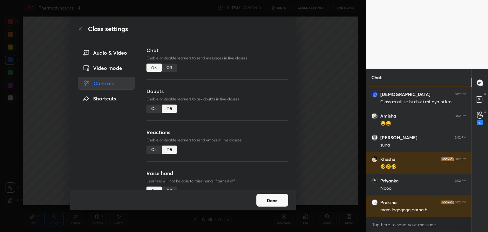
click at [282, 200] on button "Done" at bounding box center [272, 200] width 32 height 13
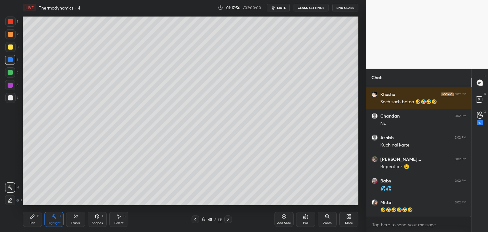
scroll to position [54323, 0]
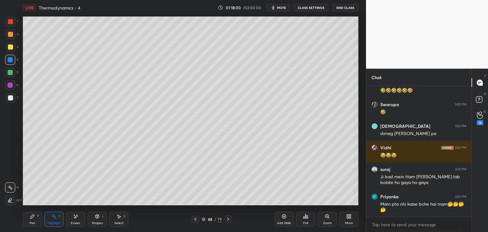
click at [304, 9] on button "CLASS SETTINGS" at bounding box center [311, 8] width 35 height 8
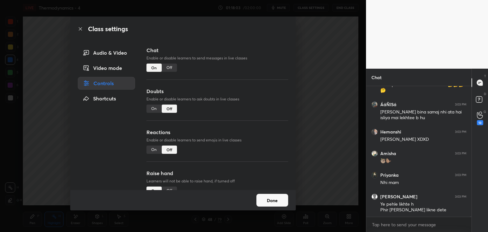
scroll to position [54584, 0]
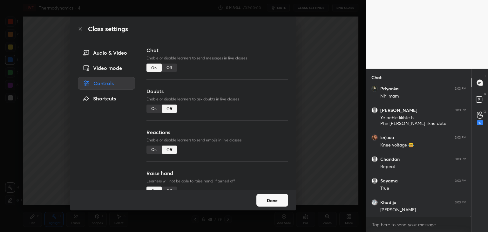
click at [170, 69] on div "Off" at bounding box center [169, 68] width 15 height 8
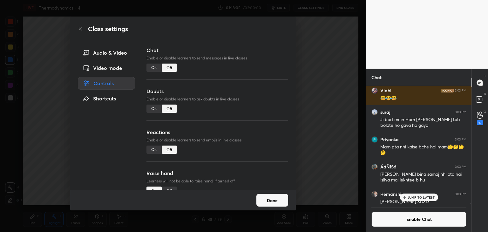
click at [272, 201] on button "Done" at bounding box center [272, 200] width 32 height 13
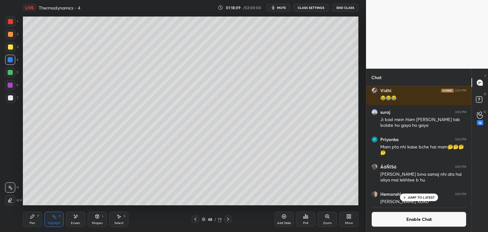
click at [12, 37] on div at bounding box center [10, 34] width 10 height 10
click at [36, 216] on div "Pen P" at bounding box center [32, 219] width 19 height 15
click at [57, 214] on div "Highlight H" at bounding box center [53, 219] width 19 height 15
click at [196, 220] on icon at bounding box center [195, 219] width 5 height 5
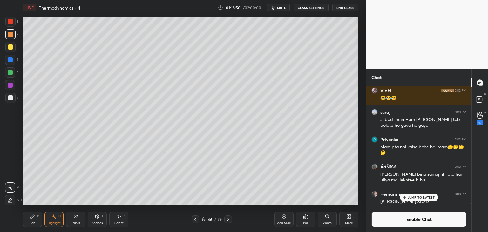
click at [196, 221] on icon at bounding box center [196, 219] width 2 height 3
click at [196, 220] on icon at bounding box center [195, 219] width 5 height 5
click at [227, 219] on icon at bounding box center [228, 219] width 5 height 5
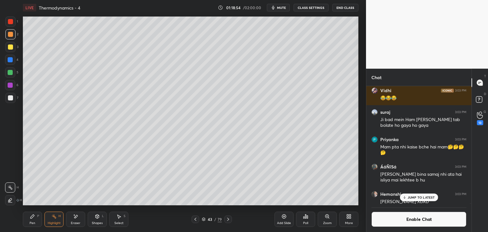
click at [230, 221] on icon at bounding box center [228, 219] width 5 height 5
click at [229, 220] on icon at bounding box center [228, 219] width 5 height 5
click at [230, 219] on icon at bounding box center [228, 219] width 5 height 5
click at [231, 219] on div at bounding box center [228, 219] width 8 height 8
click at [232, 220] on div "47 / 79" at bounding box center [212, 219] width 126 height 8
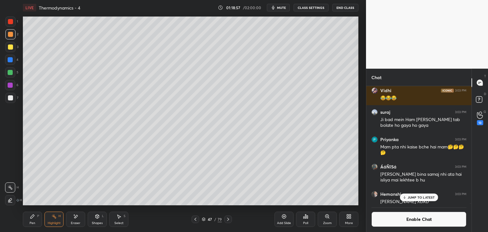
click at [229, 220] on icon at bounding box center [228, 219] width 5 height 5
click at [283, 216] on icon at bounding box center [284, 216] width 5 height 5
click at [32, 220] on div "Pen P" at bounding box center [32, 219] width 19 height 15
click at [13, 97] on div at bounding box center [10, 98] width 10 height 10
click at [95, 218] on icon at bounding box center [97, 216] width 5 height 5
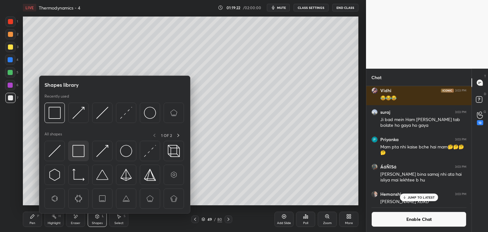
click at [78, 156] on img at bounding box center [78, 151] width 12 height 12
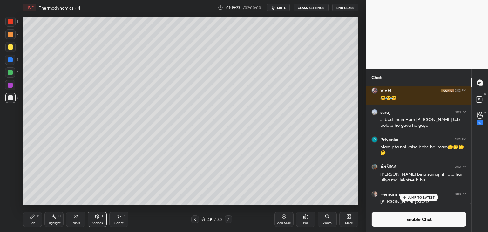
click at [8, 64] on div at bounding box center [10, 60] width 10 height 10
click at [33, 215] on icon at bounding box center [33, 217] width 4 height 4
click at [11, 101] on div at bounding box center [10, 98] width 10 height 10
click at [98, 216] on icon at bounding box center [97, 215] width 3 height 1
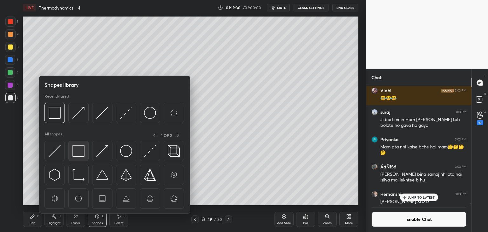
click at [76, 150] on img at bounding box center [78, 151] width 12 height 12
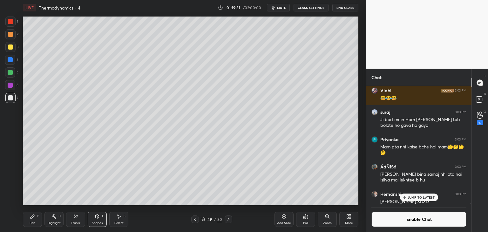
click at [11, 59] on div at bounding box center [10, 59] width 5 height 5
click at [54, 222] on div "Highlight" at bounding box center [54, 223] width 13 height 3
click at [422, 197] on p "JUMP TO LATEST" at bounding box center [421, 197] width 27 height 4
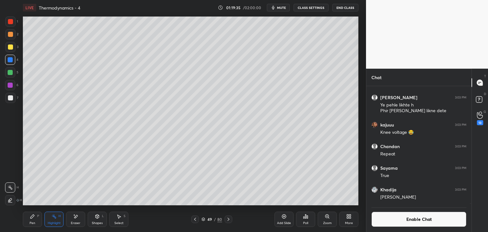
click at [424, 219] on button "Enable Chat" at bounding box center [419, 219] width 95 height 15
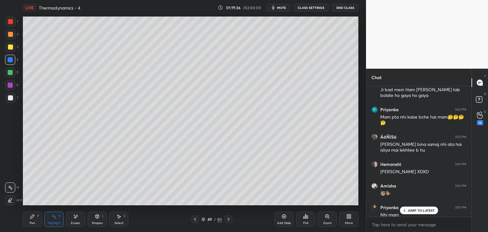
click at [421, 209] on p "JUMP TO LATEST" at bounding box center [421, 211] width 27 height 4
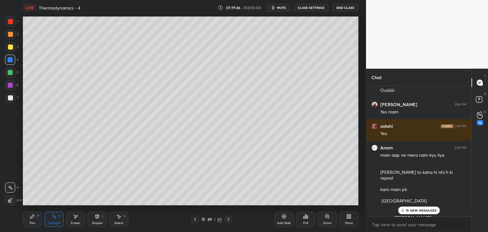
scroll to position [54735, 0]
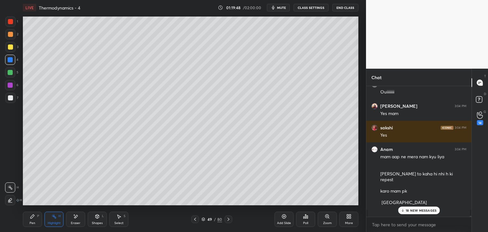
click at [412, 210] on p "18 NEW MESSAGES" at bounding box center [421, 211] width 31 height 4
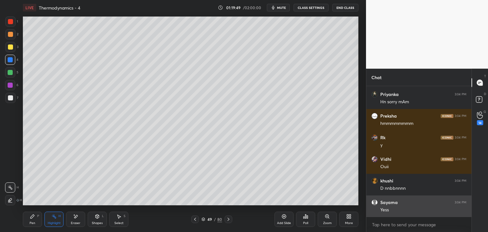
scroll to position [55333, 0]
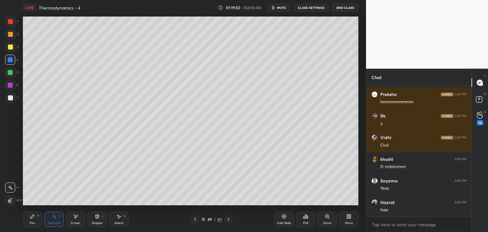
click at [283, 219] on div "Add Slide" at bounding box center [284, 219] width 19 height 15
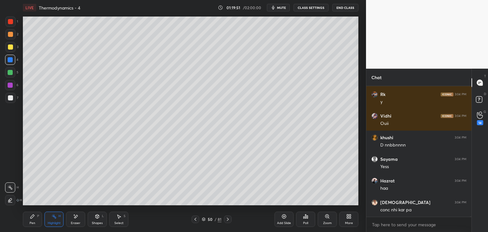
click at [311, 6] on button "CLASS SETTINGS" at bounding box center [311, 8] width 35 height 8
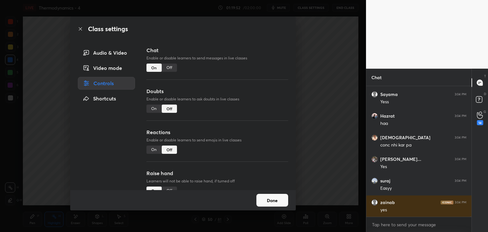
click at [165, 69] on div "Off" at bounding box center [169, 68] width 15 height 8
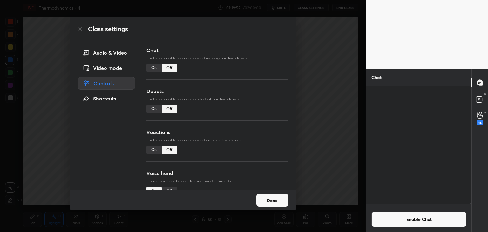
scroll to position [55309, 0]
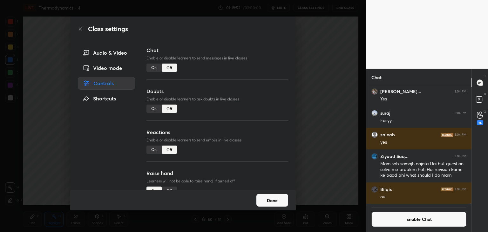
click at [274, 201] on button "Done" at bounding box center [272, 200] width 32 height 13
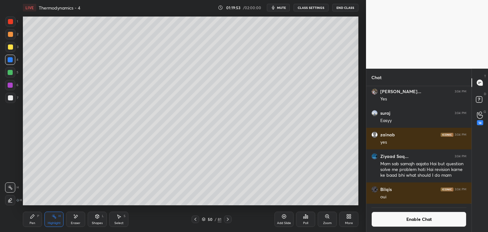
click at [30, 218] on icon at bounding box center [32, 216] width 5 height 5
click at [13, 84] on div at bounding box center [10, 85] width 10 height 10
click at [194, 219] on icon at bounding box center [195, 219] width 5 height 5
click at [194, 220] on icon at bounding box center [195, 219] width 5 height 5
click at [230, 221] on icon at bounding box center [227, 219] width 5 height 5
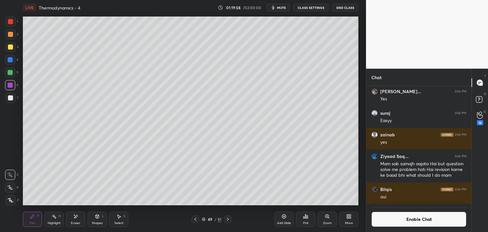
click at [229, 220] on icon at bounding box center [227, 219] width 5 height 5
click at [14, 99] on div at bounding box center [10, 98] width 10 height 10
click at [14, 62] on div at bounding box center [10, 60] width 10 height 10
click at [74, 214] on icon at bounding box center [75, 216] width 5 height 5
click at [34, 220] on div "Pen P" at bounding box center [32, 219] width 19 height 15
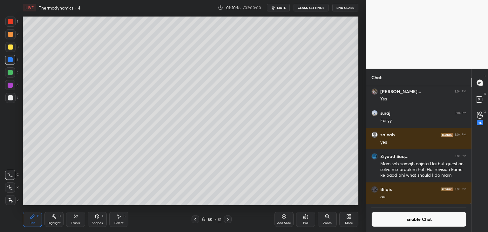
click at [10, 101] on div at bounding box center [10, 98] width 10 height 10
click at [202, 219] on icon at bounding box center [204, 219] width 4 height 4
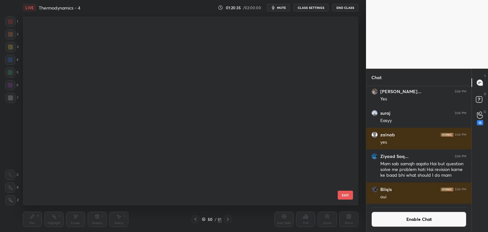
scroll to position [187, 332]
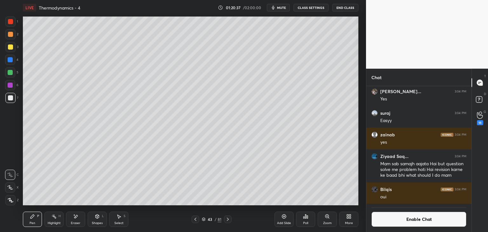
click at [50, 214] on div "Highlight H" at bounding box center [53, 219] width 19 height 15
click at [204, 219] on icon at bounding box center [204, 219] width 4 height 4
click at [231, 218] on div at bounding box center [228, 219] width 8 height 8
click at [229, 218] on icon at bounding box center [227, 219] width 5 height 5
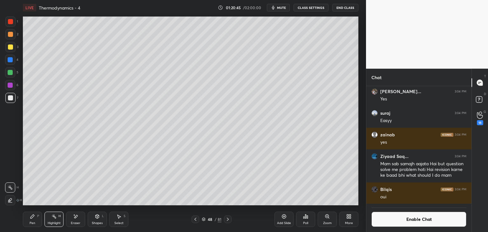
click at [231, 218] on div at bounding box center [228, 219] width 8 height 8
click at [229, 219] on icon at bounding box center [227, 219] width 5 height 5
click at [31, 220] on div "Pen P" at bounding box center [32, 219] width 19 height 15
click at [98, 224] on div "Shapes" at bounding box center [97, 223] width 11 height 3
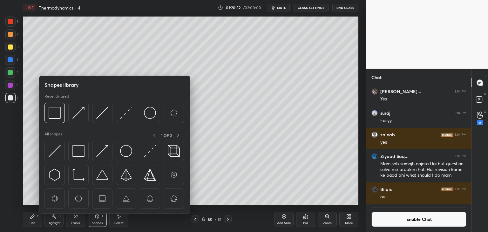
click at [79, 149] on img at bounding box center [78, 151] width 12 height 12
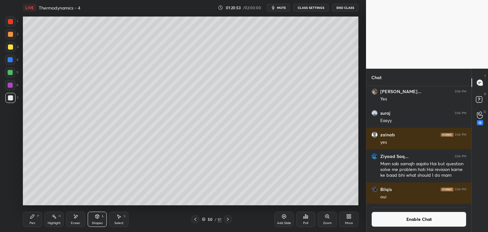
click at [12, 60] on div at bounding box center [10, 59] width 5 height 5
click at [20, 214] on div "LIVE Thermodynamics - 4 01:20:55 / 02:00:00 mute CLASS SETTINGS End Class Setti…" at bounding box center [190, 116] width 341 height 232
click at [30, 221] on div "Pen P" at bounding box center [32, 219] width 19 height 15
click at [11, 99] on div at bounding box center [10, 97] width 5 height 5
click at [76, 215] on icon at bounding box center [75, 216] width 5 height 5
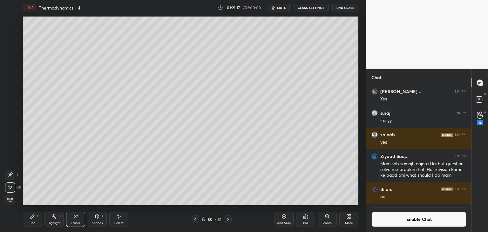
click at [34, 218] on icon at bounding box center [32, 216] width 5 height 5
click at [97, 218] on icon at bounding box center [97, 217] width 0 height 2
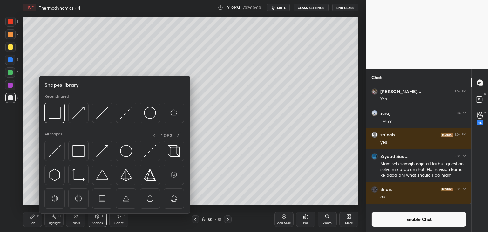
click at [83, 146] on img at bounding box center [78, 151] width 12 height 12
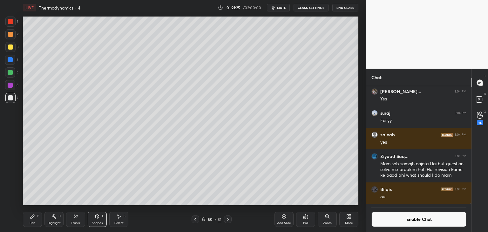
click at [15, 59] on div "4" at bounding box center [11, 60] width 13 height 10
click at [52, 221] on div "Highlight H" at bounding box center [53, 219] width 19 height 15
click at [282, 219] on icon at bounding box center [284, 216] width 5 height 5
click at [38, 222] on div "Pen P" at bounding box center [32, 219] width 19 height 15
click at [98, 220] on div "Shapes L" at bounding box center [97, 219] width 19 height 15
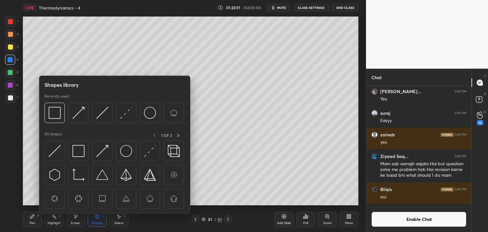
click at [135, 112] on div at bounding box center [126, 113] width 20 height 20
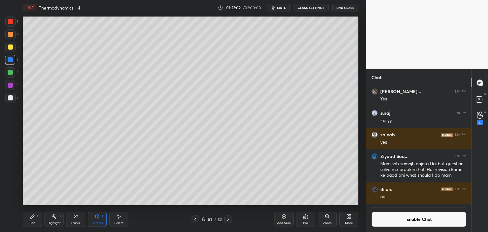
click at [90, 227] on div "Pen P Highlight H Eraser Shapes L Select S 51 / 82 Add Slide Poll Zoom More" at bounding box center [191, 219] width 336 height 25
click at [98, 216] on icon at bounding box center [97, 217] width 3 height 4
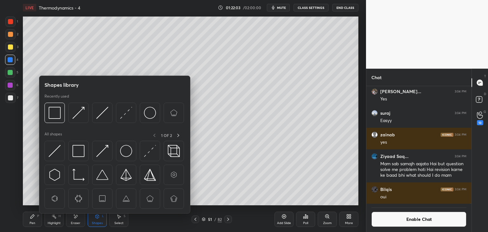
click at [113, 116] on div at bounding box center [114, 115] width 140 height 24
click at [128, 113] on img at bounding box center [126, 113] width 12 height 12
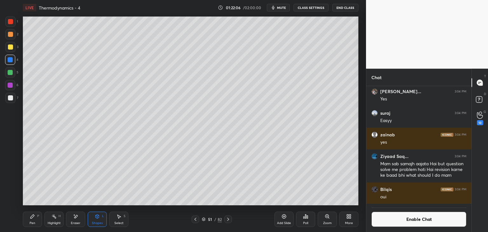
click at [34, 216] on icon at bounding box center [32, 216] width 5 height 5
click at [408, 226] on button "Enable Chat" at bounding box center [419, 219] width 95 height 15
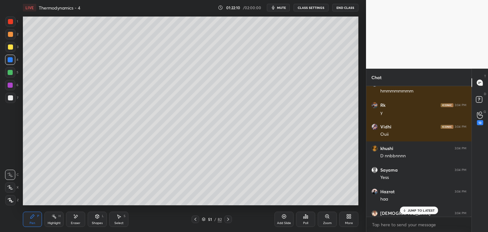
click at [413, 210] on p "JUMP TO LATEST" at bounding box center [421, 211] width 27 height 4
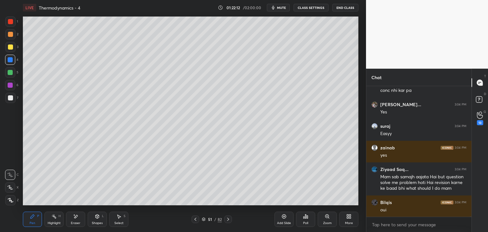
click at [57, 222] on div "Highlight" at bounding box center [54, 223] width 13 height 3
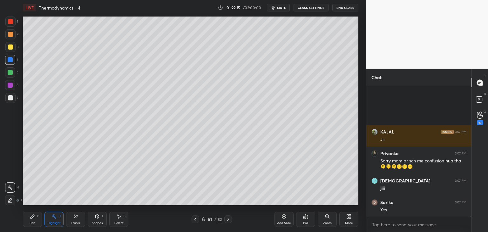
scroll to position [55407, 0]
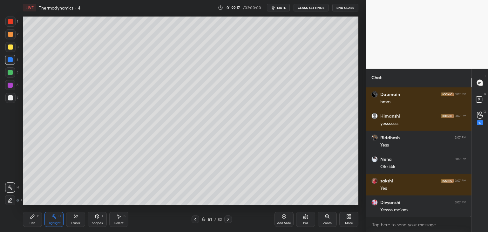
click at [39, 218] on div "Pen P" at bounding box center [32, 219] width 19 height 15
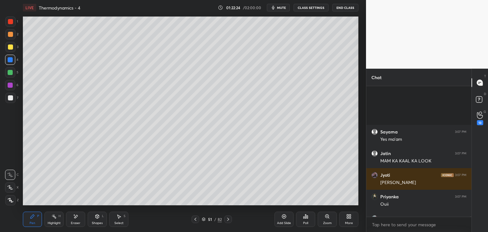
scroll to position [55734, 0]
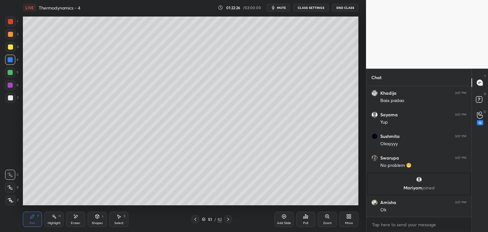
click at [74, 220] on div "Eraser" at bounding box center [75, 219] width 19 height 15
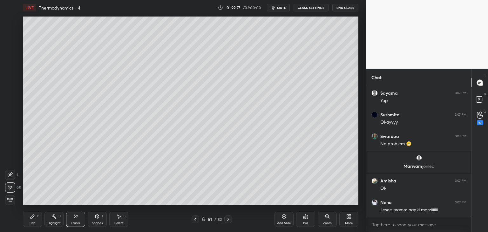
scroll to position [55822, 0]
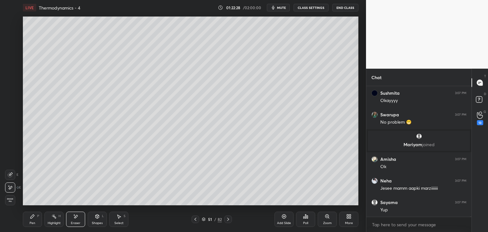
click at [305, 8] on button "CLASS SETTINGS" at bounding box center [311, 8] width 35 height 8
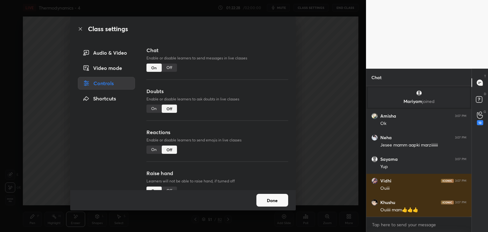
click at [167, 66] on div "Off" at bounding box center [169, 68] width 15 height 8
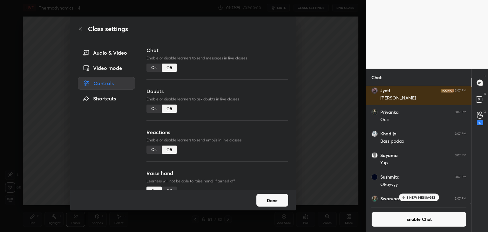
click at [276, 199] on button "Done" at bounding box center [272, 200] width 32 height 13
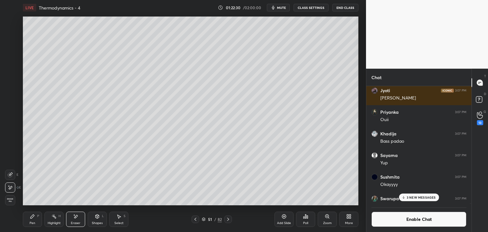
click at [29, 222] on div "Pen P" at bounding box center [32, 219] width 19 height 15
click at [8, 101] on div at bounding box center [10, 98] width 10 height 10
click at [10, 84] on div at bounding box center [10, 85] width 5 height 5
click at [12, 59] on div at bounding box center [10, 59] width 5 height 5
click at [13, 48] on div at bounding box center [10, 47] width 10 height 10
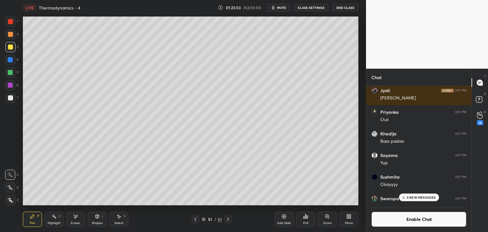
click at [95, 212] on div "Shapes L" at bounding box center [97, 219] width 19 height 15
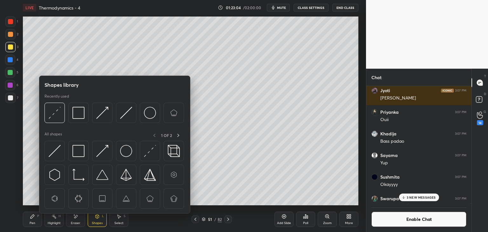
click at [55, 153] on img at bounding box center [55, 151] width 12 height 12
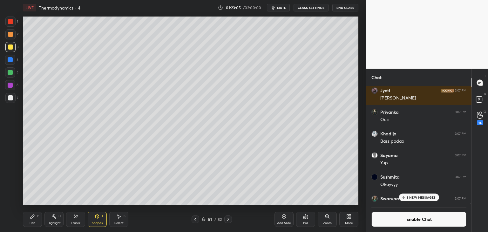
click at [12, 97] on div at bounding box center [10, 97] width 5 height 5
click at [12, 47] on div at bounding box center [10, 46] width 5 height 5
click at [98, 218] on icon at bounding box center [97, 216] width 5 height 5
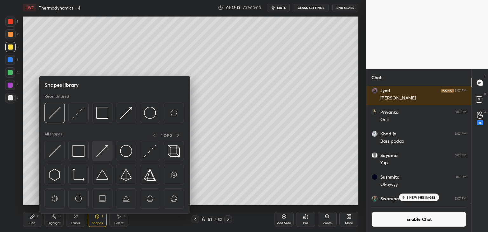
click at [99, 154] on img at bounding box center [102, 151] width 12 height 12
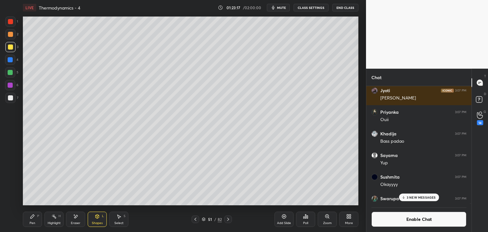
click at [51, 216] on icon at bounding box center [53, 216] width 5 height 5
click at [34, 217] on icon at bounding box center [32, 216] width 5 height 5
click at [9, 74] on div at bounding box center [10, 72] width 5 height 5
click at [10, 61] on div at bounding box center [10, 59] width 5 height 5
click at [60, 217] on div "H" at bounding box center [59, 216] width 2 height 3
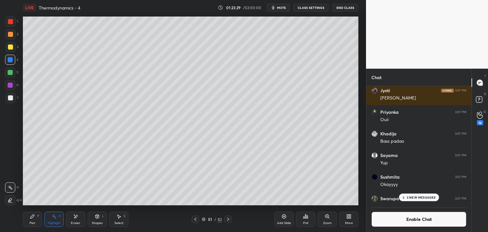
click at [26, 219] on div "Pen P" at bounding box center [32, 219] width 19 height 15
click at [10, 99] on div at bounding box center [10, 97] width 5 height 5
click at [11, 59] on div at bounding box center [10, 59] width 5 height 5
click at [78, 220] on div "Eraser" at bounding box center [75, 219] width 19 height 15
click at [38, 217] on div "P" at bounding box center [38, 216] width 2 height 3
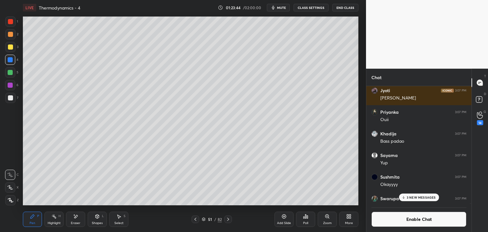
click at [11, 97] on div at bounding box center [10, 97] width 5 height 5
click at [281, 216] on div "Add Slide" at bounding box center [284, 219] width 19 height 15
click at [9, 60] on div at bounding box center [10, 59] width 5 height 5
click at [55, 220] on div "Highlight H" at bounding box center [53, 219] width 19 height 15
click at [35, 222] on div "Pen" at bounding box center [33, 223] width 6 height 3
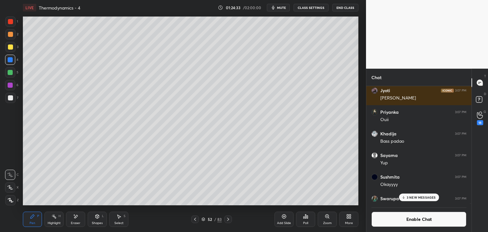
click at [108, 222] on div "Pen P Highlight H Eraser Shapes L Select S" at bounding box center [86, 219] width 126 height 15
click at [124, 220] on div "Select S" at bounding box center [118, 219] width 19 height 15
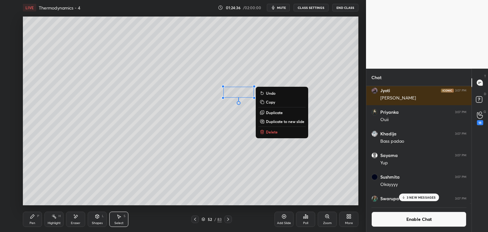
click at [35, 219] on div "Pen P" at bounding box center [32, 219] width 19 height 15
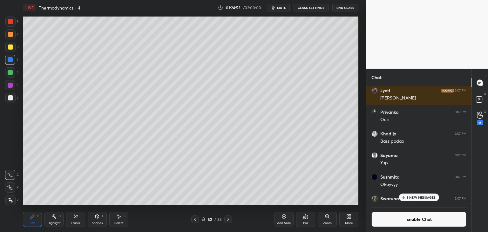
click at [75, 218] on icon at bounding box center [75, 216] width 3 height 3
click at [41, 217] on div "Pen P" at bounding box center [32, 219] width 19 height 15
click at [54, 224] on div "Highlight" at bounding box center [54, 223] width 13 height 3
click at [37, 218] on div "Pen P" at bounding box center [32, 219] width 19 height 15
click at [56, 217] on icon at bounding box center [53, 216] width 5 height 5
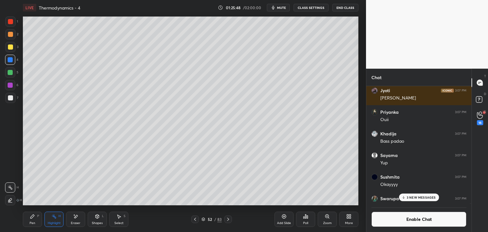
click at [12, 73] on div at bounding box center [10, 72] width 5 height 5
click at [31, 222] on div "Pen" at bounding box center [33, 223] width 6 height 3
click at [11, 61] on div at bounding box center [10, 59] width 5 height 5
click at [94, 220] on div "Shapes L" at bounding box center [97, 219] width 19 height 15
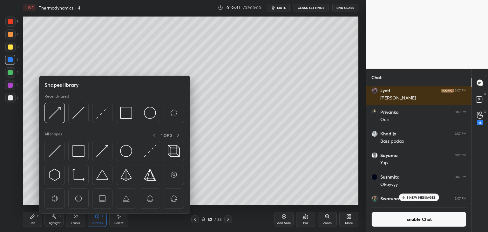
click at [79, 150] on img at bounding box center [78, 151] width 12 height 12
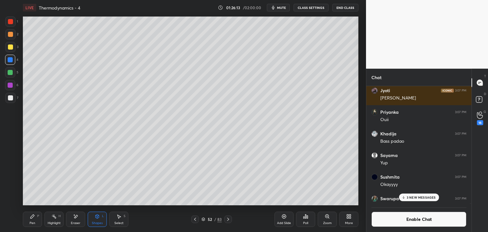
click at [36, 215] on div "Pen P" at bounding box center [32, 219] width 19 height 15
click at [11, 98] on div at bounding box center [10, 97] width 5 height 5
click at [282, 219] on icon at bounding box center [284, 216] width 5 height 5
click at [57, 220] on div "Highlight H" at bounding box center [53, 219] width 19 height 15
click at [11, 60] on div at bounding box center [10, 59] width 5 height 5
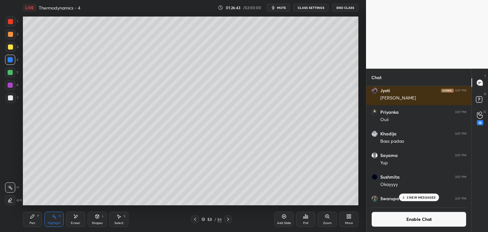
click at [31, 218] on icon at bounding box center [33, 217] width 4 height 4
click at [11, 97] on div at bounding box center [10, 97] width 5 height 5
click at [93, 220] on div "Shapes L" at bounding box center [97, 219] width 19 height 15
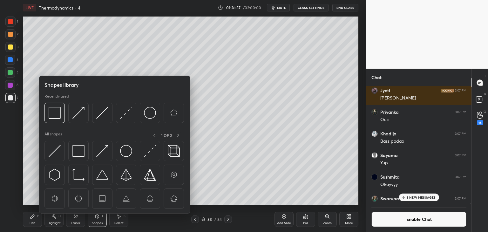
click at [83, 152] on img at bounding box center [78, 151] width 12 height 12
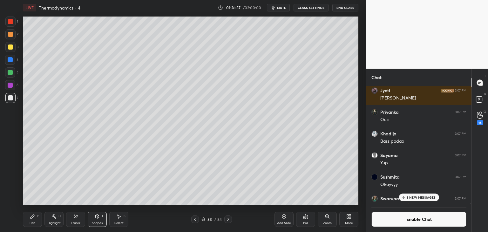
click at [10, 62] on div at bounding box center [10, 59] width 5 height 5
click at [34, 217] on icon at bounding box center [32, 216] width 5 height 5
click at [12, 99] on div at bounding box center [10, 97] width 5 height 5
click at [85, 216] on div "Eraser" at bounding box center [75, 219] width 19 height 15
click at [44, 215] on div "Highlight H" at bounding box center [53, 219] width 19 height 15
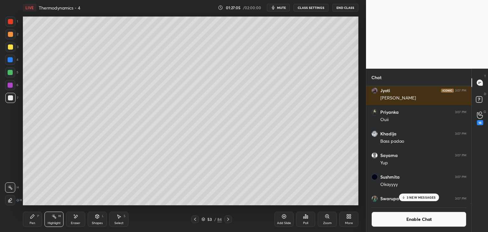
click at [37, 221] on div "Pen P" at bounding box center [32, 219] width 19 height 15
click at [412, 199] on p "3 NEW MESSAGES" at bounding box center [421, 197] width 29 height 4
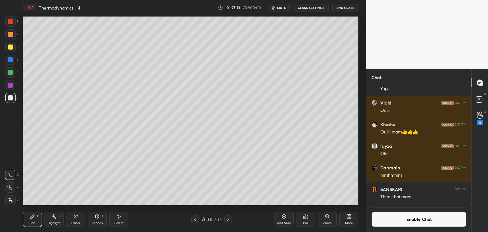
click at [405, 220] on button "Enable Chat" at bounding box center [419, 219] width 95 height 15
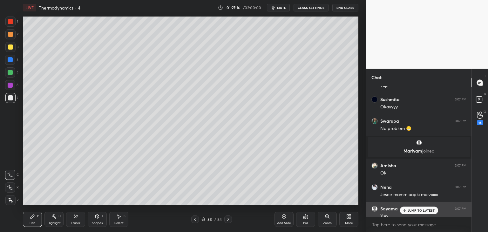
scroll to position [55957, 0]
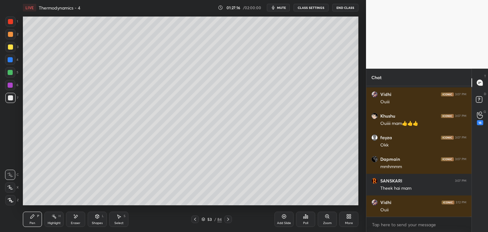
click at [417, 213] on div "[PERSON_NAME] 3:12 PM Ouii" at bounding box center [418, 206] width 105 height 22
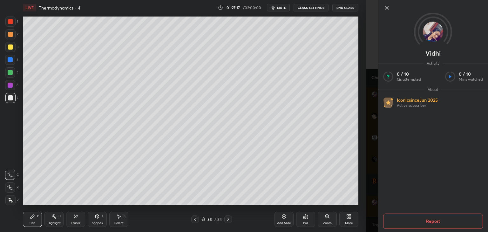
scroll to position [56001, 0]
click at [388, 7] on icon at bounding box center [387, 7] width 3 height 3
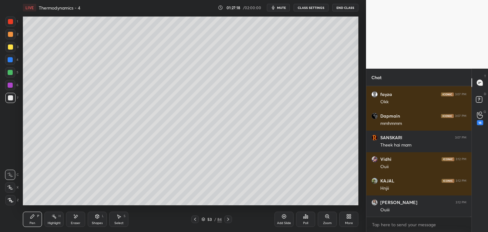
scroll to position [56044, 0]
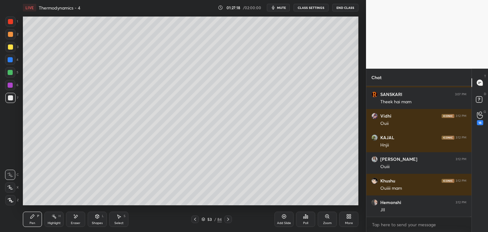
click at [193, 219] on icon at bounding box center [195, 219] width 5 height 5
click at [195, 220] on icon at bounding box center [195, 219] width 2 height 3
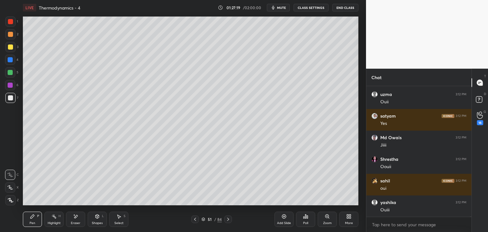
click at [192, 219] on div at bounding box center [195, 219] width 8 height 8
click at [191, 220] on div "50 / 84" at bounding box center [212, 219] width 126 height 8
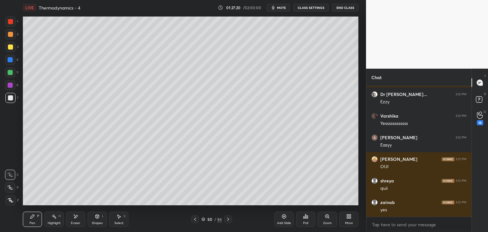
click at [194, 220] on icon at bounding box center [195, 219] width 5 height 5
click at [195, 221] on icon at bounding box center [195, 219] width 5 height 5
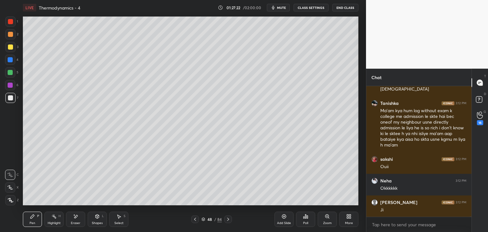
click at [196, 220] on icon at bounding box center [195, 219] width 5 height 5
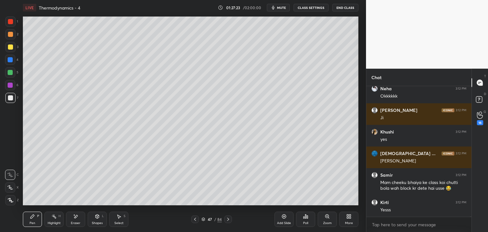
scroll to position [56604, 0]
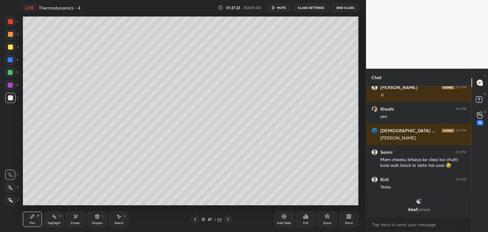
click at [230, 220] on icon at bounding box center [228, 219] width 5 height 5
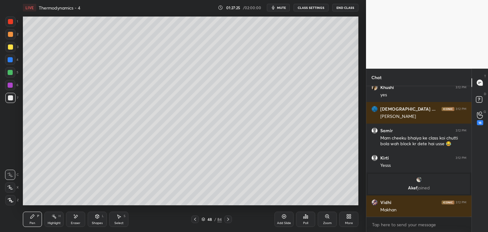
scroll to position [56484, 0]
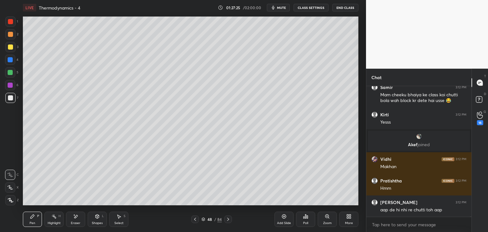
click at [307, 8] on button "CLASS SETTINGS" at bounding box center [311, 8] width 35 height 8
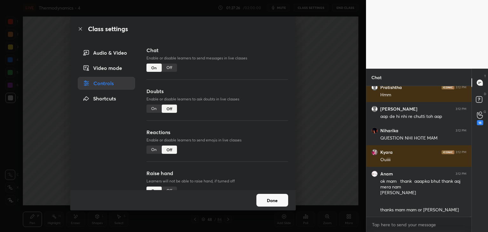
click at [167, 67] on div "Off" at bounding box center [169, 68] width 15 height 8
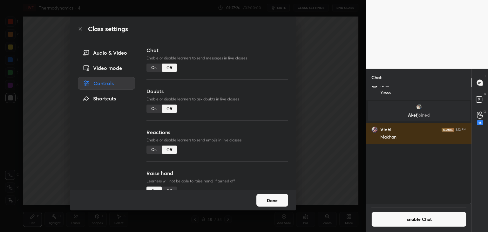
scroll to position [2, 2]
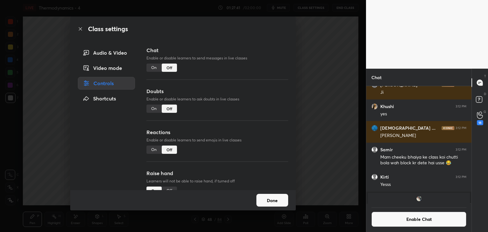
click at [280, 203] on button "Done" at bounding box center [272, 200] width 32 height 13
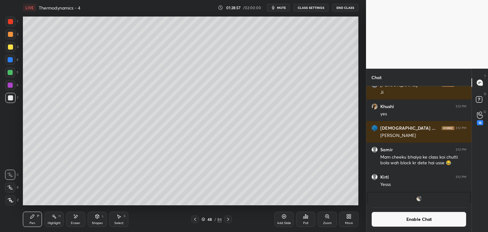
click at [76, 220] on div "Eraser" at bounding box center [75, 219] width 19 height 15
click at [424, 222] on button "Enable Chat" at bounding box center [419, 219] width 95 height 15
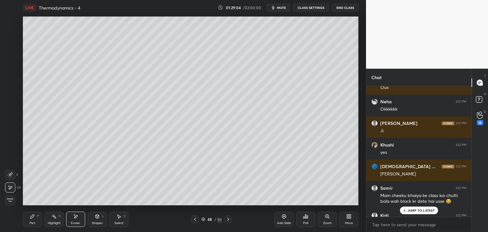
click at [420, 213] on div "JUMP TO LATEST" at bounding box center [419, 211] width 38 height 8
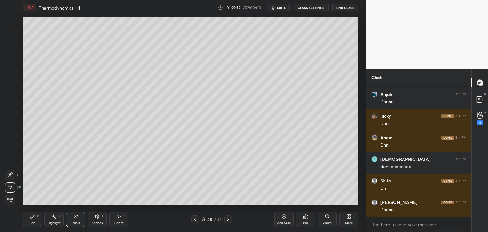
scroll to position [56724, 0]
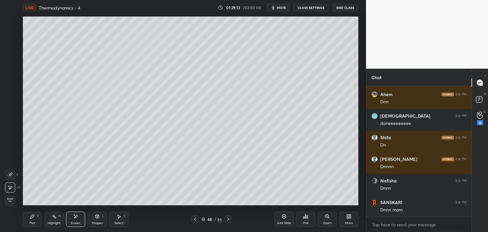
click at [227, 219] on icon at bounding box center [228, 219] width 5 height 5
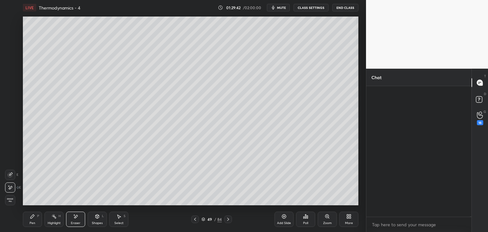
scroll to position [59265, 0]
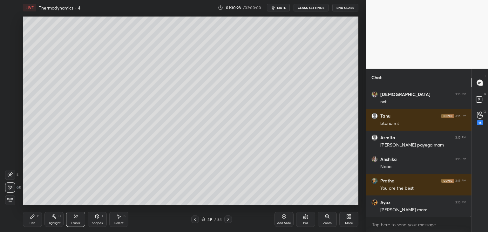
click at [52, 219] on div "Highlight H" at bounding box center [53, 219] width 19 height 15
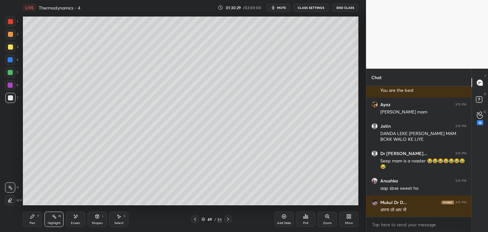
click at [92, 220] on div "Shapes L" at bounding box center [97, 219] width 19 height 15
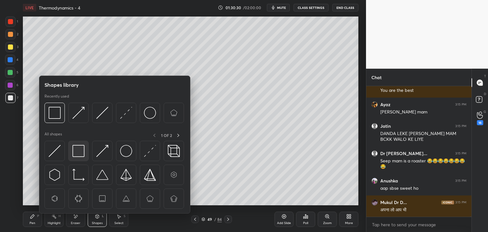
click at [77, 154] on img at bounding box center [78, 151] width 12 height 12
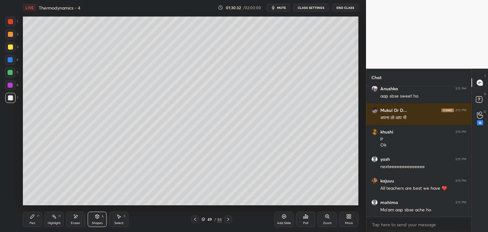
click at [31, 222] on div "Pen" at bounding box center [33, 223] width 6 height 3
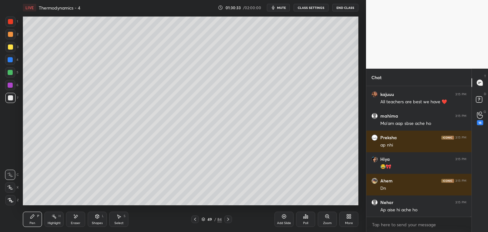
click at [230, 218] on icon at bounding box center [228, 219] width 5 height 5
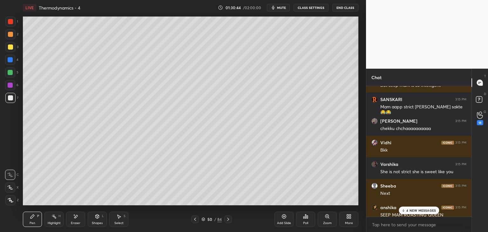
click at [415, 211] on p "4 NEW MESSAGES" at bounding box center [422, 211] width 30 height 4
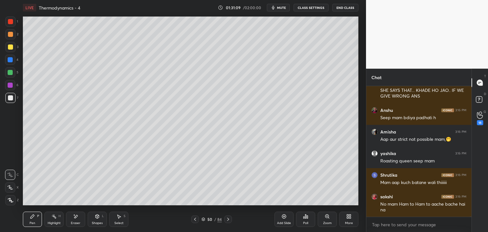
click at [315, 7] on button "CLASS SETTINGS" at bounding box center [311, 8] width 35 height 8
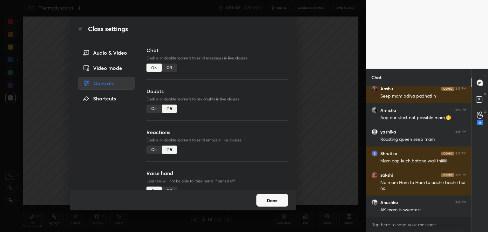
click at [165, 66] on div "Off" at bounding box center [169, 68] width 15 height 8
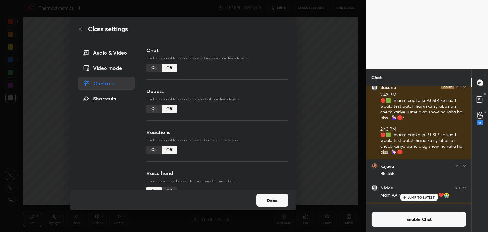
click at [266, 201] on button "Done" at bounding box center [272, 200] width 32 height 13
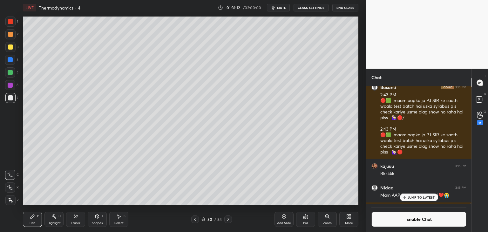
click at [414, 198] on p "JUMP TO LATEST" at bounding box center [421, 197] width 27 height 4
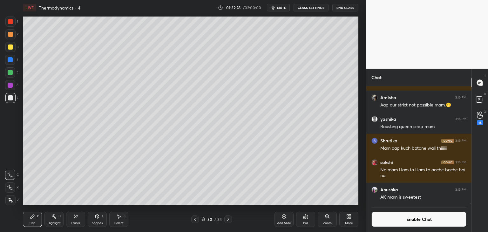
click at [230, 219] on icon at bounding box center [228, 219] width 5 height 5
click at [228, 218] on icon at bounding box center [228, 219] width 5 height 5
click at [454, 216] on button "Enable Chat" at bounding box center [419, 219] width 95 height 15
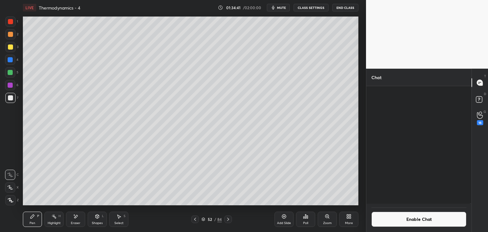
scroll to position [129, 103]
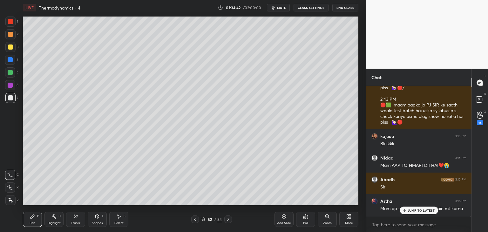
click at [432, 208] on div "JUMP TO LATEST" at bounding box center [419, 211] width 38 height 8
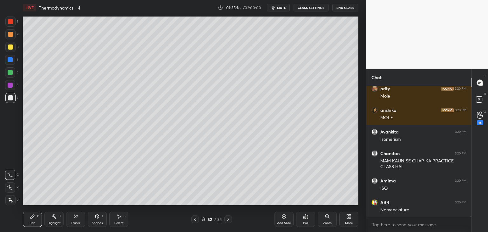
scroll to position [65341, 0]
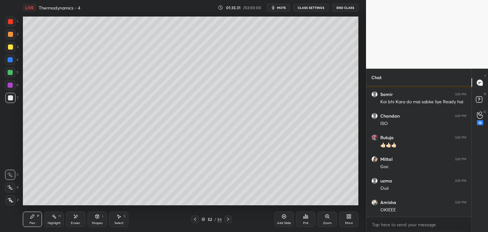
click at [309, 6] on button "CLASS SETTINGS" at bounding box center [311, 8] width 35 height 8
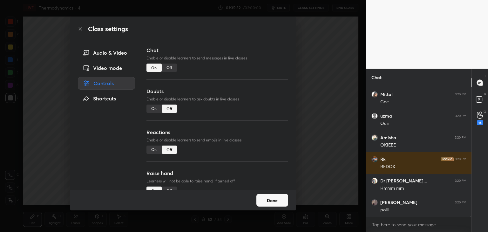
click at [173, 67] on div "Off" at bounding box center [169, 68] width 15 height 8
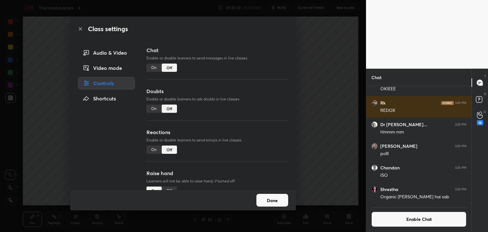
click at [261, 202] on button "Done" at bounding box center [272, 200] width 32 height 13
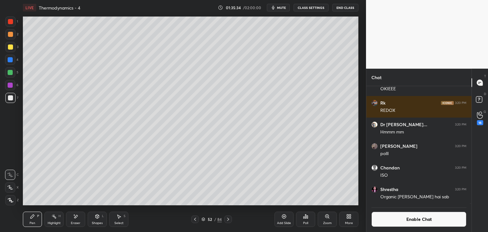
click at [229, 219] on icon at bounding box center [228, 219] width 5 height 5
click at [230, 219] on icon at bounding box center [228, 219] width 5 height 5
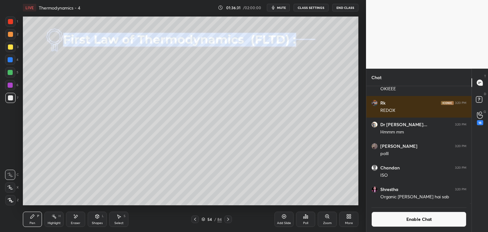
click at [198, 217] on div at bounding box center [195, 219] width 8 height 8
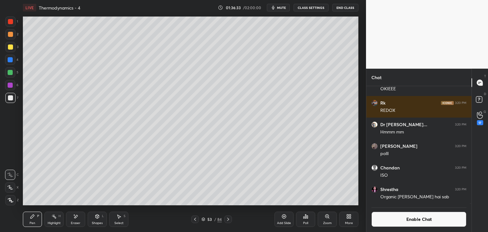
click at [282, 217] on icon at bounding box center [284, 217] width 4 height 4
click at [10, 60] on div at bounding box center [10, 59] width 5 height 5
click at [7, 189] on icon at bounding box center [10, 187] width 6 height 4
click at [311, 216] on div "Poll" at bounding box center [305, 219] width 19 height 15
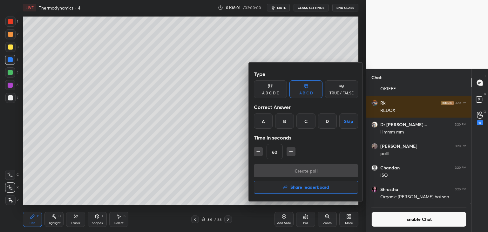
click at [259, 120] on div "A" at bounding box center [263, 120] width 19 height 15
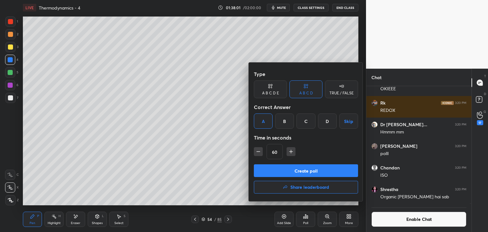
click at [287, 169] on button "Create poll" at bounding box center [306, 170] width 104 height 13
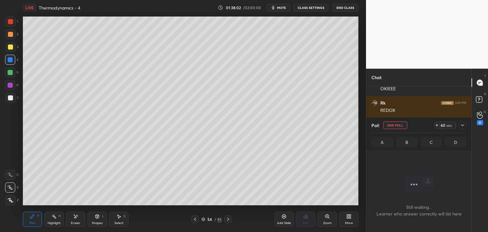
scroll to position [43, 103]
click at [463, 127] on icon at bounding box center [462, 125] width 5 height 5
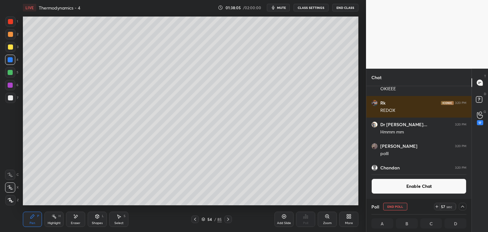
scroll to position [65745, 0]
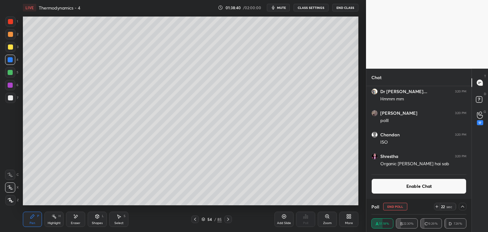
click at [417, 192] on button "Enable Chat" at bounding box center [419, 186] width 95 height 15
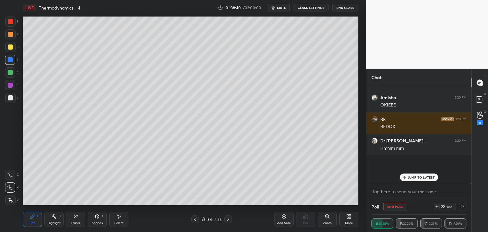
scroll to position [96, 103]
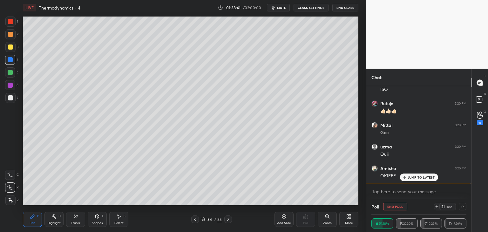
click at [421, 180] on div "JUMP TO LATEST" at bounding box center [419, 178] width 38 height 8
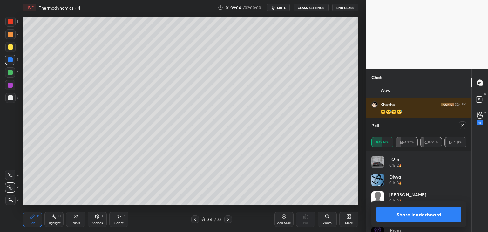
scroll to position [66250, 0]
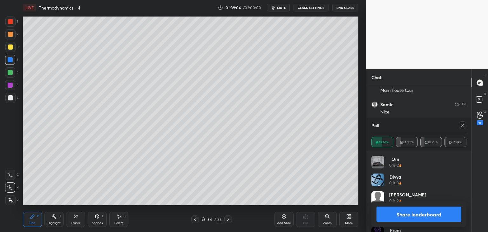
click at [393, 217] on button "Share leaderboard" at bounding box center [419, 214] width 85 height 15
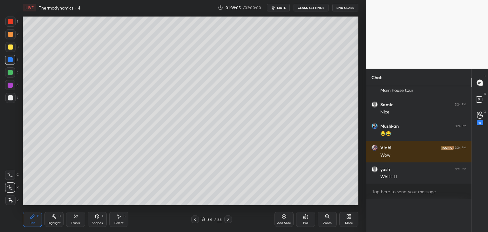
scroll to position [51, 103]
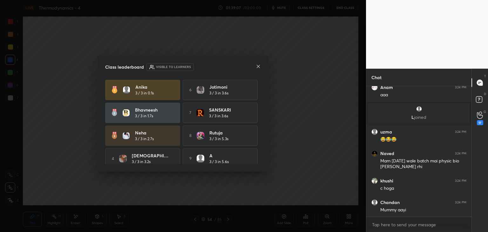
click at [261, 67] on icon at bounding box center [258, 66] width 5 height 5
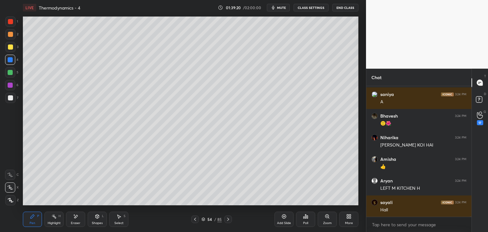
click at [33, 220] on div "Pen P" at bounding box center [32, 219] width 19 height 15
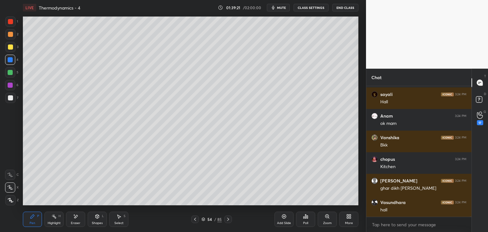
click at [10, 99] on div at bounding box center [10, 97] width 5 height 5
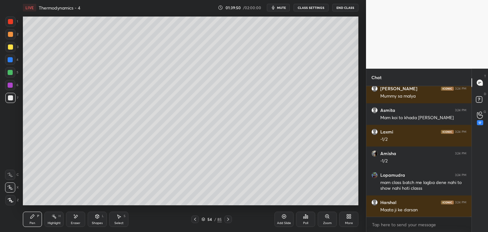
click at [52, 222] on div "Highlight" at bounding box center [54, 223] width 13 height 3
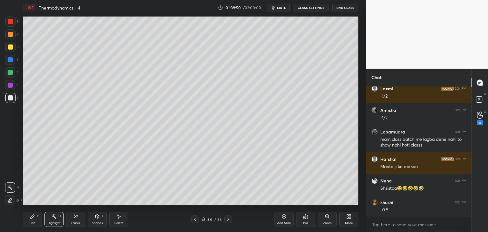
click at [10, 74] on div at bounding box center [10, 72] width 5 height 5
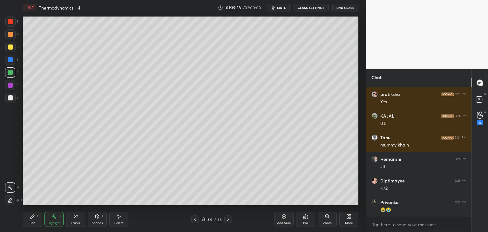
click at [32, 224] on div "Pen" at bounding box center [33, 223] width 6 height 3
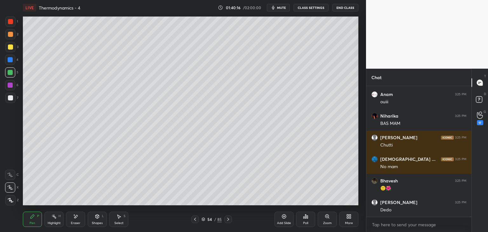
click at [283, 219] on icon at bounding box center [284, 216] width 5 height 5
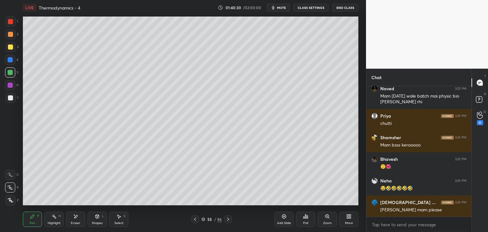
click at [74, 219] on icon at bounding box center [75, 216] width 5 height 5
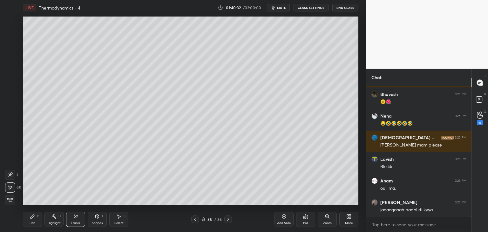
click at [31, 218] on icon at bounding box center [33, 217] width 4 height 4
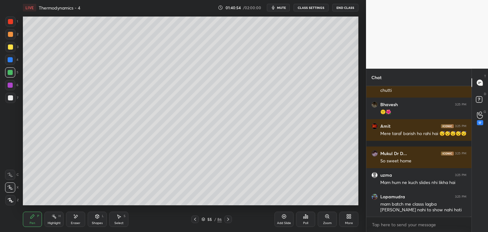
scroll to position [68782, 0]
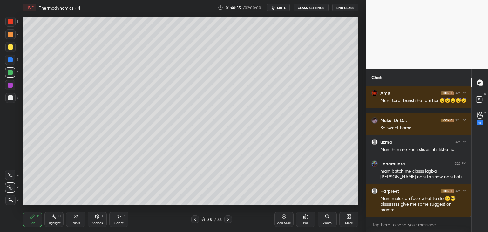
click at [304, 217] on icon at bounding box center [304, 218] width 1 height 2
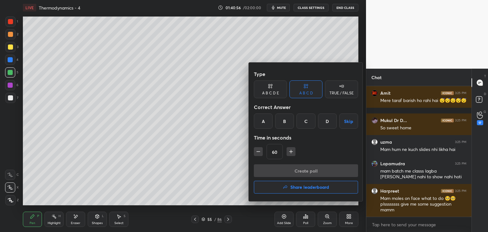
click at [267, 122] on div "A" at bounding box center [263, 120] width 19 height 15
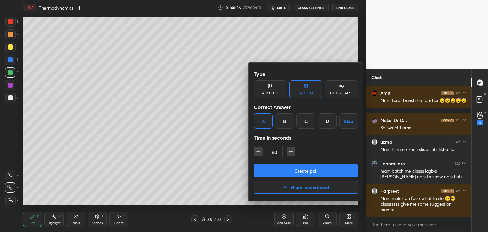
scroll to position [68804, 0]
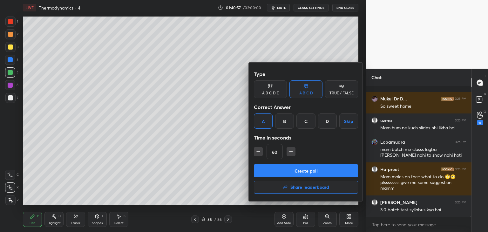
click at [284, 170] on button "Create poll" at bounding box center [306, 170] width 104 height 13
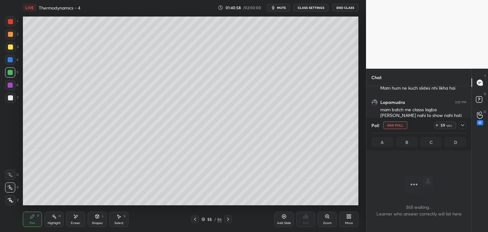
click at [464, 124] on icon at bounding box center [462, 125] width 5 height 5
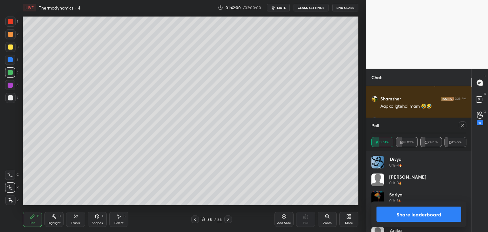
click at [414, 216] on button "Share leaderboard" at bounding box center [419, 214] width 85 height 15
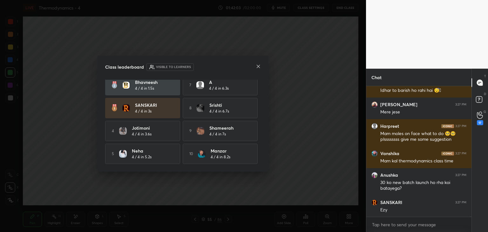
click at [259, 67] on icon at bounding box center [258, 66] width 3 height 3
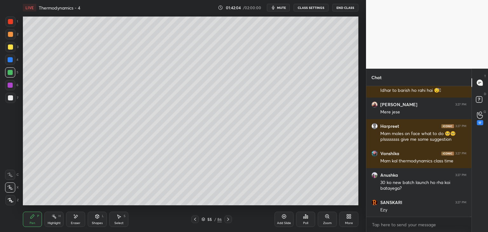
click at [30, 215] on icon at bounding box center [32, 216] width 5 height 5
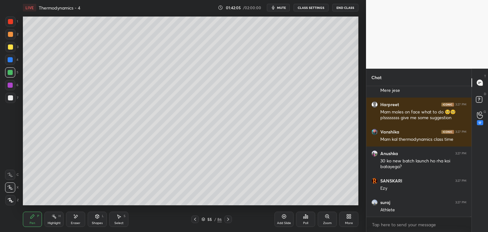
click at [9, 95] on div at bounding box center [10, 97] width 5 height 5
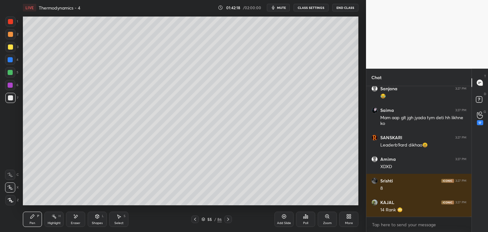
click at [59, 217] on div "H" at bounding box center [59, 216] width 2 height 3
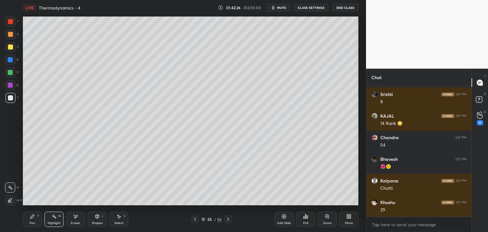
click at [33, 221] on div "Pen P" at bounding box center [32, 219] width 19 height 15
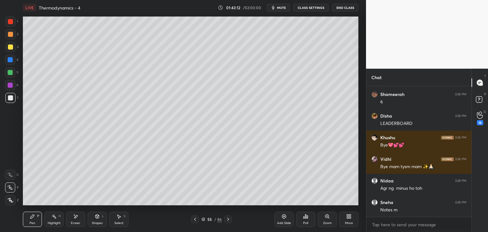
click at [348, 7] on button "End Class" at bounding box center [345, 8] width 26 height 8
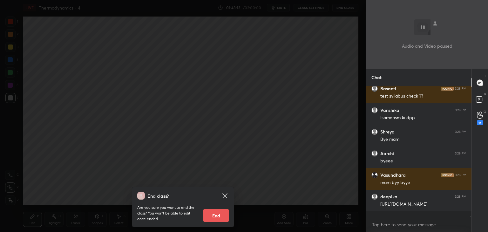
click at [215, 216] on button "End" at bounding box center [215, 215] width 25 height 13
type textarea "x"
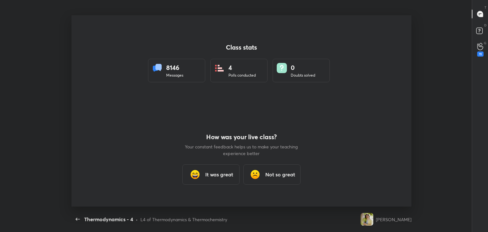
click at [219, 172] on h3 "It was great" at bounding box center [219, 175] width 28 height 8
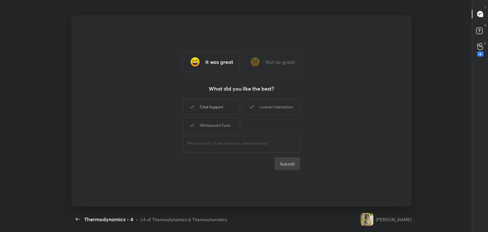
click at [216, 111] on div "Chat Support" at bounding box center [211, 107] width 57 height 16
click at [265, 108] on div "Learner Interaction" at bounding box center [271, 107] width 57 height 16
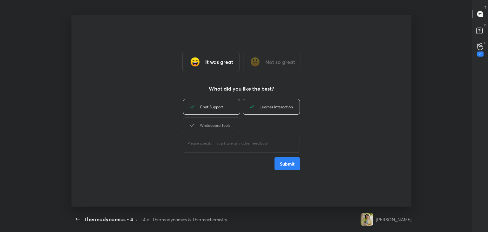
click at [229, 126] on div "Whiteboard Tools" at bounding box center [211, 125] width 57 height 16
click at [296, 165] on button "Submit" at bounding box center [287, 163] width 25 height 13
